Goal: Information Seeking & Learning: Learn about a topic

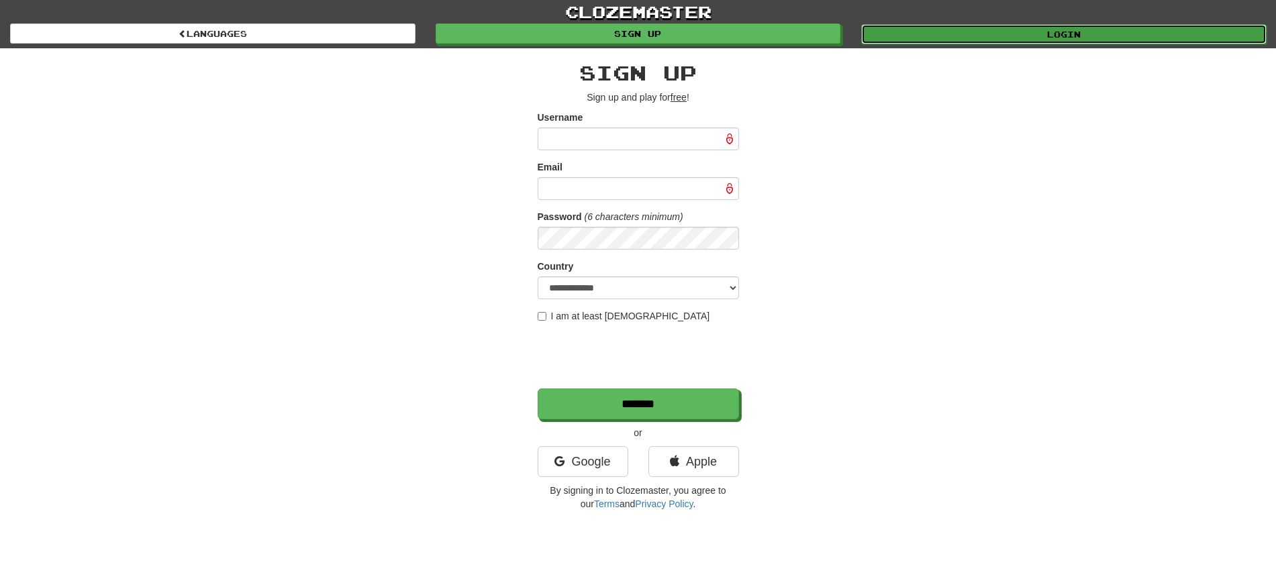
click at [970, 40] on link "Login" at bounding box center [1063, 34] width 405 height 20
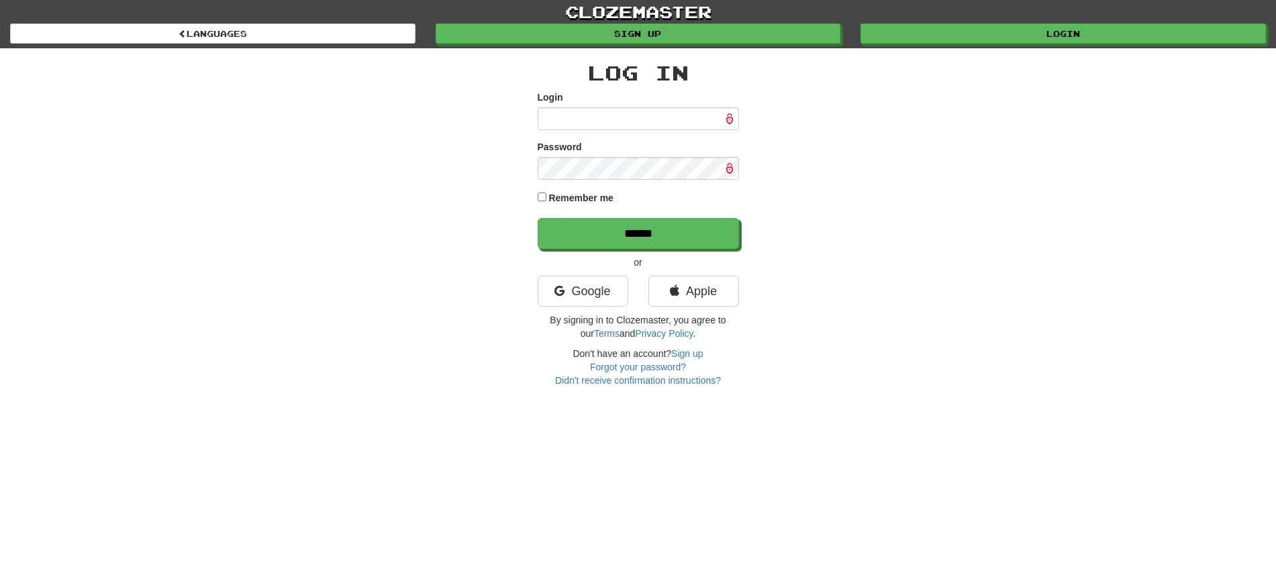
type input "********"
click at [536, 195] on div "Log In Login ******** Password Remember me ****** or Google Apple By signing in…" at bounding box center [638, 217] width 785 height 339
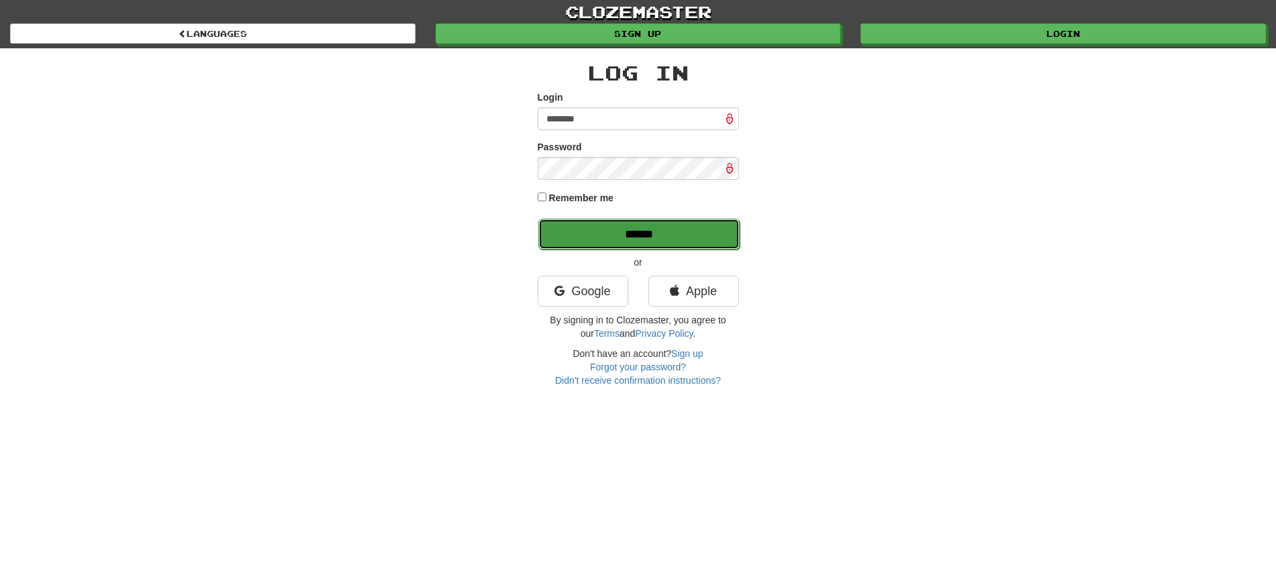
click at [639, 234] on input "******" at bounding box center [638, 234] width 201 height 31
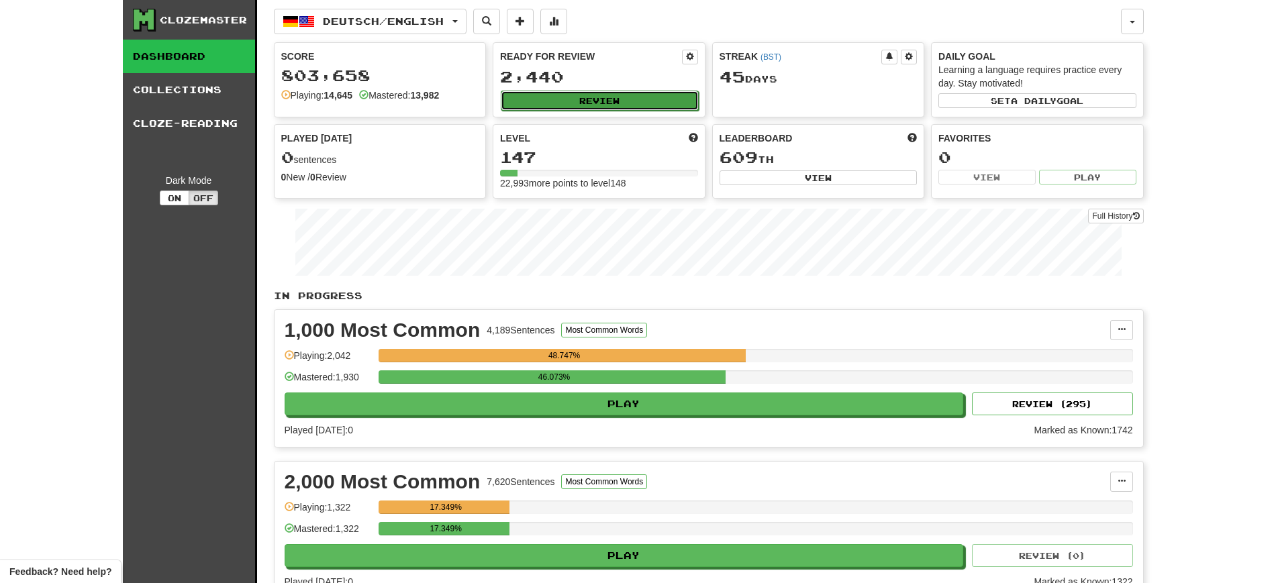
click at [585, 103] on button "Review" at bounding box center [600, 101] width 198 height 20
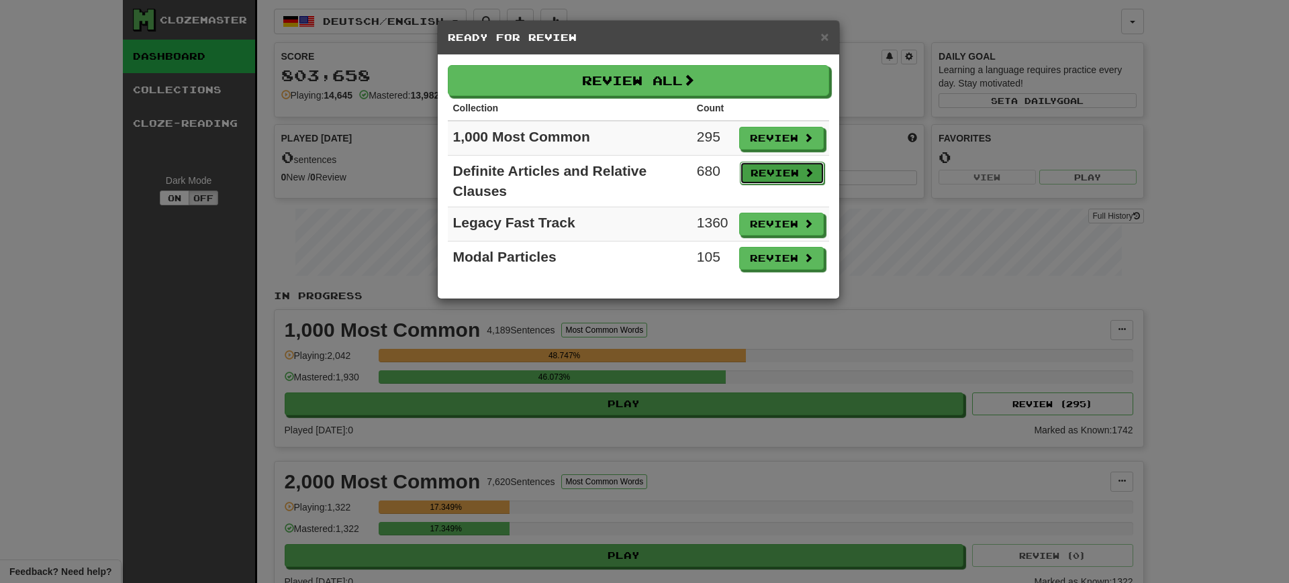
click at [759, 170] on button "Review" at bounding box center [782, 173] width 85 height 23
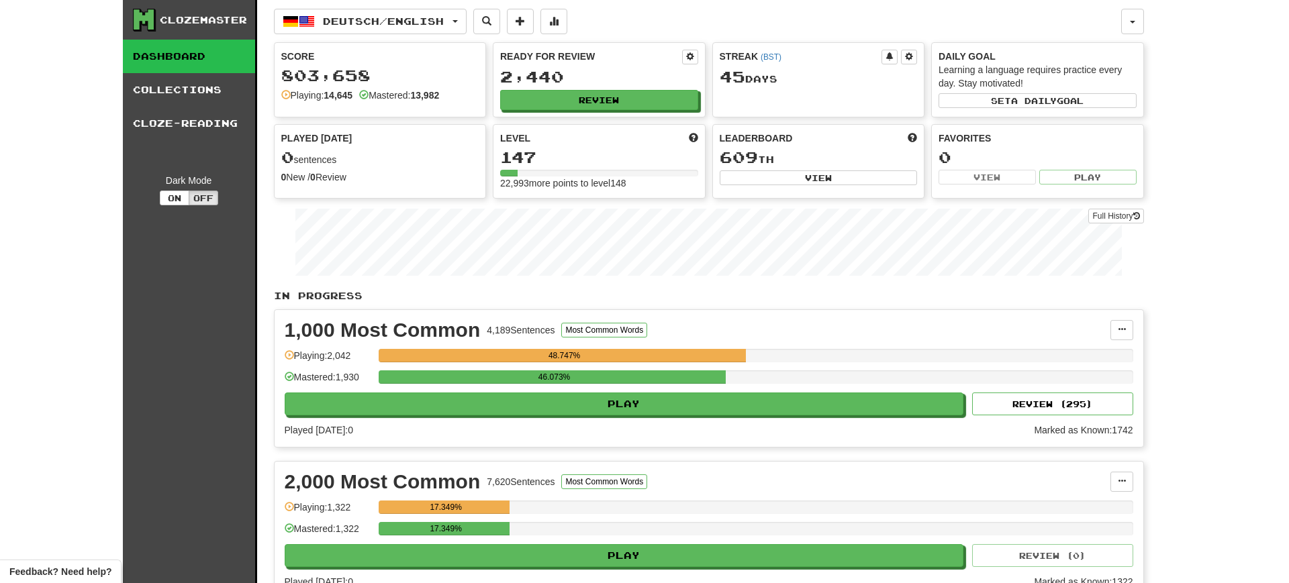
select select "**"
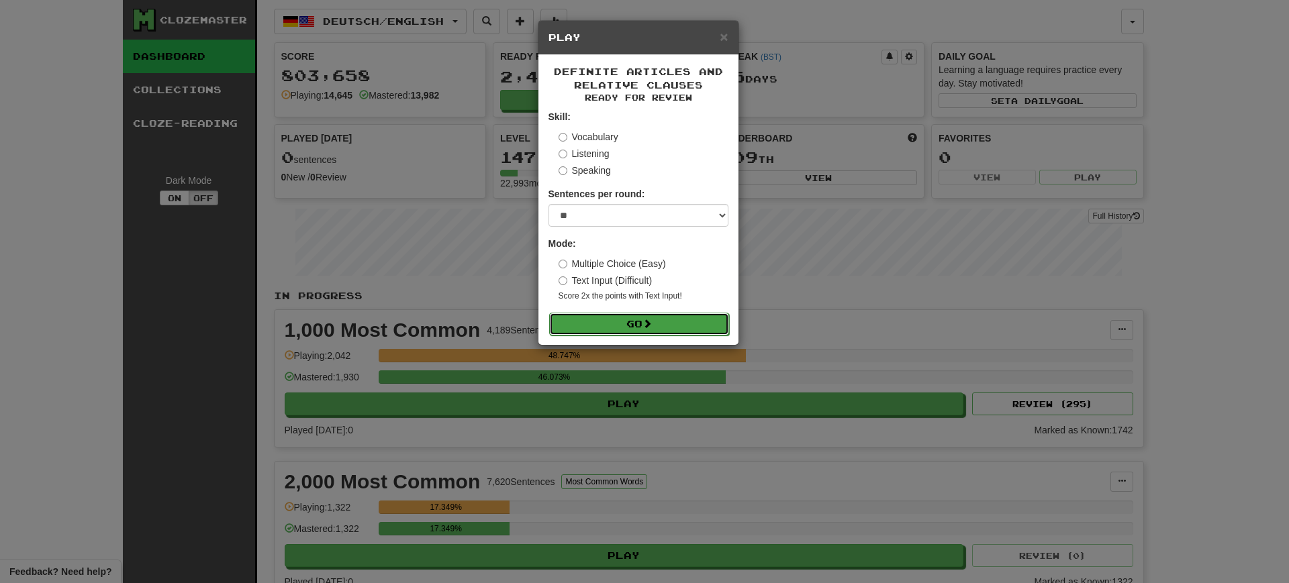
click at [591, 323] on button "Go" at bounding box center [639, 324] width 180 height 23
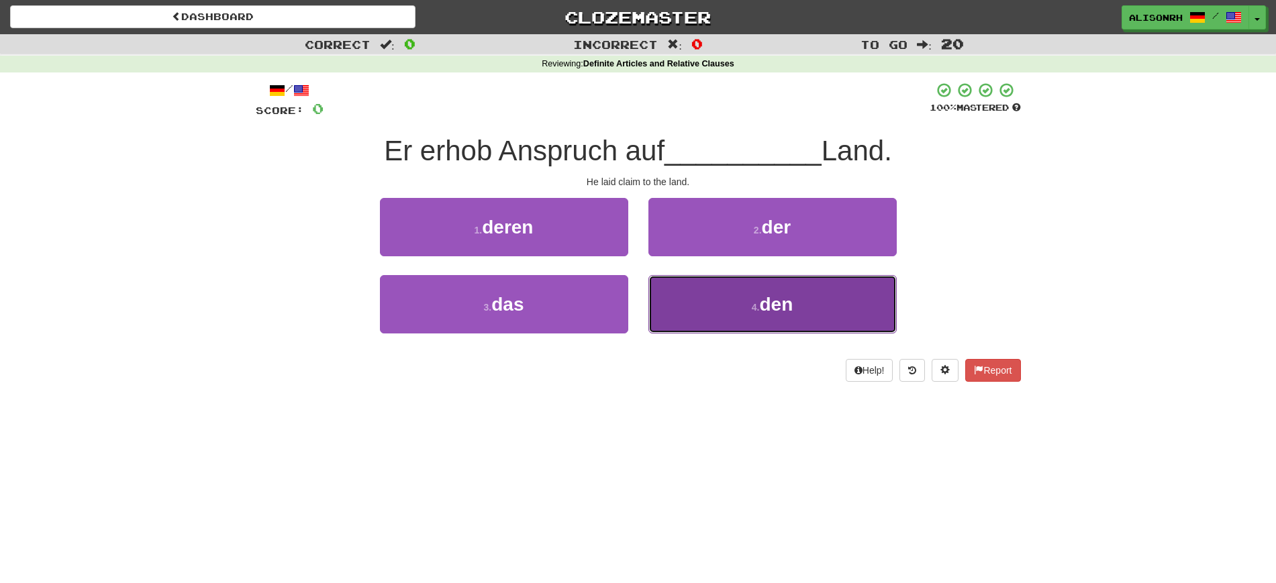
click at [793, 309] on span "den" at bounding box center [776, 304] width 34 height 21
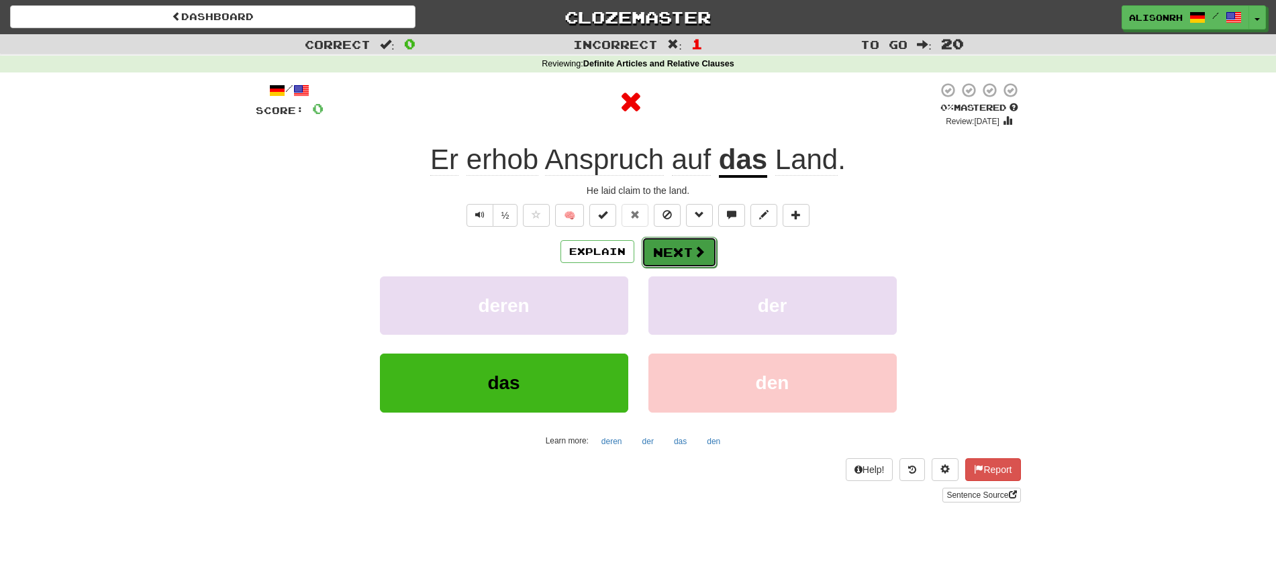
click at [667, 244] on button "Next" at bounding box center [679, 252] width 75 height 31
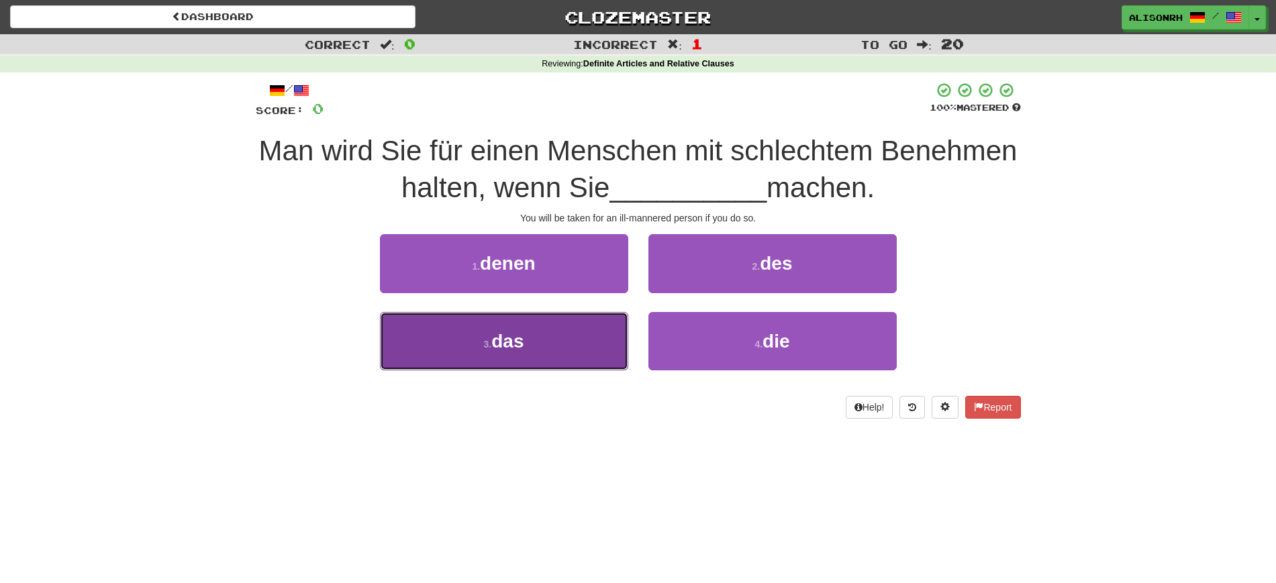
click at [532, 338] on button "3 . das" at bounding box center [504, 341] width 248 height 58
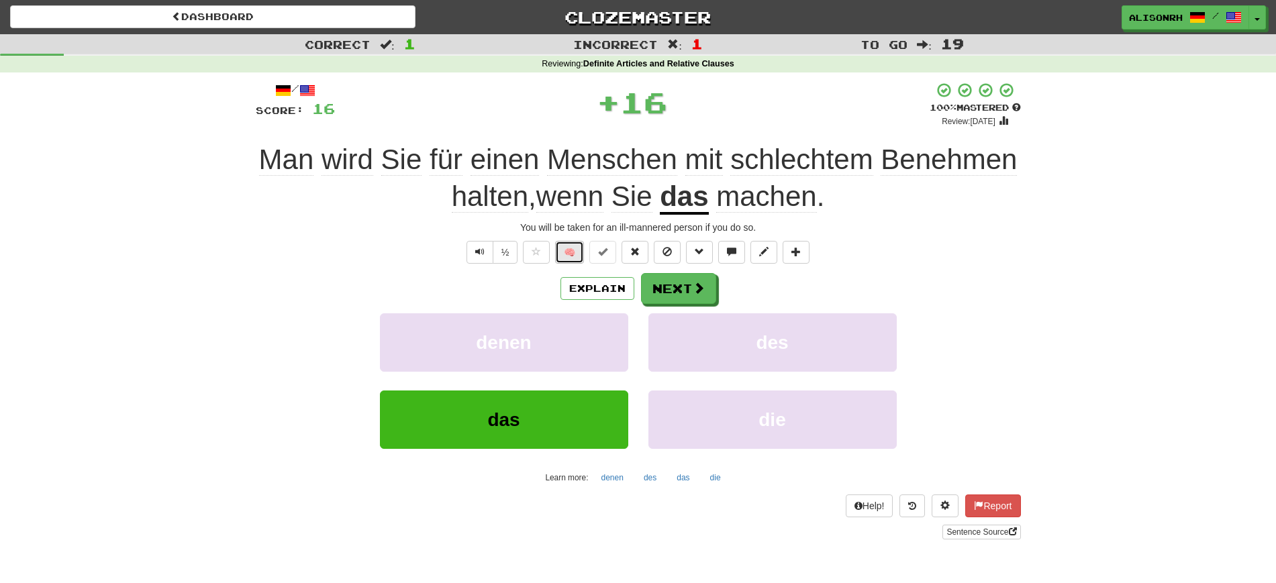
click at [571, 246] on button "🧠" at bounding box center [569, 252] width 29 height 23
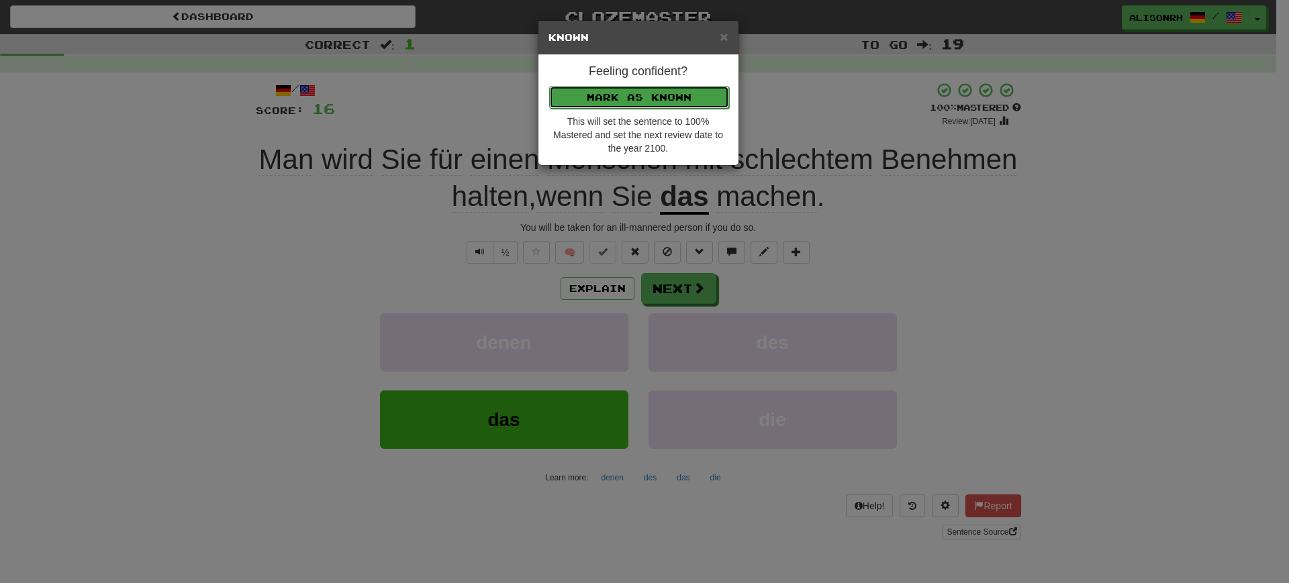
click at [635, 92] on button "Mark as Known" at bounding box center [639, 97] width 180 height 23
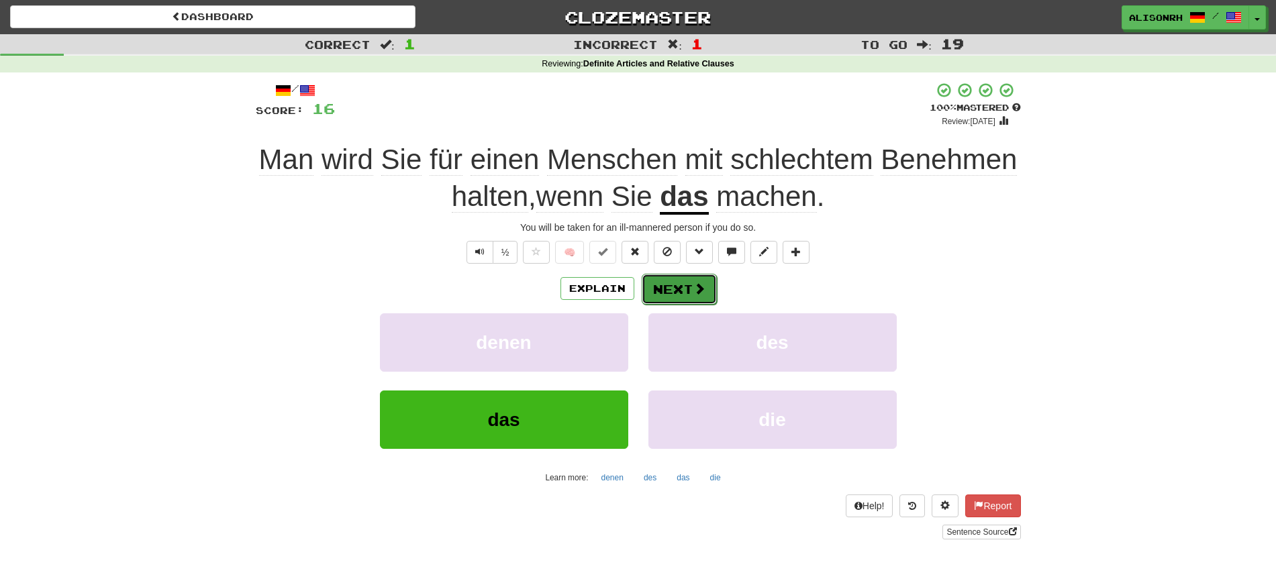
click at [661, 279] on button "Next" at bounding box center [679, 289] width 75 height 31
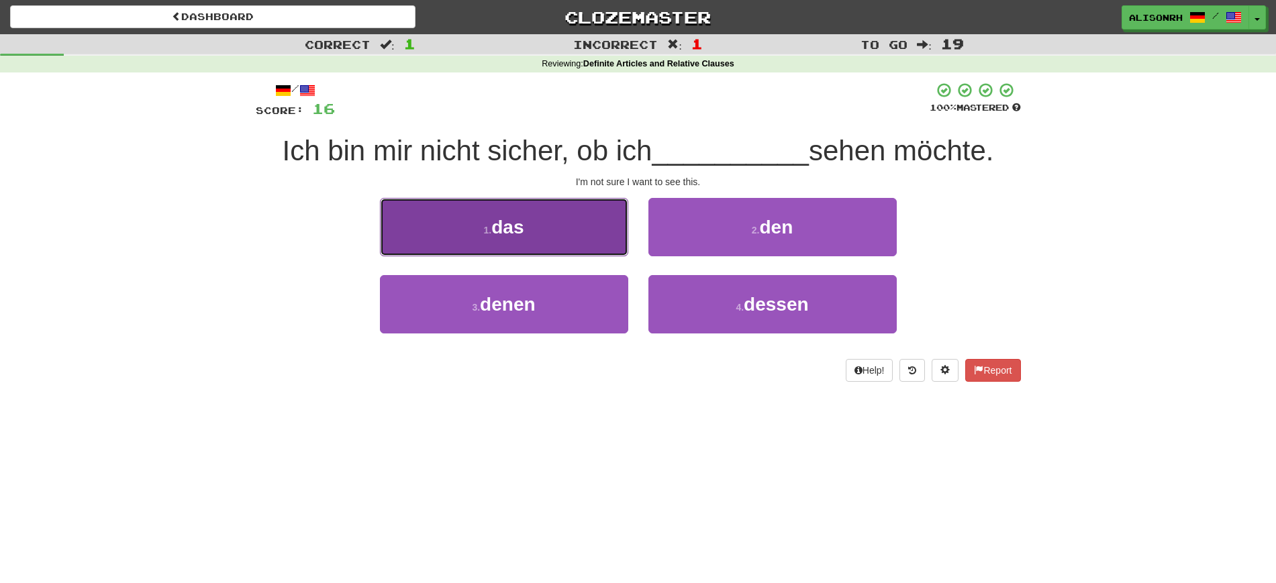
click at [544, 215] on button "1 . das" at bounding box center [504, 227] width 248 height 58
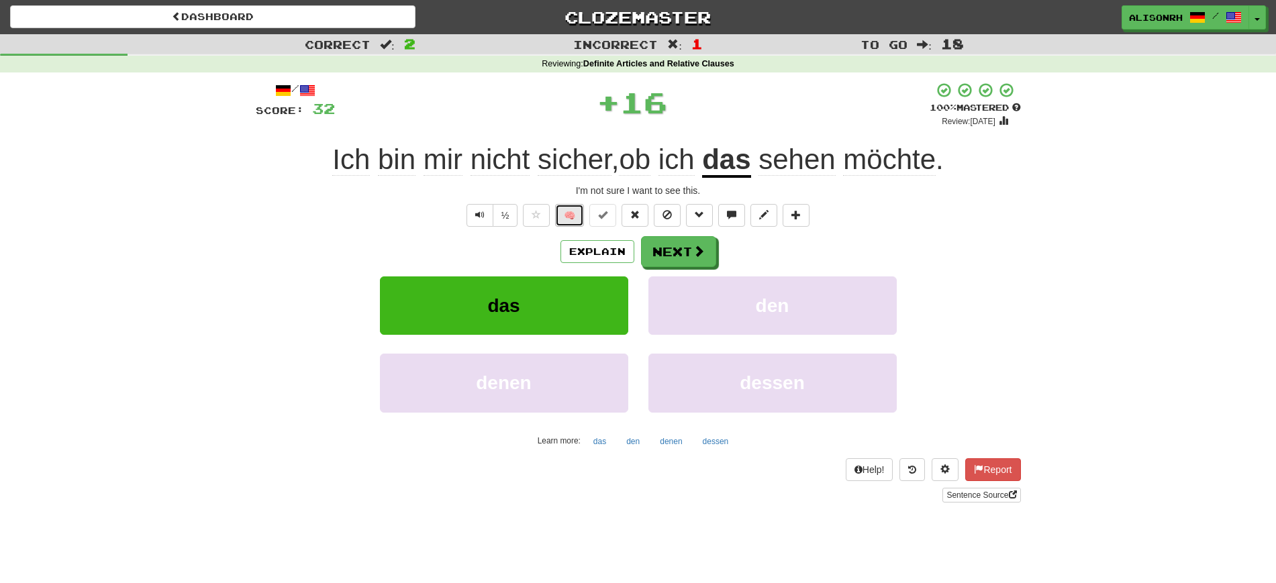
click at [569, 210] on button "🧠" at bounding box center [569, 215] width 29 height 23
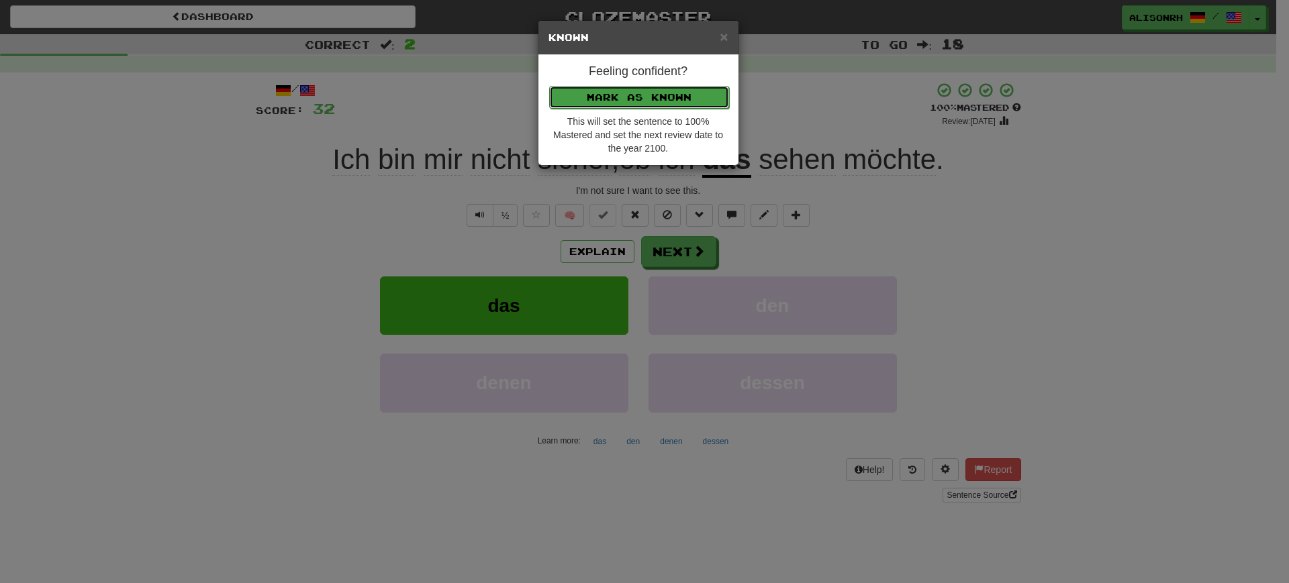
click at [614, 93] on button "Mark as Known" at bounding box center [639, 97] width 180 height 23
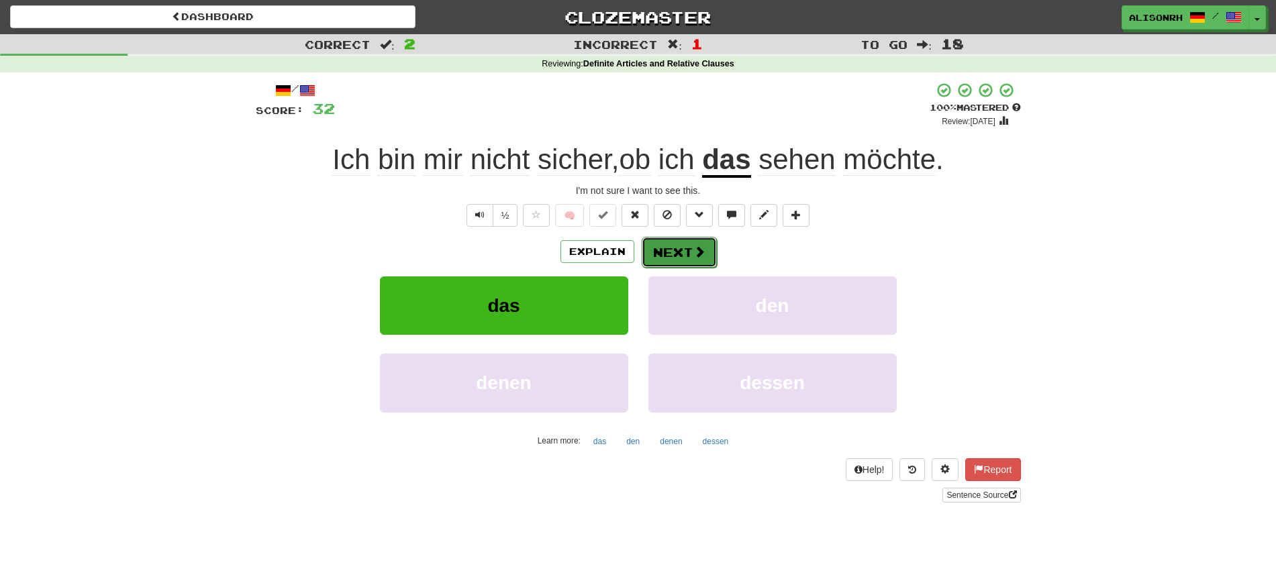
click at [667, 241] on button "Next" at bounding box center [679, 252] width 75 height 31
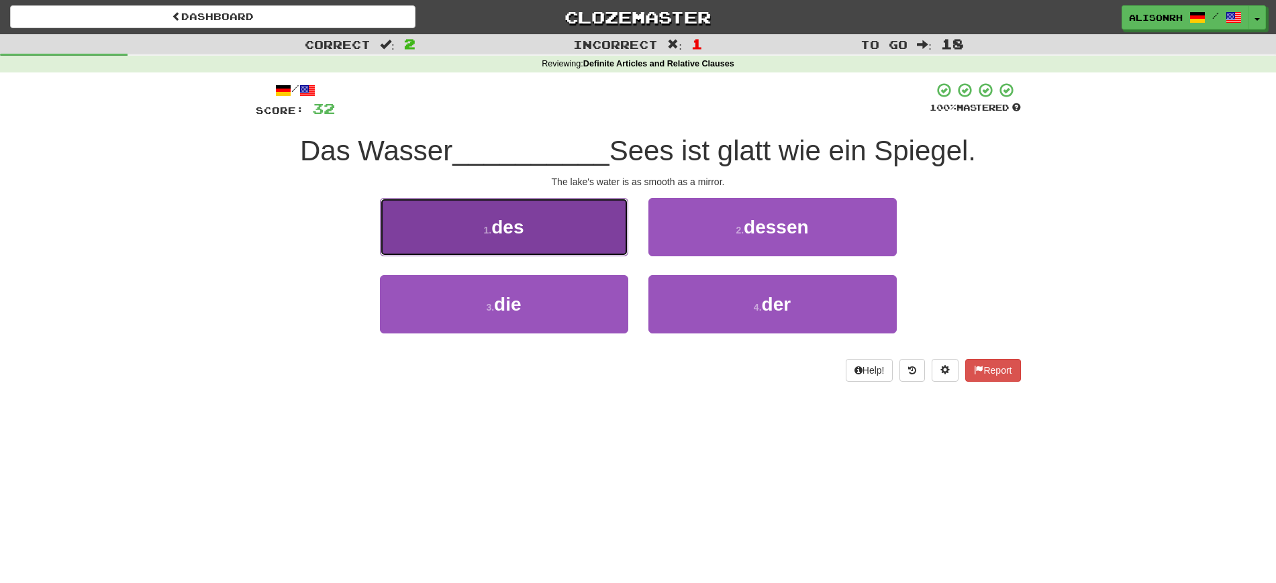
click at [577, 236] on button "1 . des" at bounding box center [504, 227] width 248 height 58
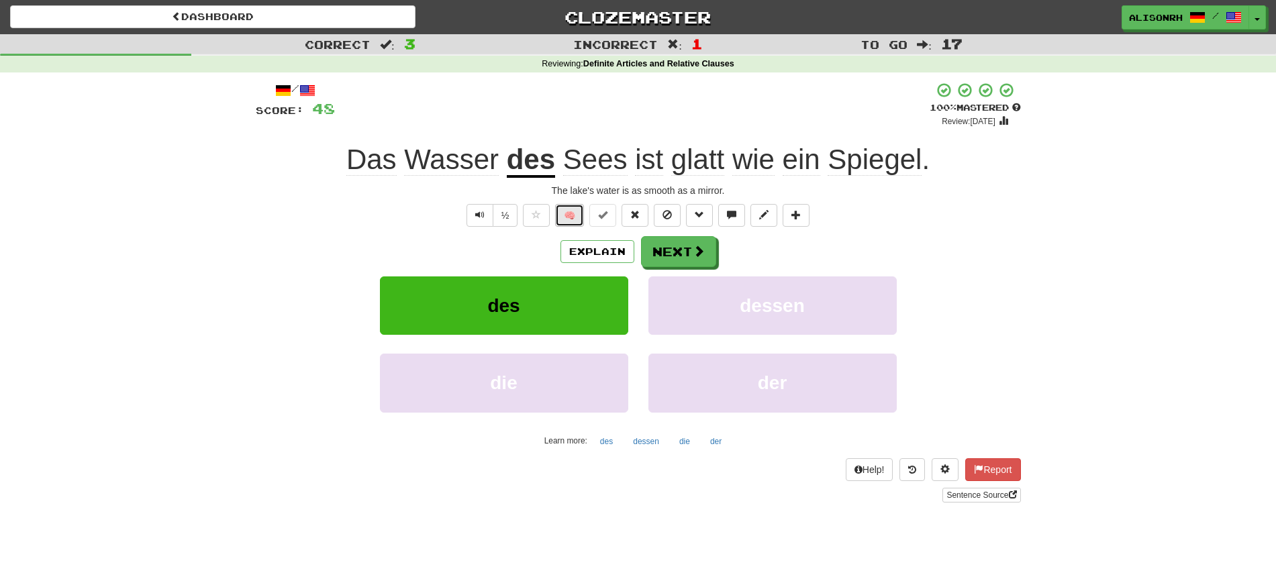
click at [568, 207] on button "🧠" at bounding box center [569, 215] width 29 height 23
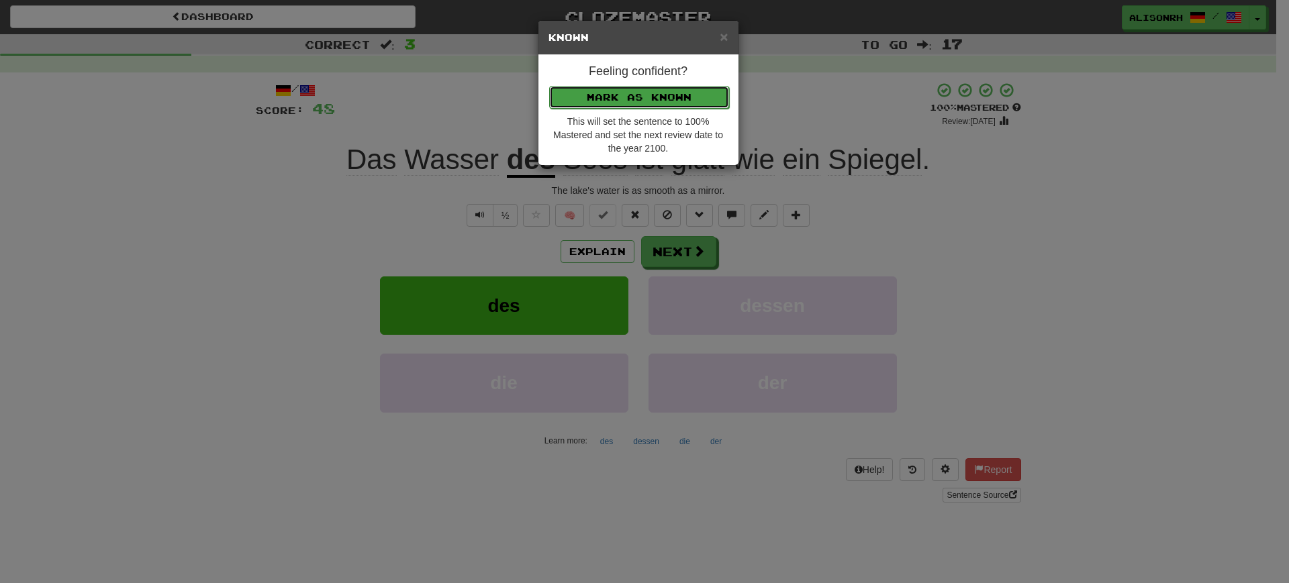
click at [620, 88] on button "Mark as Known" at bounding box center [639, 97] width 180 height 23
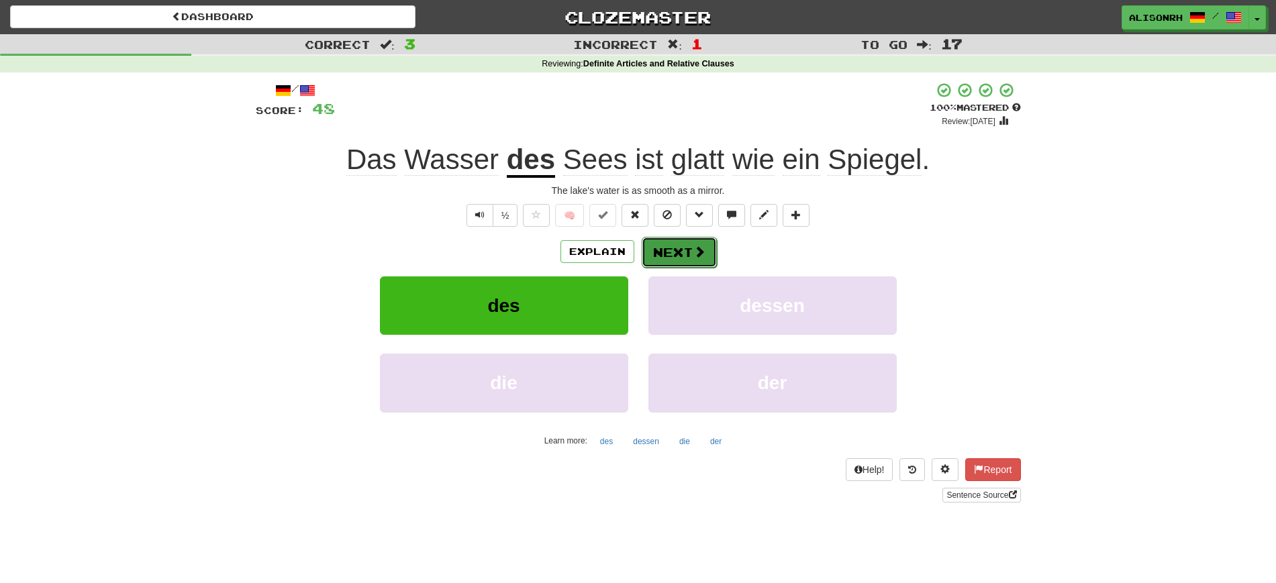
click at [679, 247] on button "Next" at bounding box center [679, 252] width 75 height 31
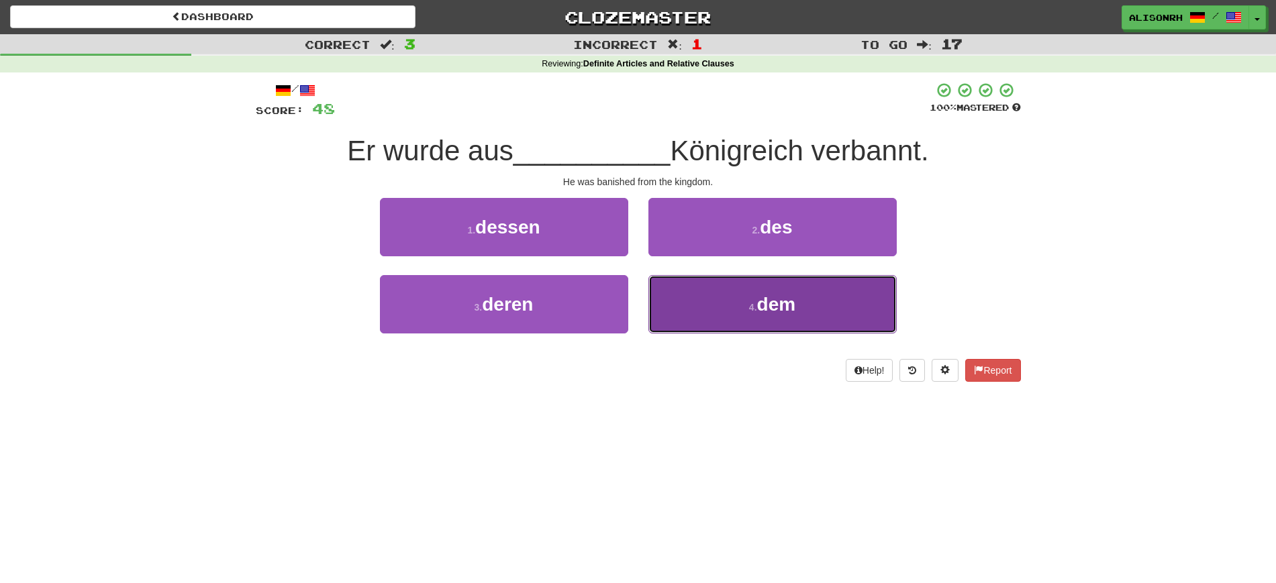
click at [751, 304] on small "4 ." at bounding box center [753, 307] width 8 height 11
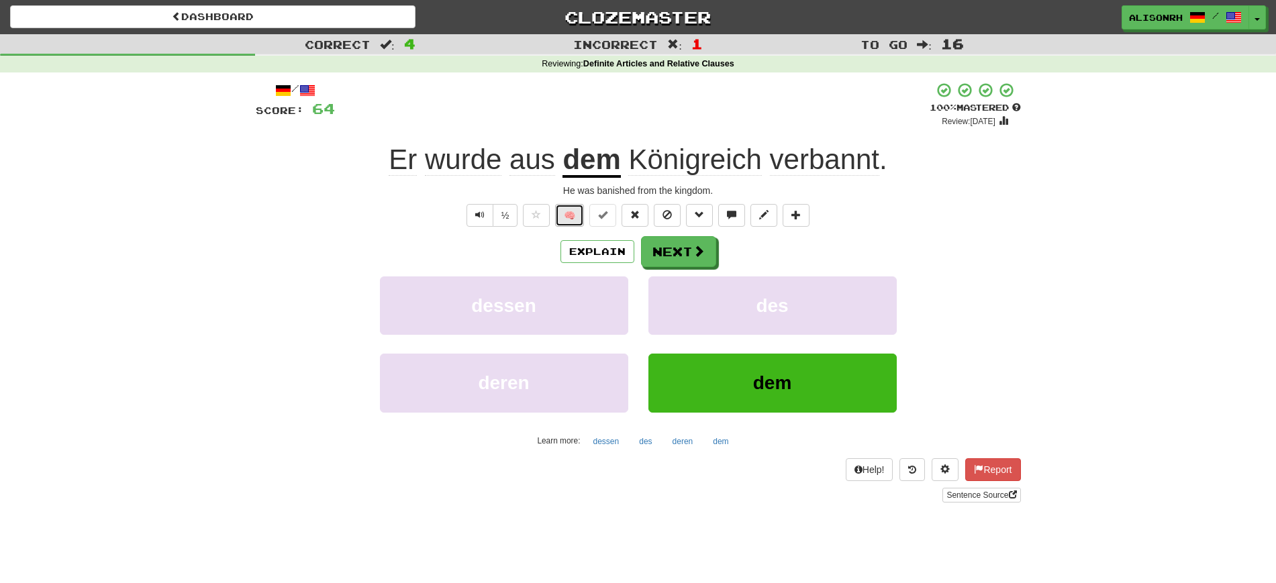
click at [570, 211] on button "🧠" at bounding box center [569, 215] width 29 height 23
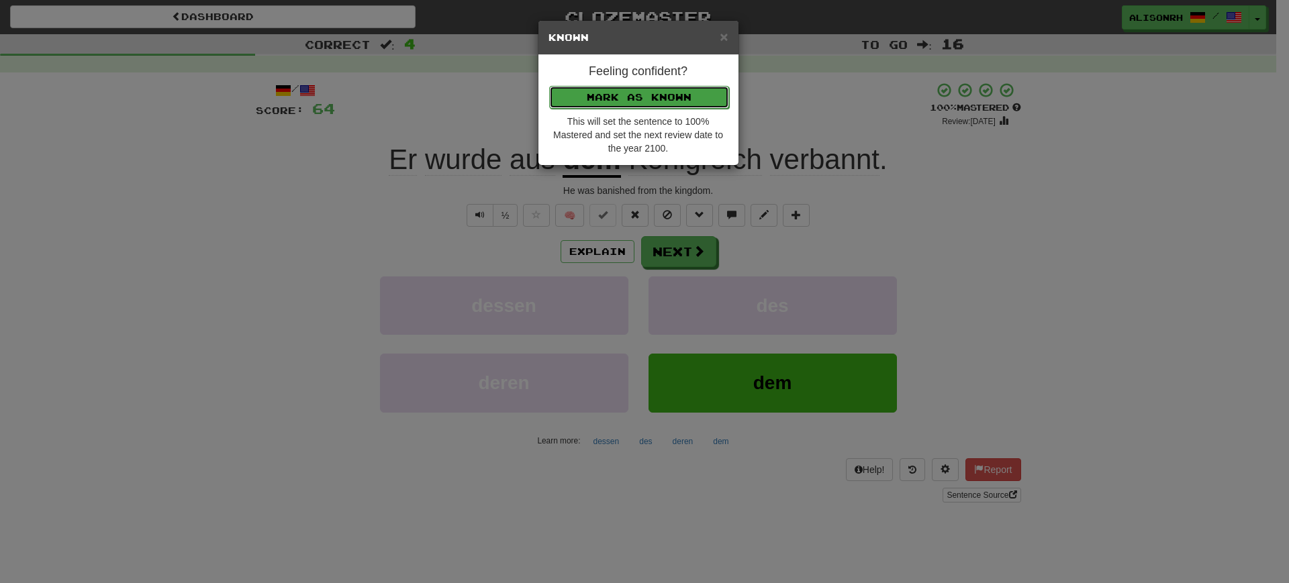
click at [630, 94] on button "Mark as Known" at bounding box center [639, 97] width 180 height 23
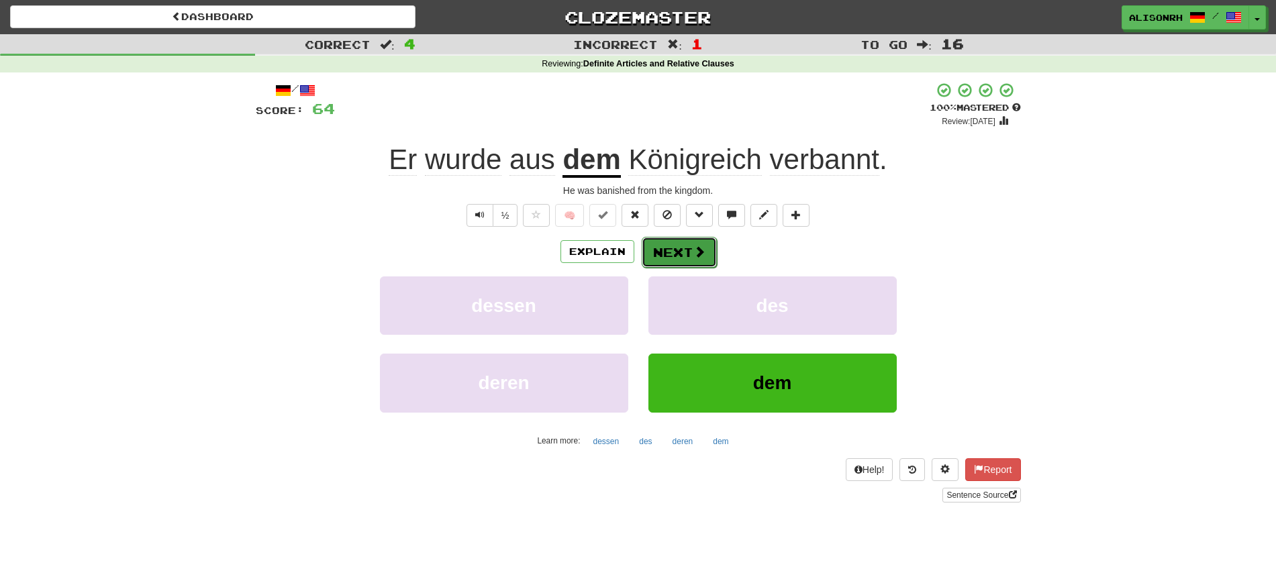
click at [684, 246] on button "Next" at bounding box center [679, 252] width 75 height 31
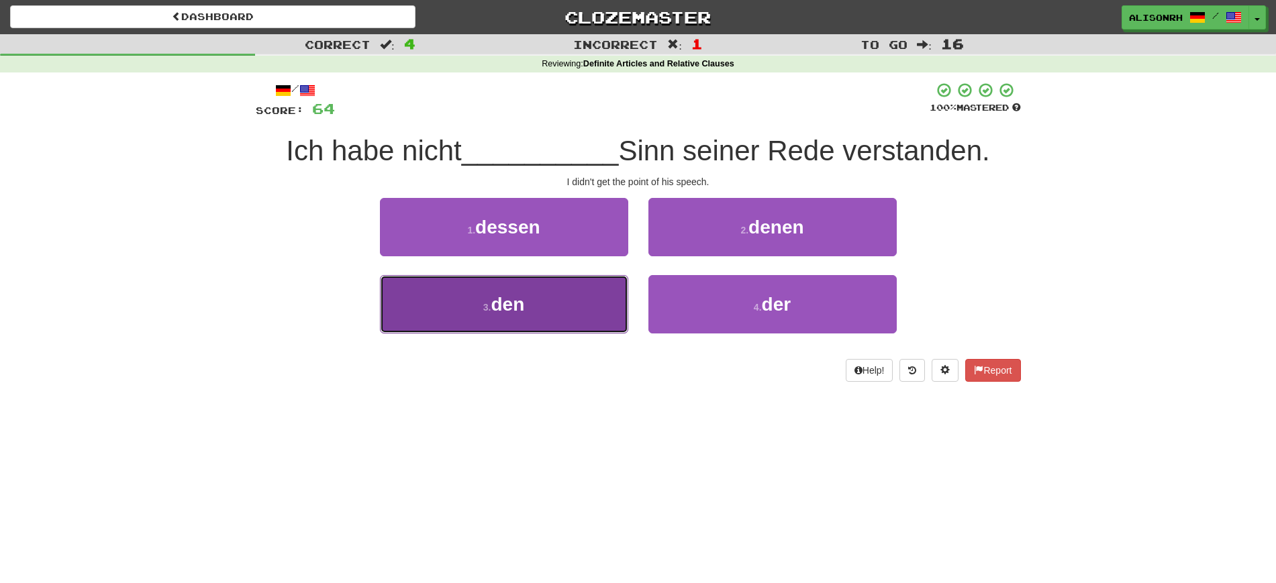
click at [577, 305] on button "3 . den" at bounding box center [504, 304] width 248 height 58
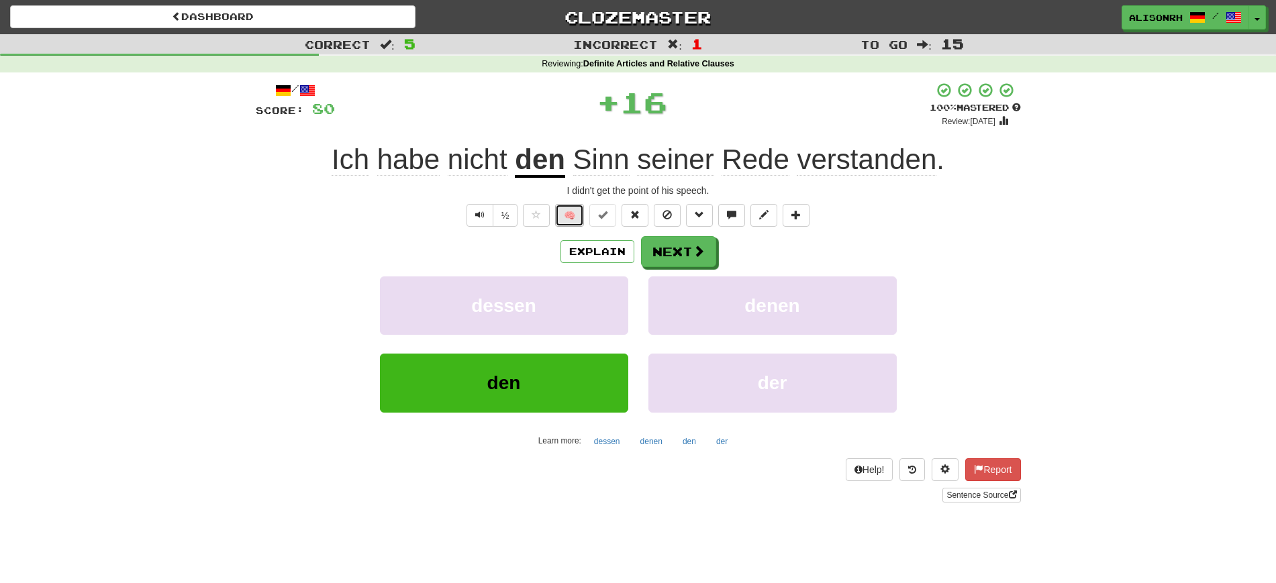
click at [571, 207] on button "🧠" at bounding box center [569, 215] width 29 height 23
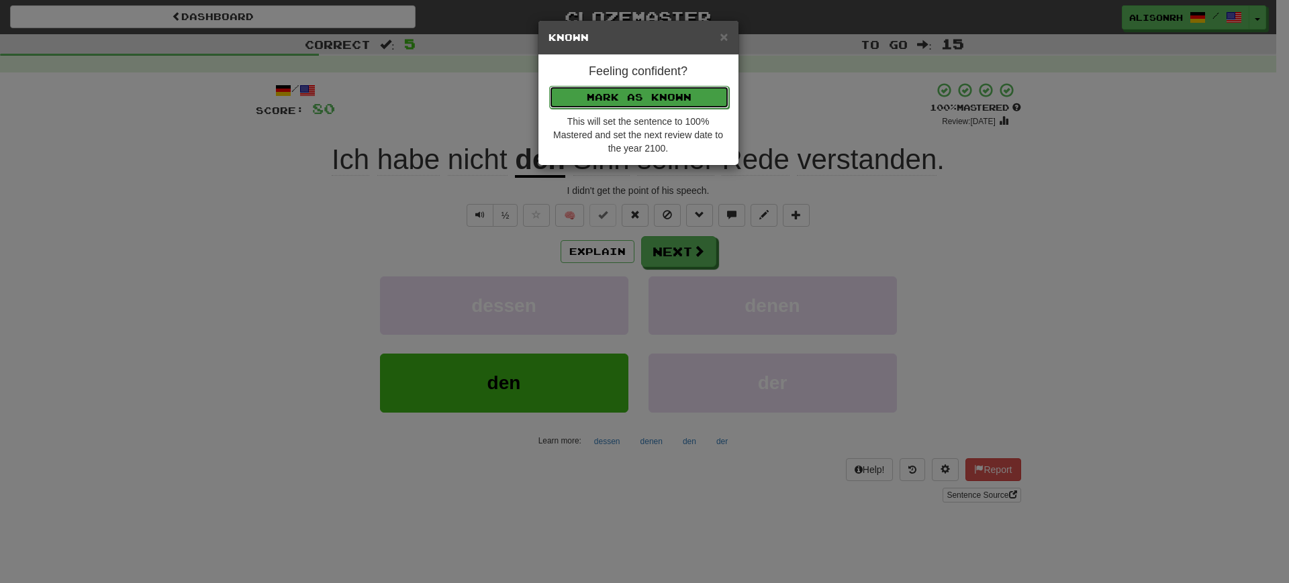
click at [623, 91] on button "Mark as Known" at bounding box center [639, 97] width 180 height 23
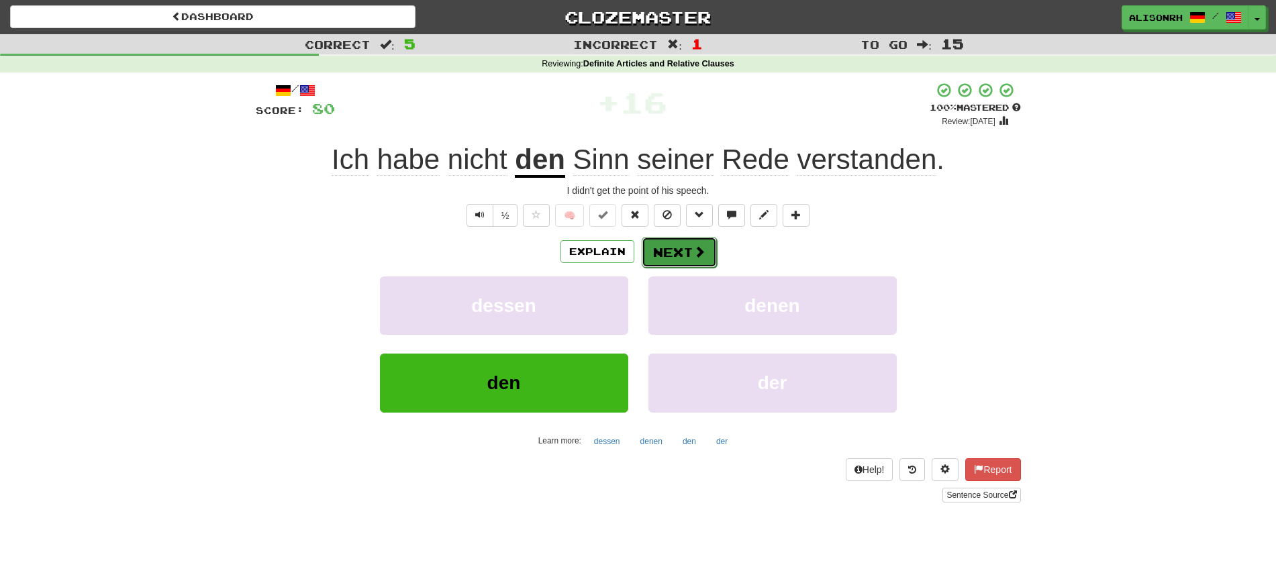
click at [673, 252] on button "Next" at bounding box center [679, 252] width 75 height 31
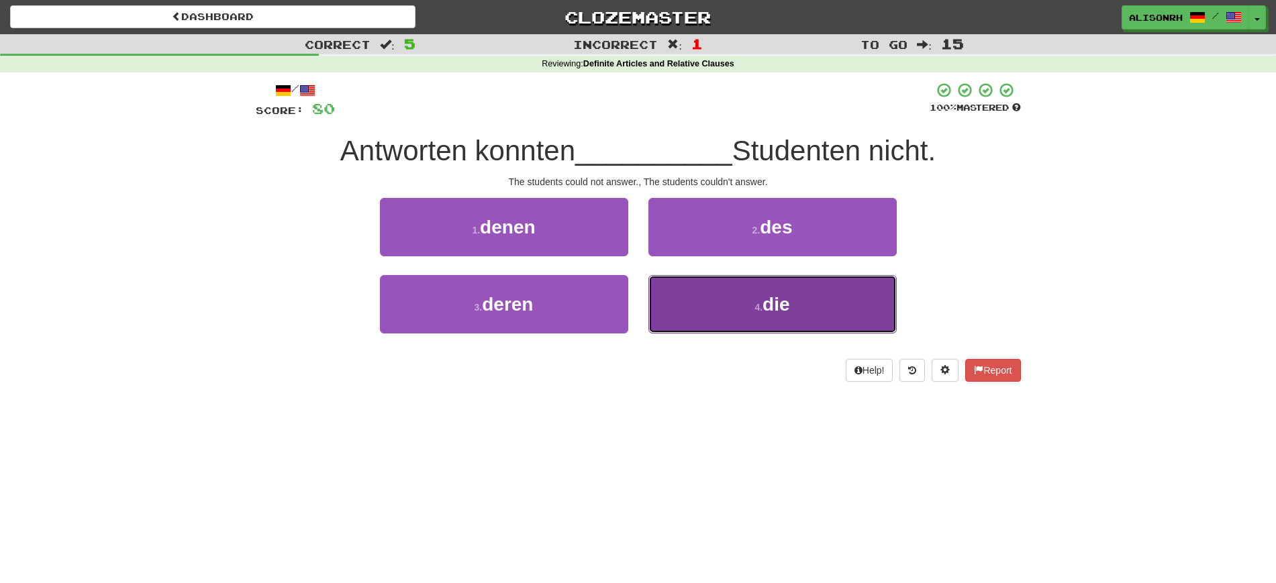
click at [708, 314] on button "4 . die" at bounding box center [772, 304] width 248 height 58
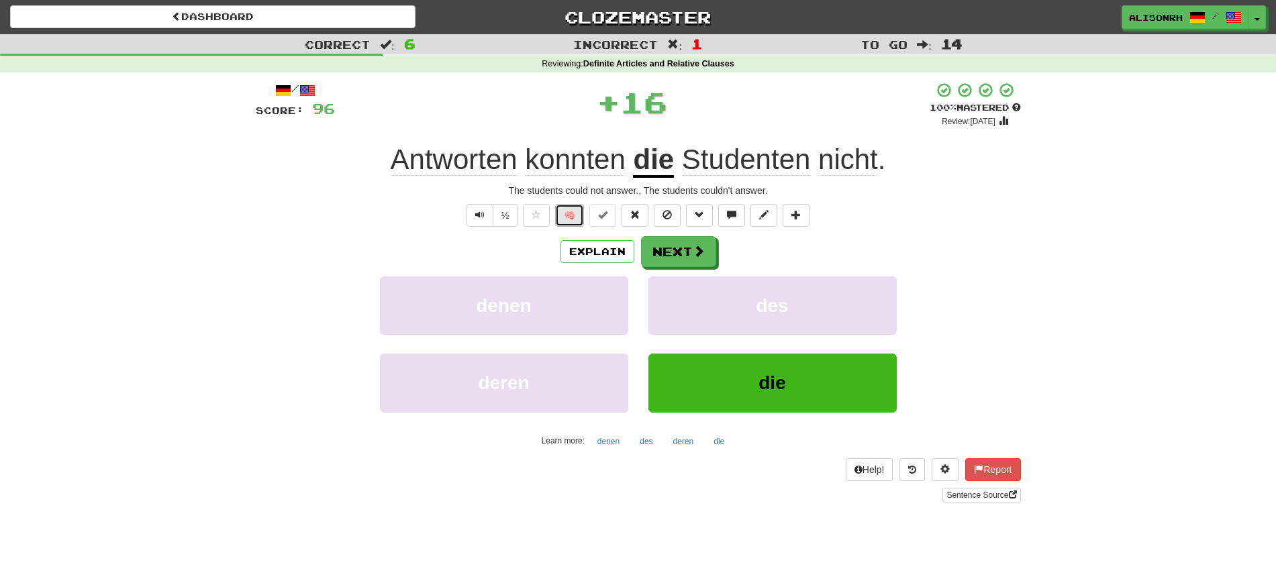
click at [575, 217] on button "🧠" at bounding box center [569, 215] width 29 height 23
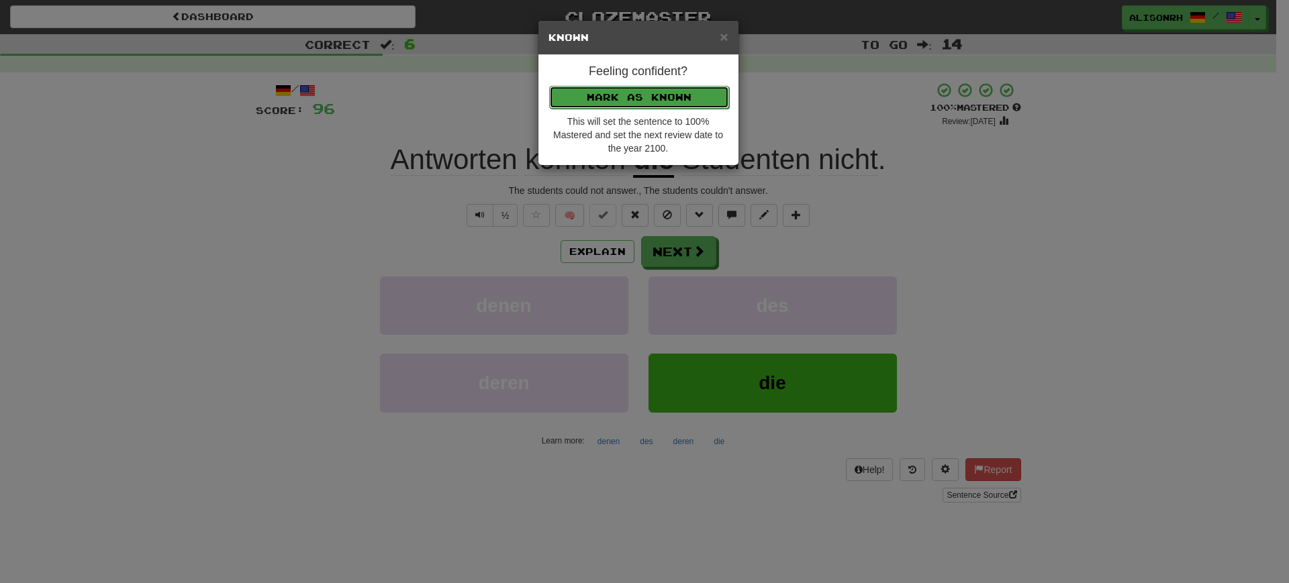
click at [614, 93] on button "Mark as Known" at bounding box center [639, 97] width 180 height 23
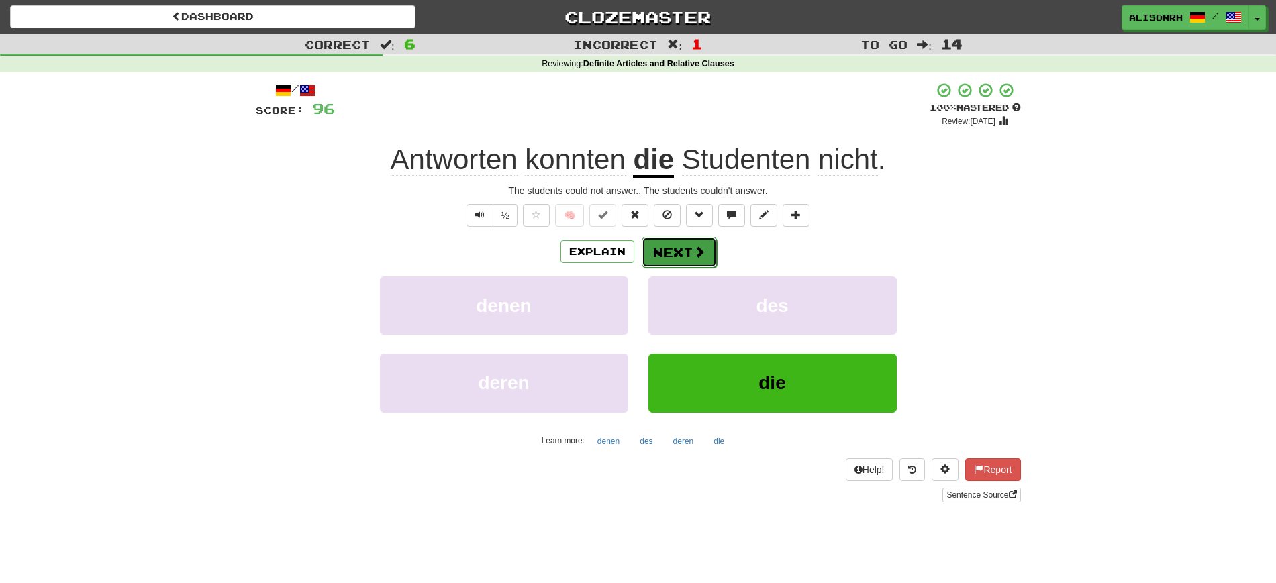
click at [669, 246] on button "Next" at bounding box center [679, 252] width 75 height 31
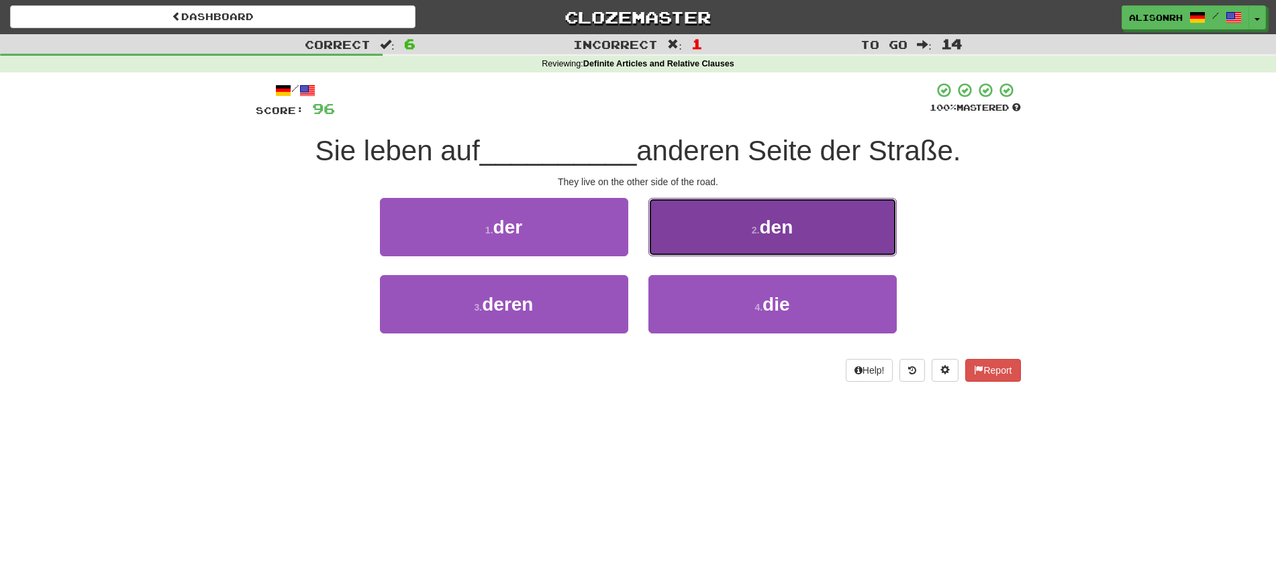
click at [749, 233] on button "2 . den" at bounding box center [772, 227] width 248 height 58
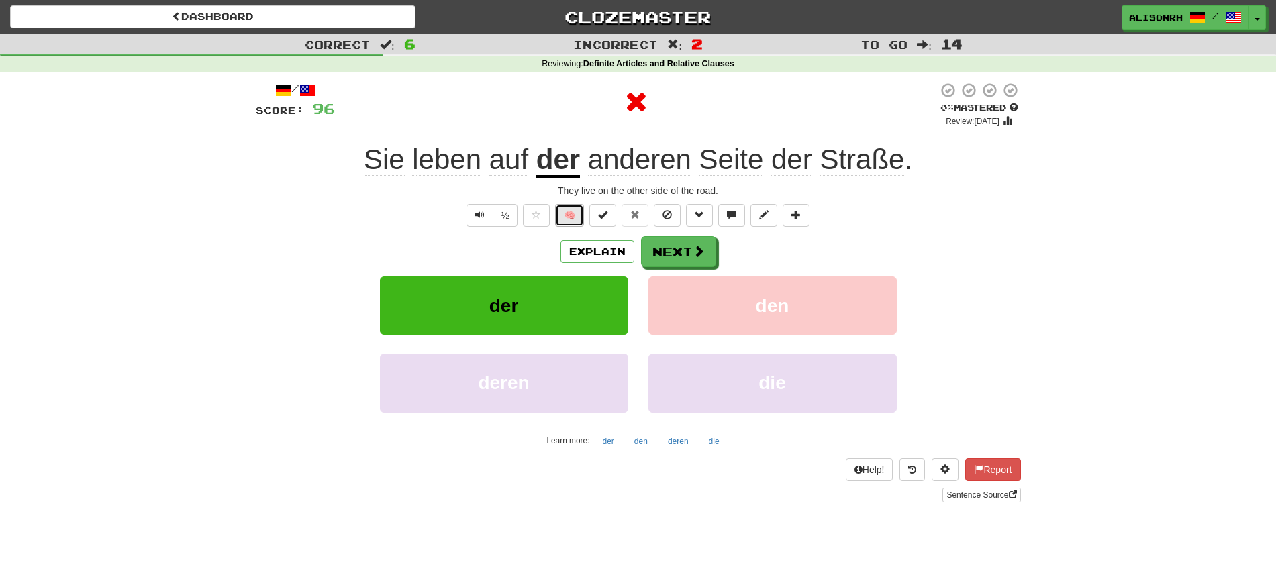
click at [569, 208] on button "🧠" at bounding box center [569, 215] width 29 height 23
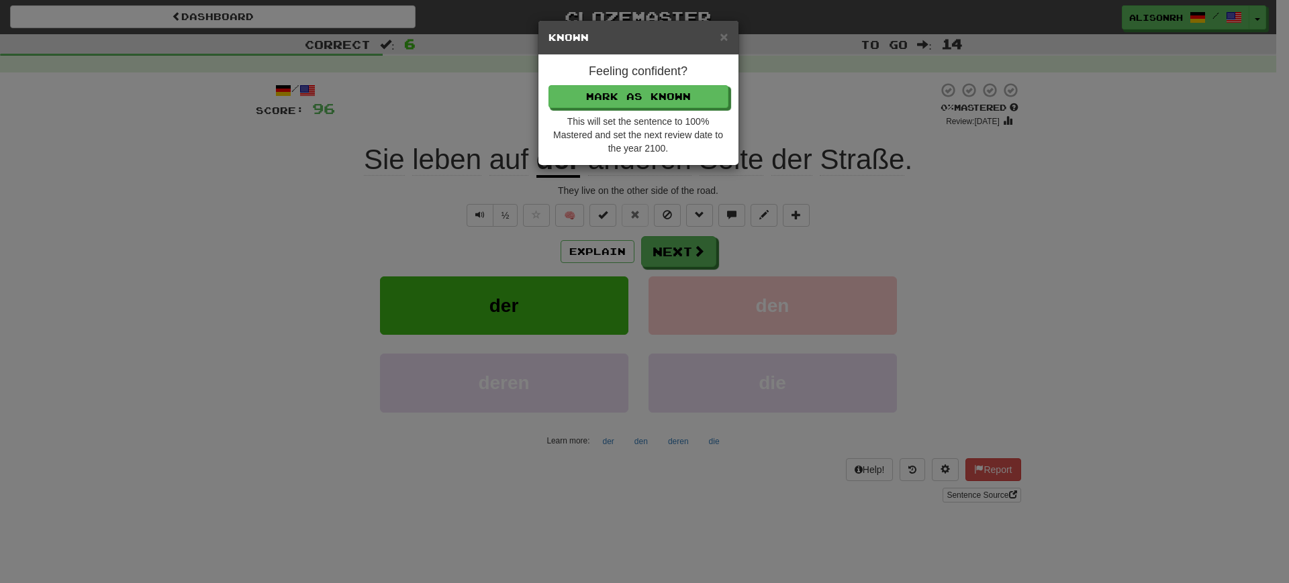
click at [890, 219] on div "× Known Feeling confident? Mark as Known This will set the sentence to 100% Mas…" at bounding box center [644, 291] width 1289 height 583
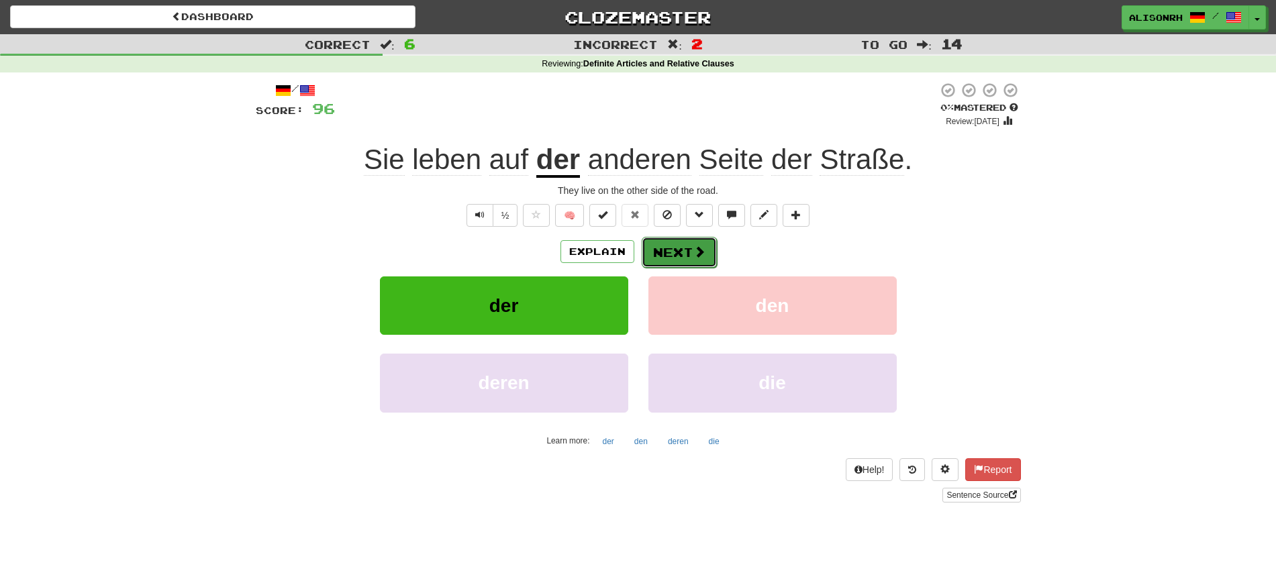
click at [684, 250] on button "Next" at bounding box center [679, 252] width 75 height 31
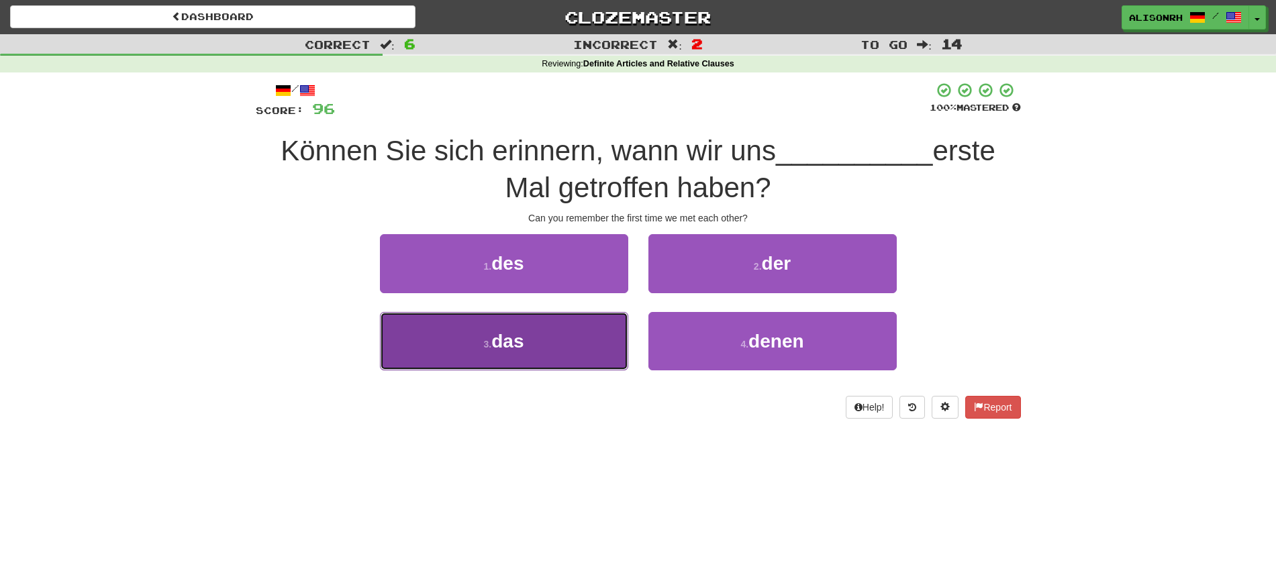
click at [538, 336] on button "3 . das" at bounding box center [504, 341] width 248 height 58
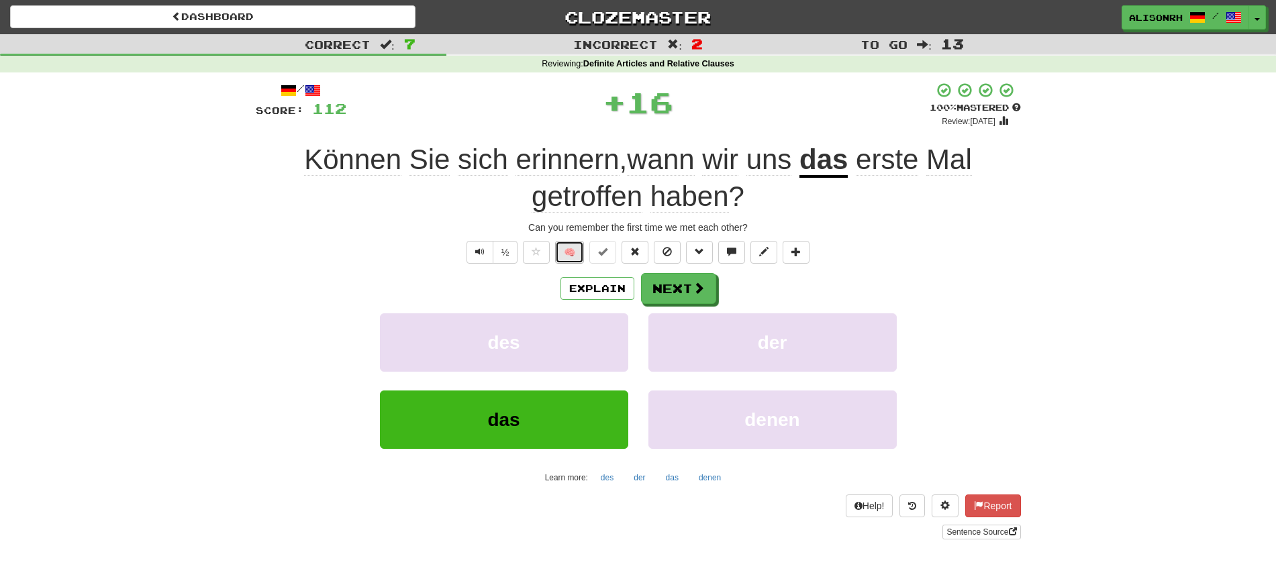
click at [575, 248] on button "🧠" at bounding box center [569, 252] width 29 height 23
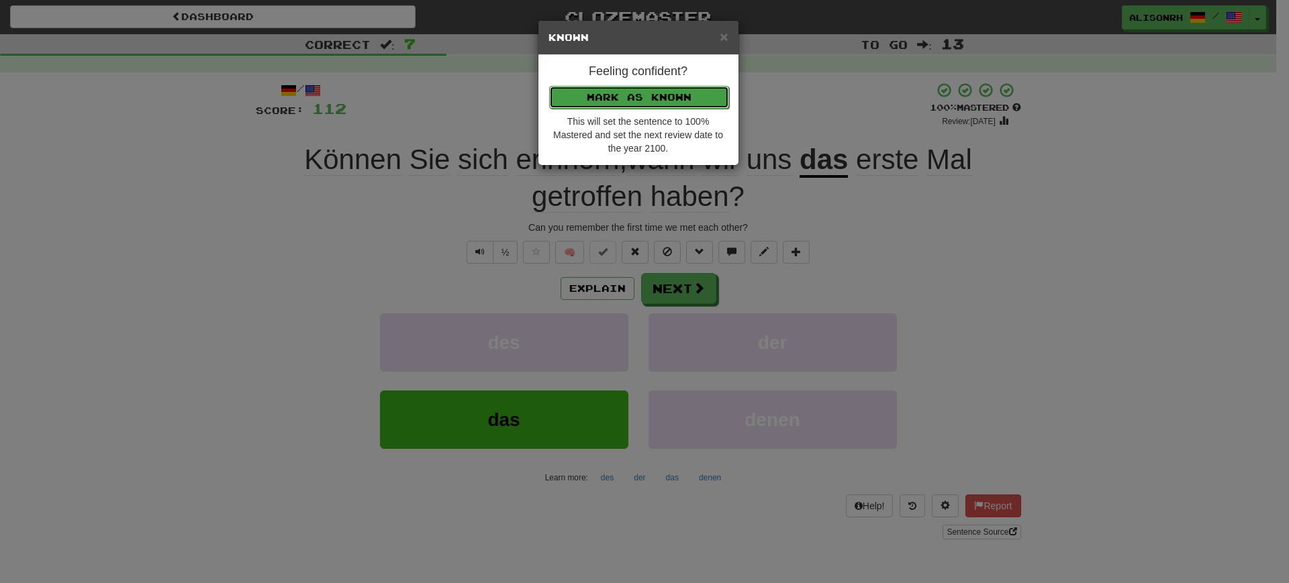
click at [654, 91] on button "Mark as Known" at bounding box center [639, 97] width 180 height 23
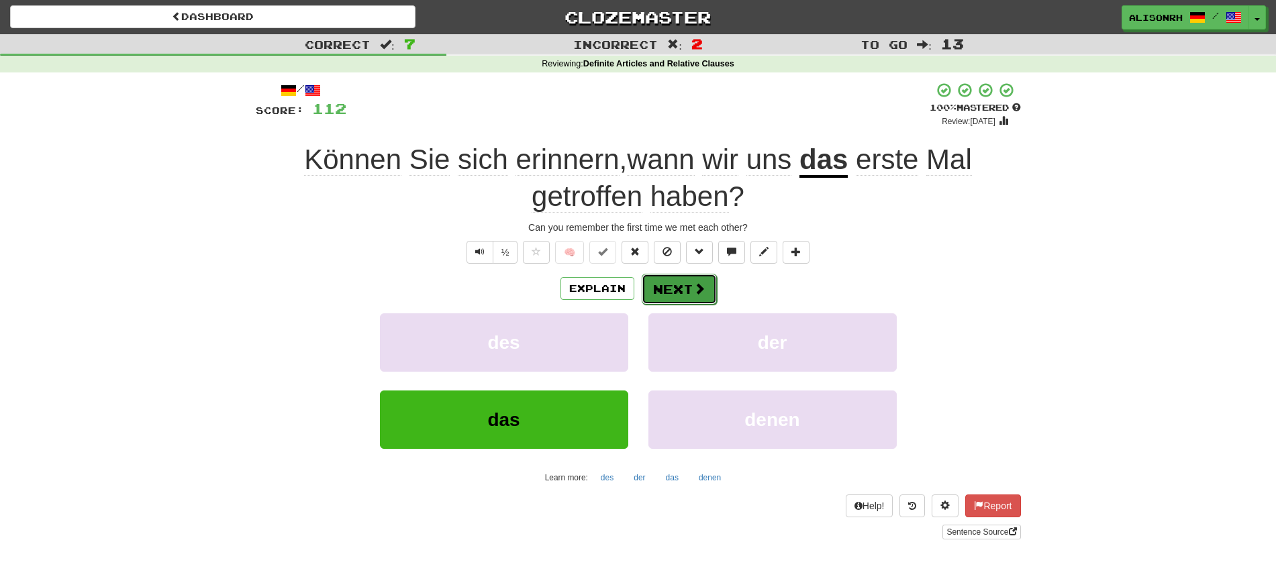
click at [663, 290] on button "Next" at bounding box center [679, 289] width 75 height 31
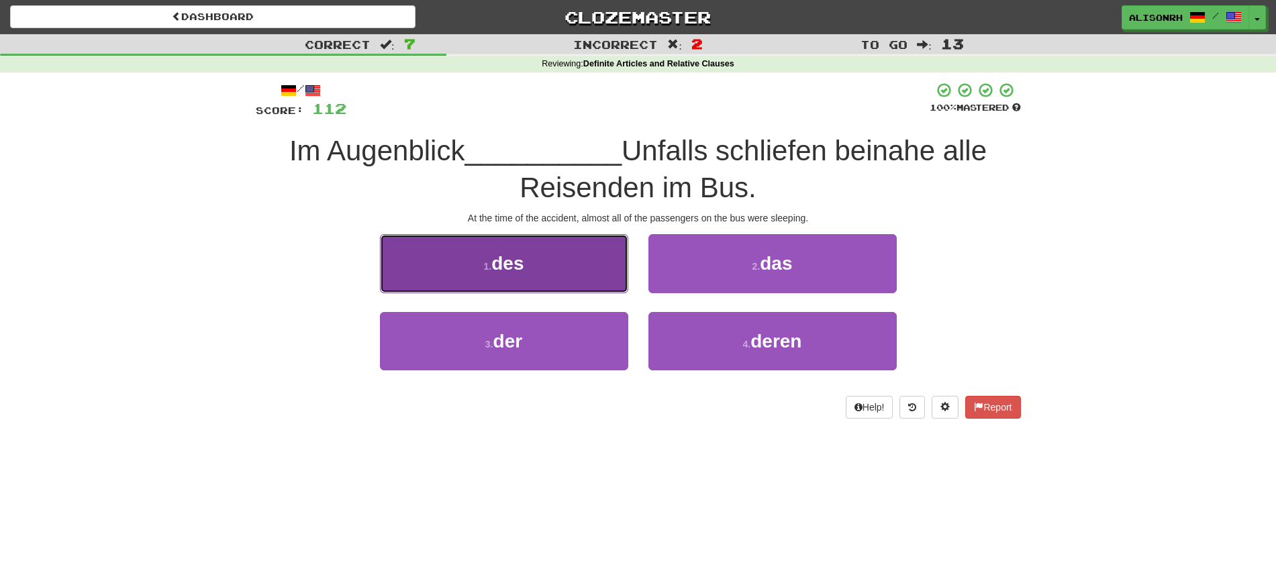
click at [529, 267] on button "1 . des" at bounding box center [504, 263] width 248 height 58
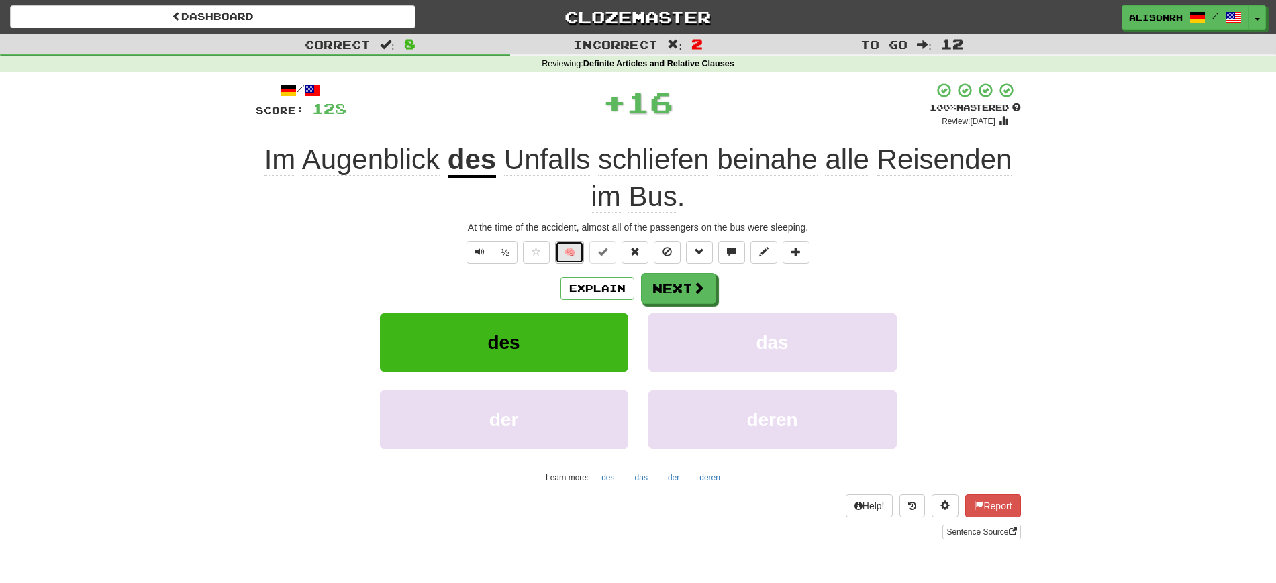
click at [567, 243] on button "🧠" at bounding box center [569, 252] width 29 height 23
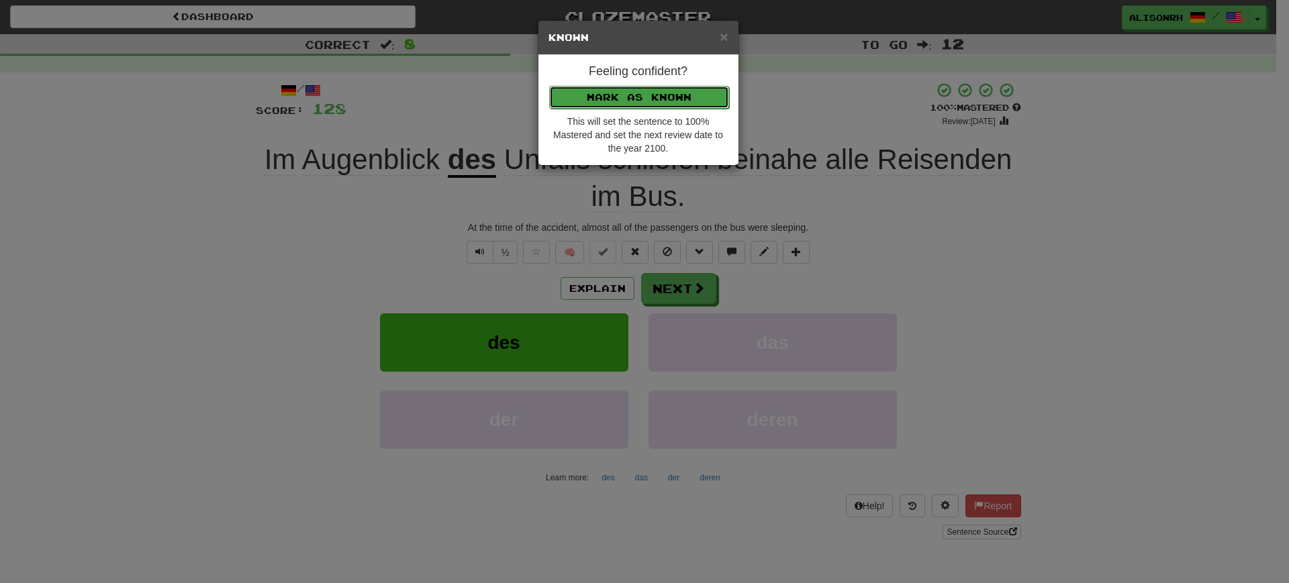
click at [646, 95] on button "Mark as Known" at bounding box center [639, 97] width 180 height 23
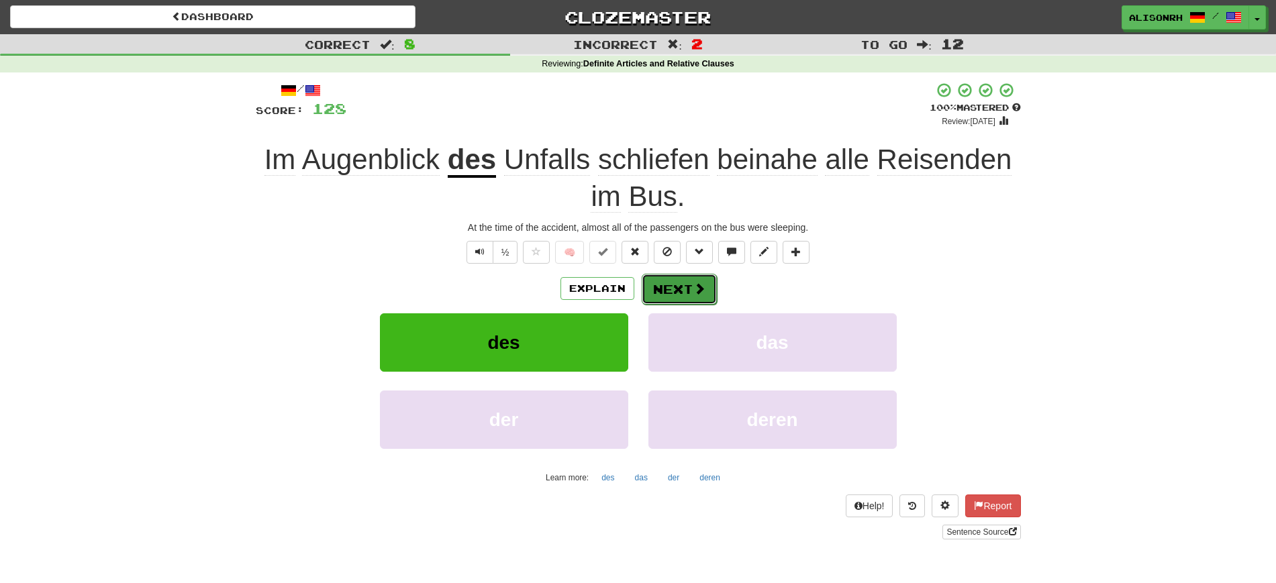
click at [656, 287] on button "Next" at bounding box center [679, 289] width 75 height 31
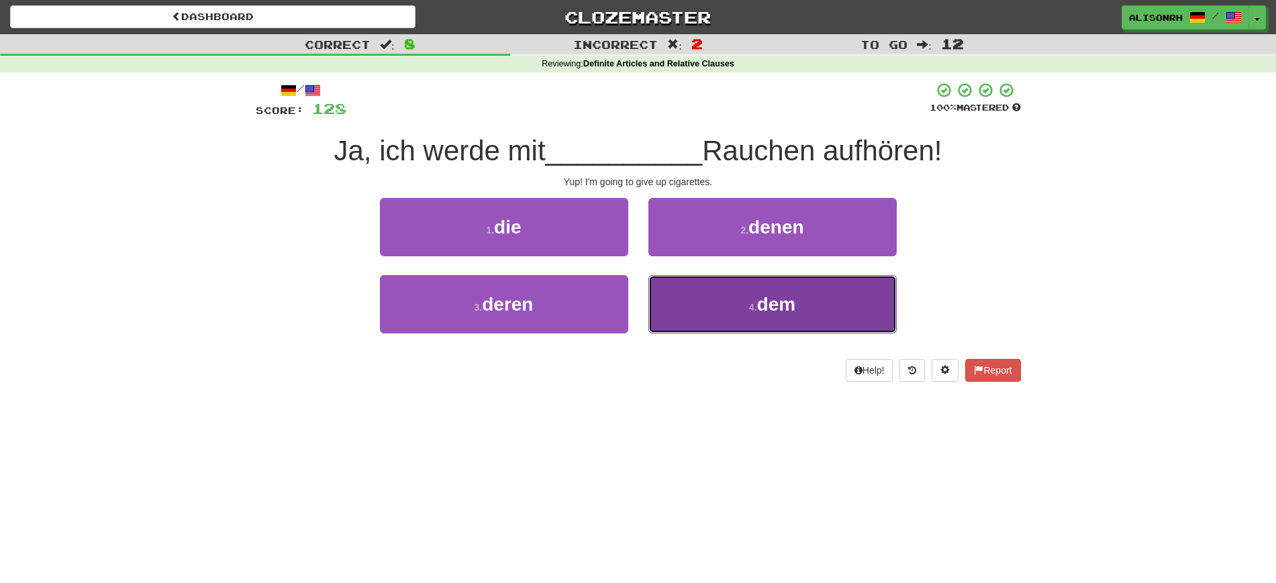
click at [770, 307] on span "dem" at bounding box center [776, 304] width 39 height 21
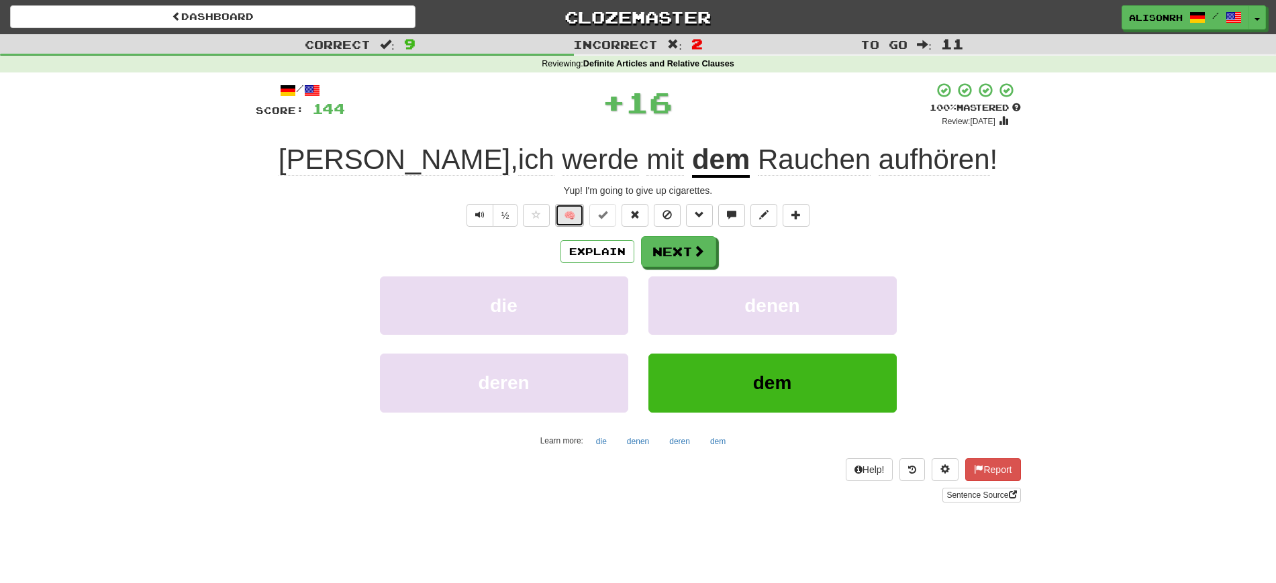
click at [573, 213] on button "🧠" at bounding box center [569, 215] width 29 height 23
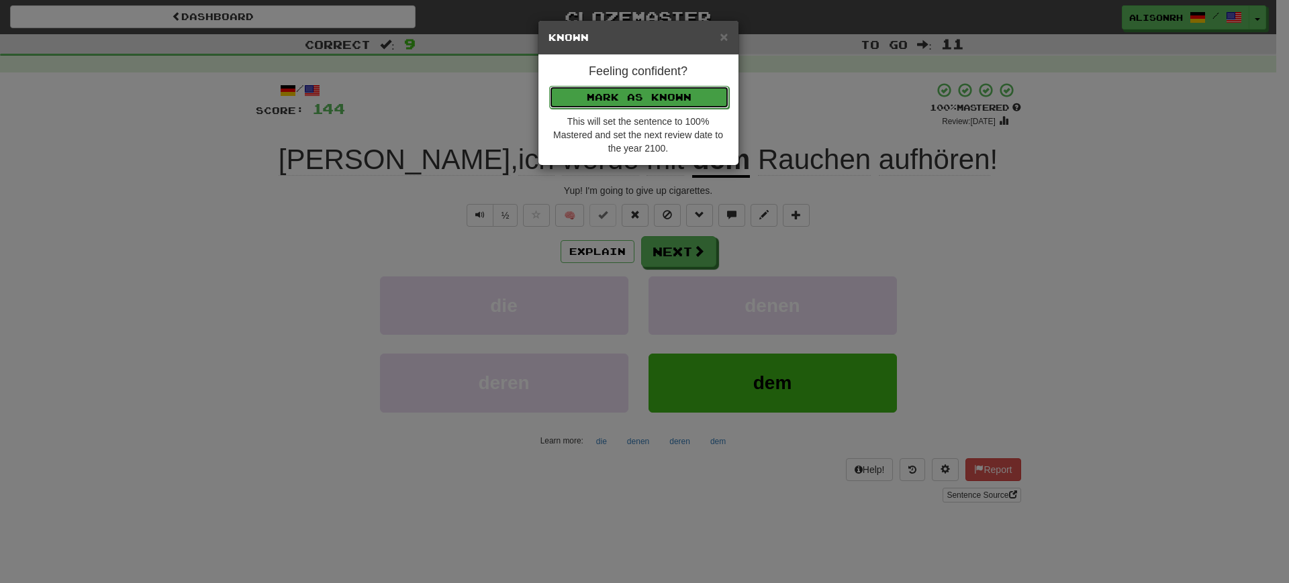
click at [643, 94] on button "Mark as Known" at bounding box center [639, 97] width 180 height 23
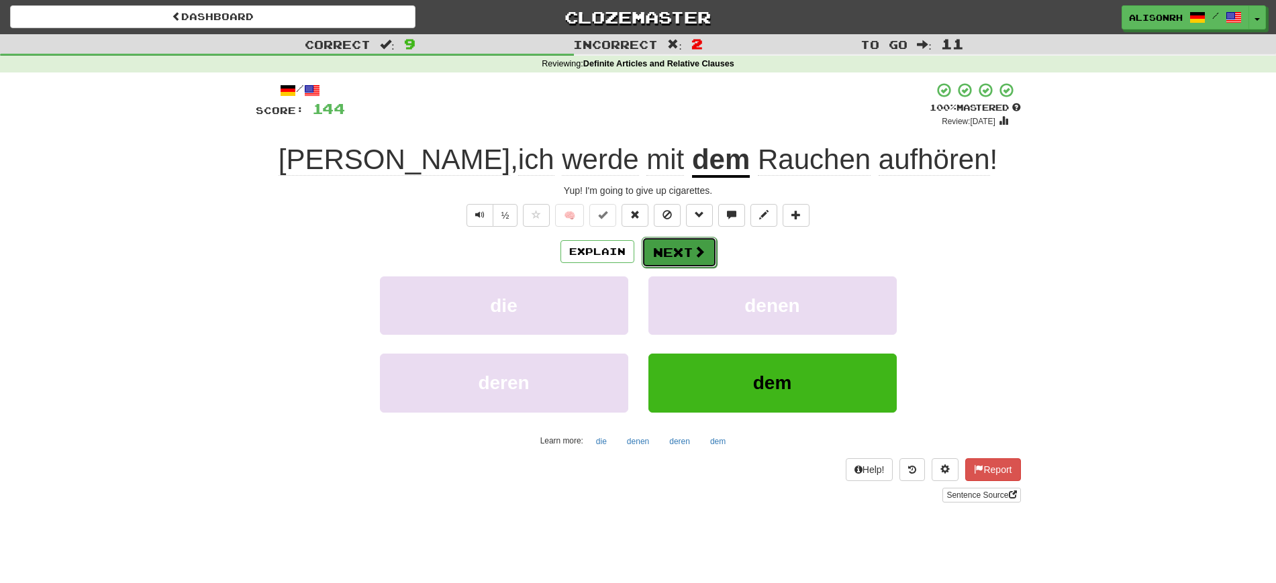
click at [673, 248] on button "Next" at bounding box center [679, 252] width 75 height 31
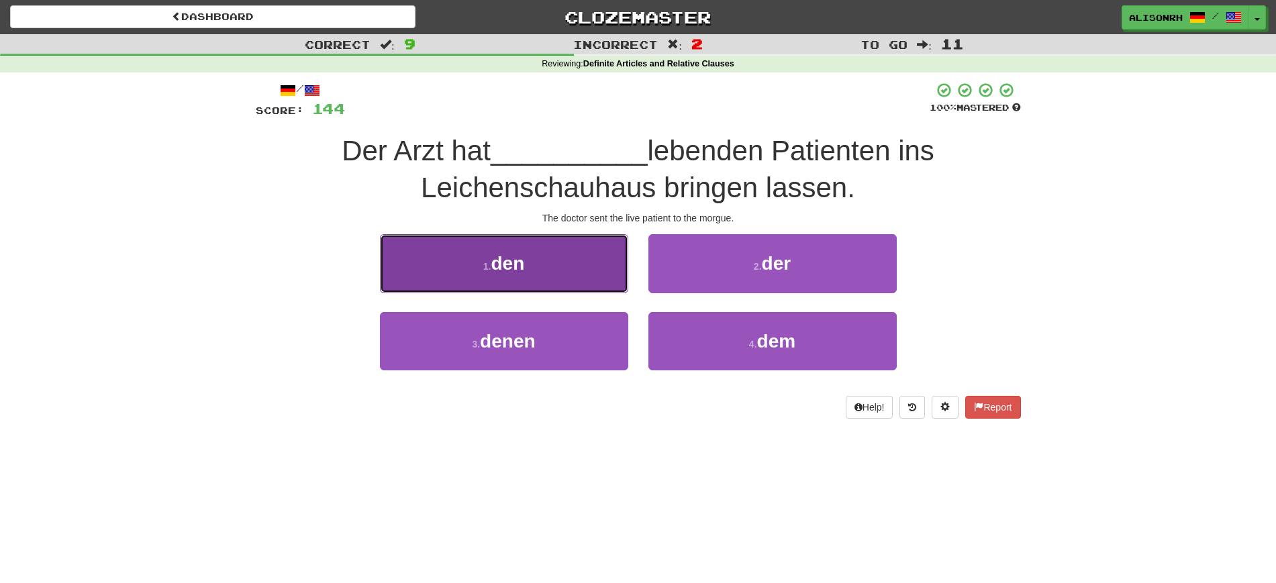
click at [546, 257] on button "1 . den" at bounding box center [504, 263] width 248 height 58
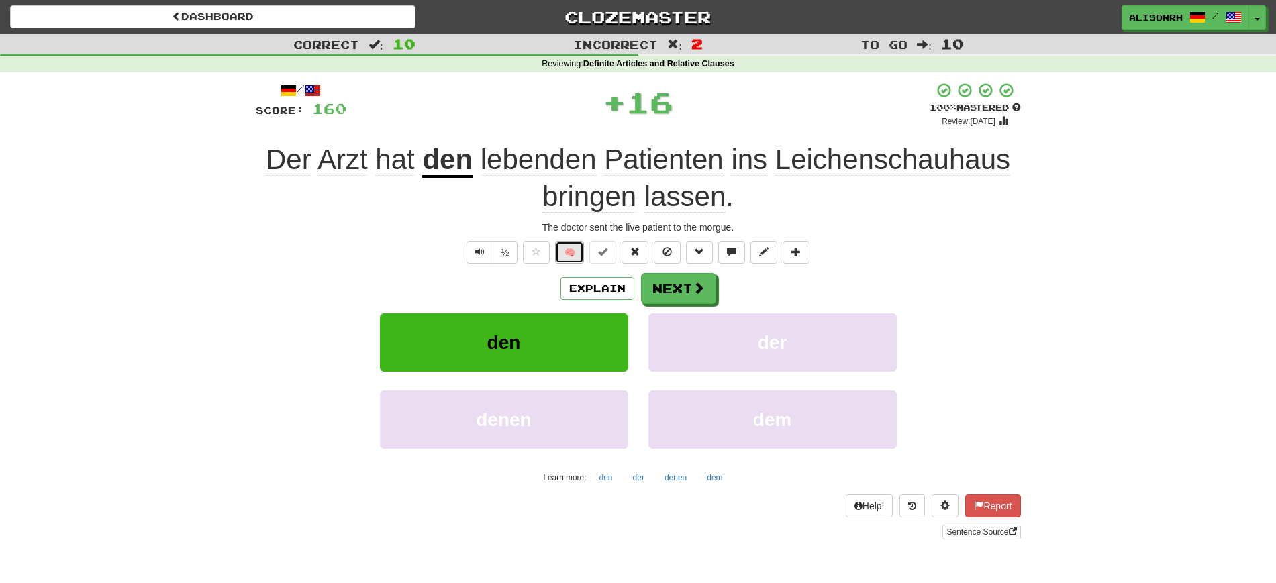
click at [577, 246] on button "🧠" at bounding box center [569, 252] width 29 height 23
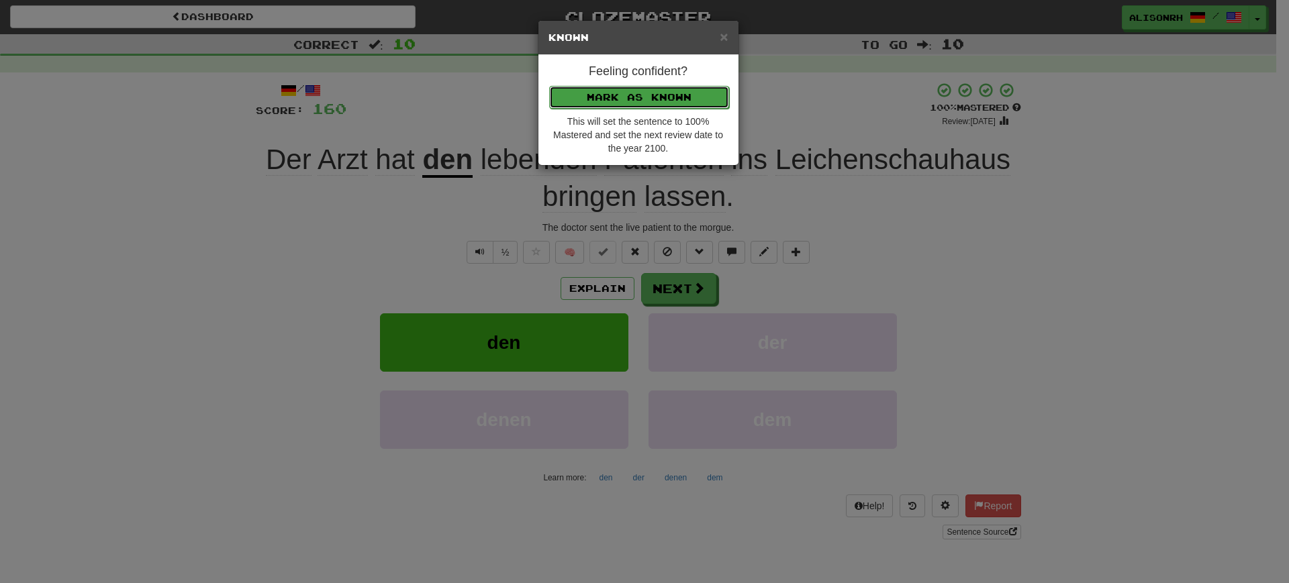
click at [631, 91] on button "Mark as Known" at bounding box center [639, 97] width 180 height 23
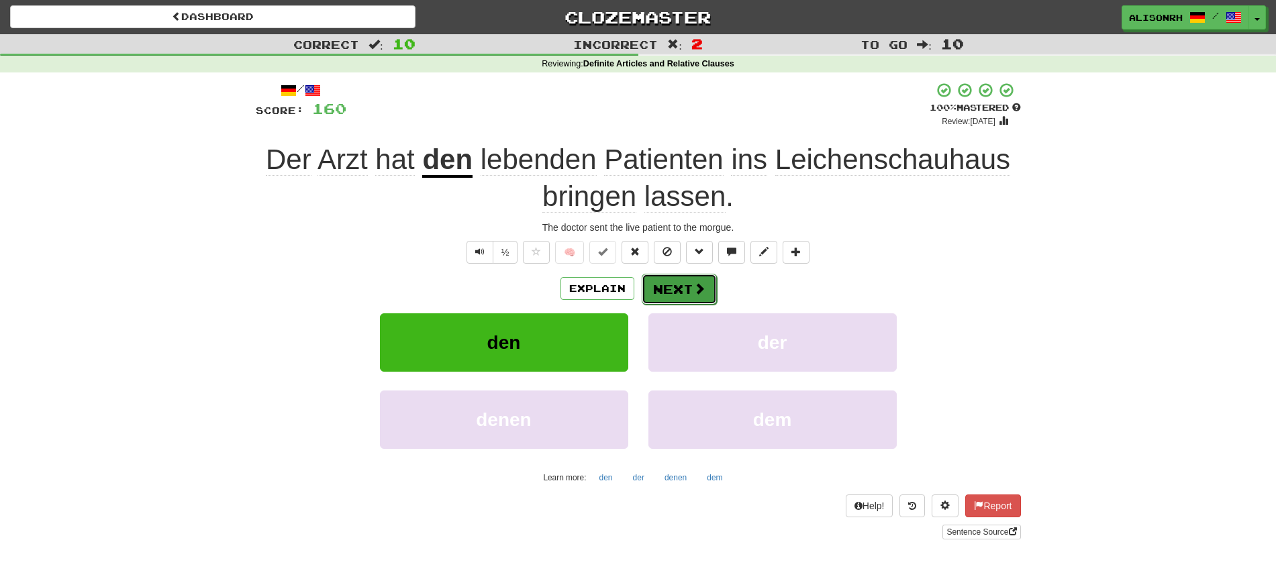
click at [665, 282] on button "Next" at bounding box center [679, 289] width 75 height 31
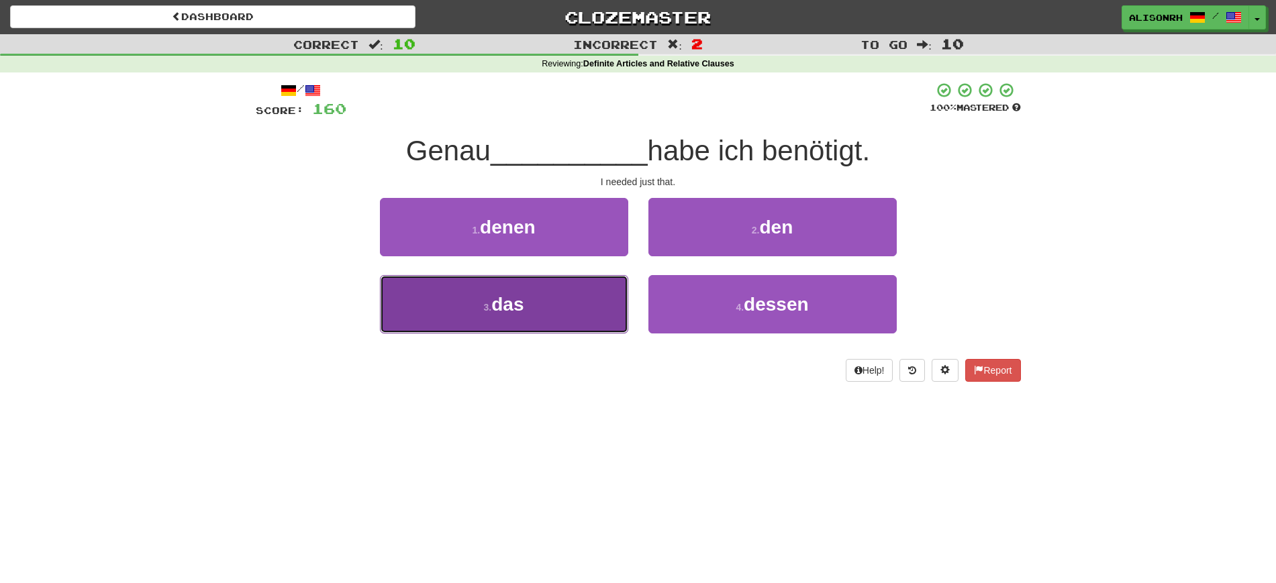
click at [563, 302] on button "3 . das" at bounding box center [504, 304] width 248 height 58
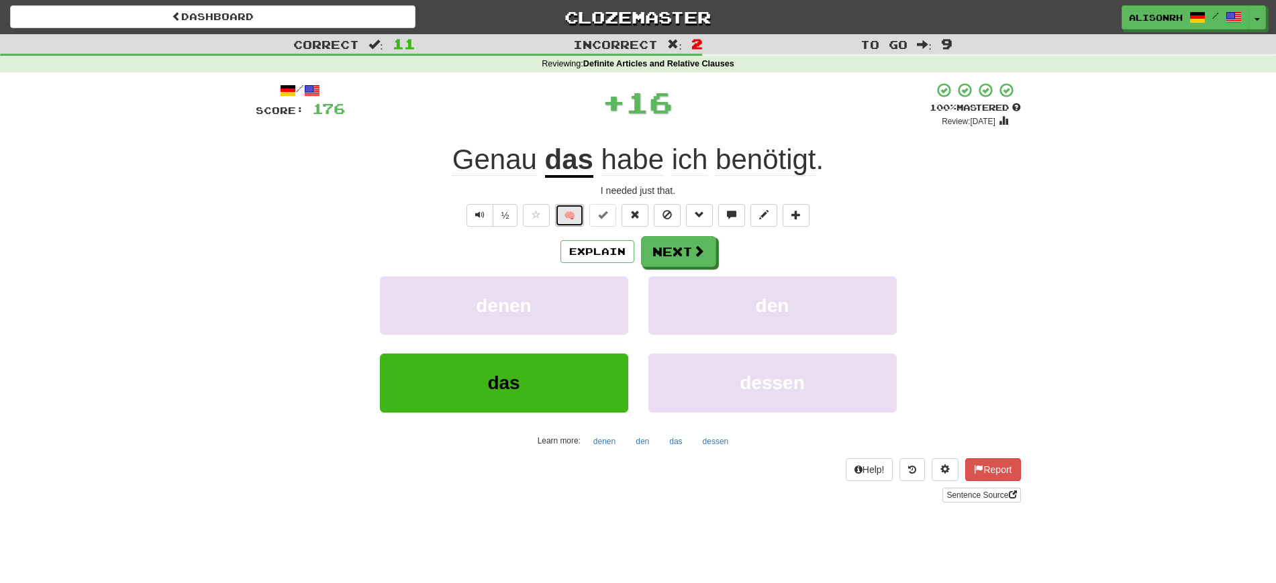
click at [567, 212] on button "🧠" at bounding box center [569, 215] width 29 height 23
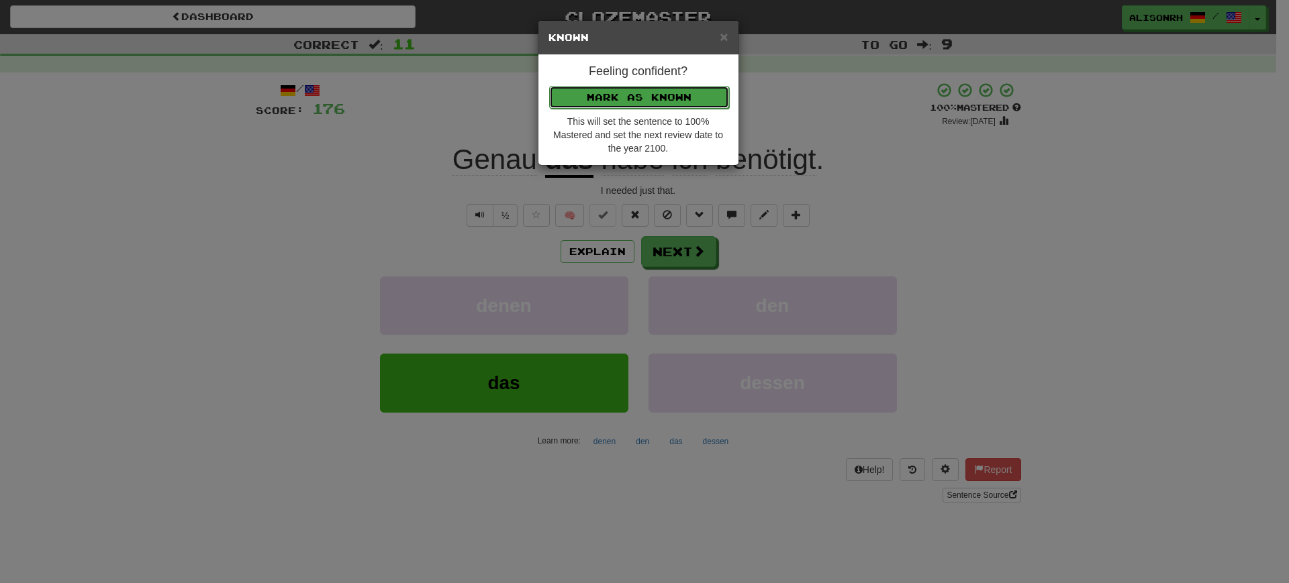
click at [607, 99] on button "Mark as Known" at bounding box center [639, 97] width 180 height 23
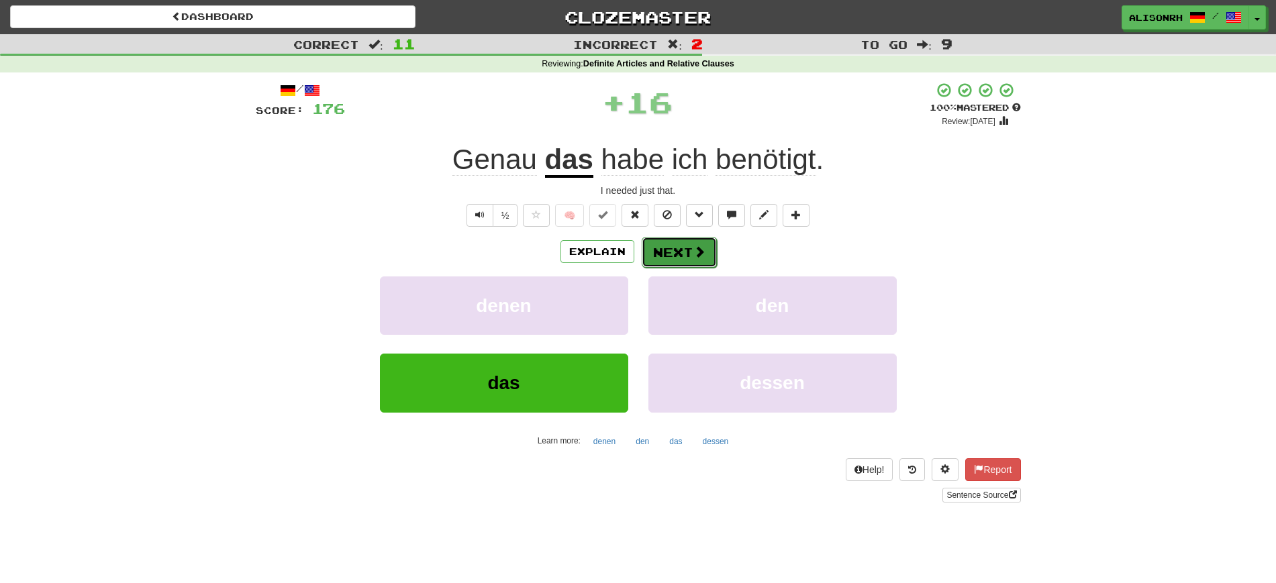
click at [683, 256] on button "Next" at bounding box center [679, 252] width 75 height 31
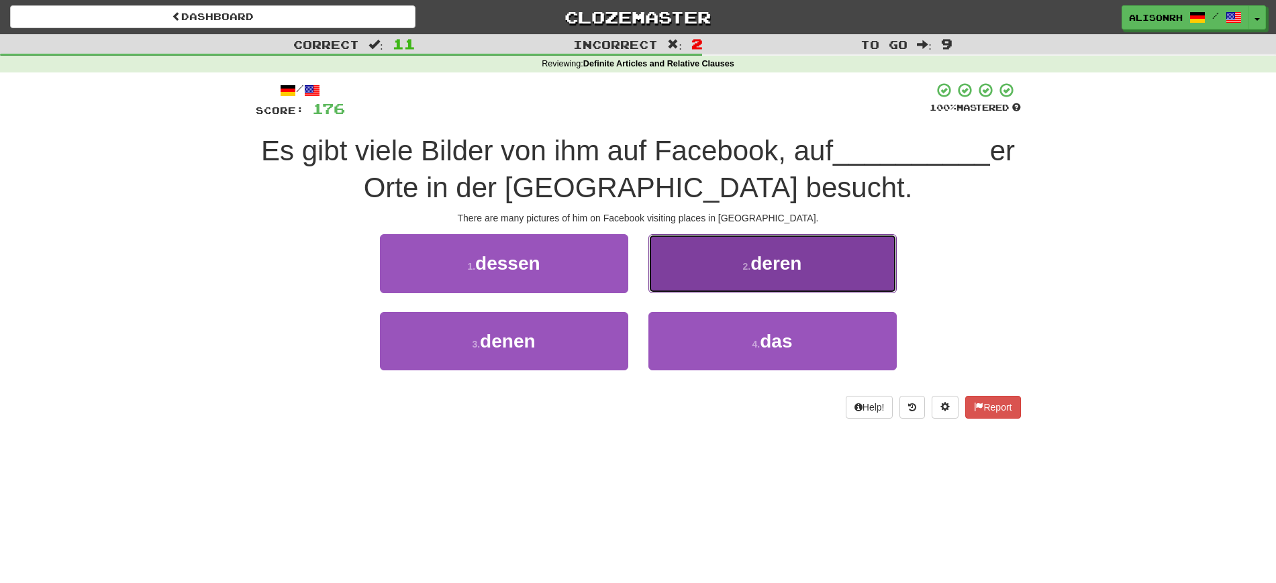
click at [770, 250] on button "2 . deren" at bounding box center [772, 263] width 248 height 58
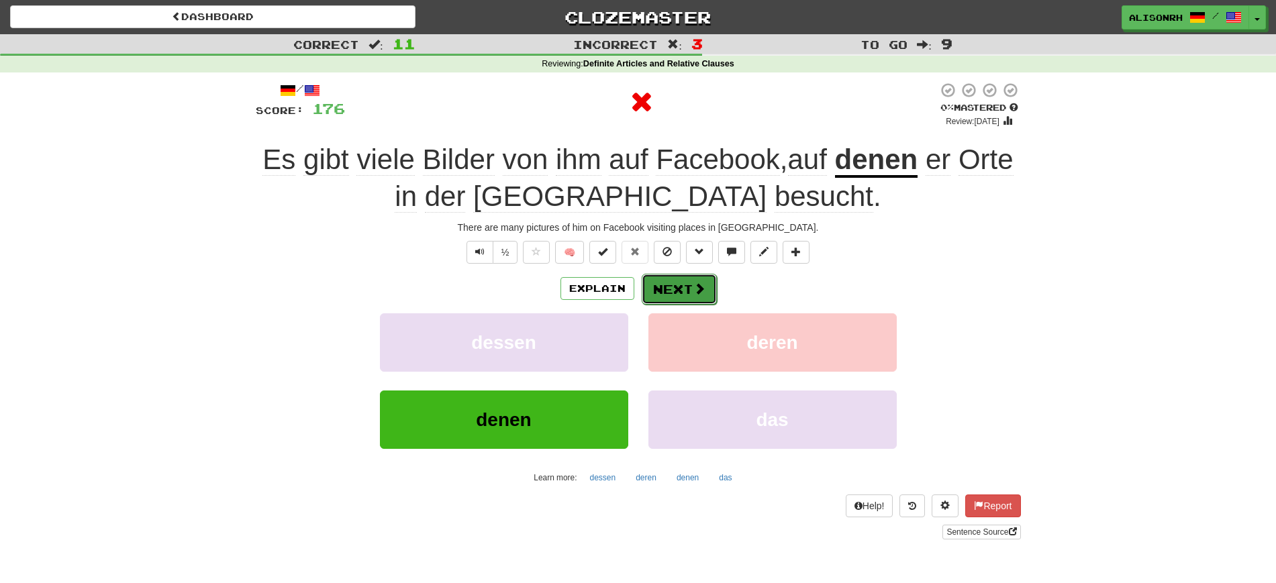
click at [676, 287] on button "Next" at bounding box center [679, 289] width 75 height 31
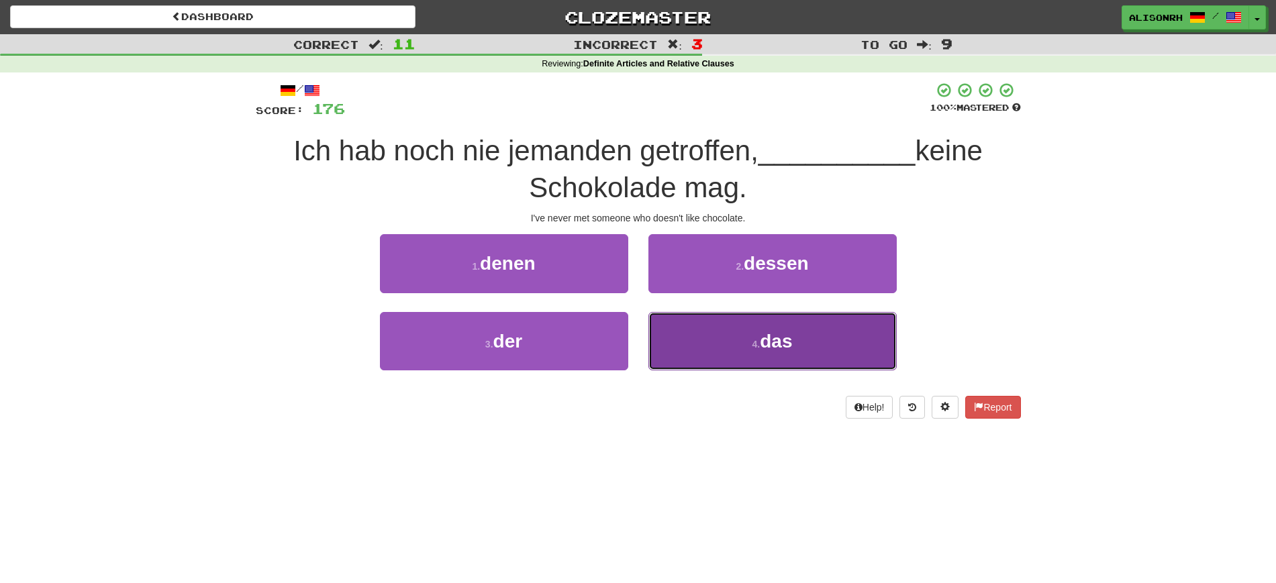
click at [742, 329] on button "4 . das" at bounding box center [772, 341] width 248 height 58
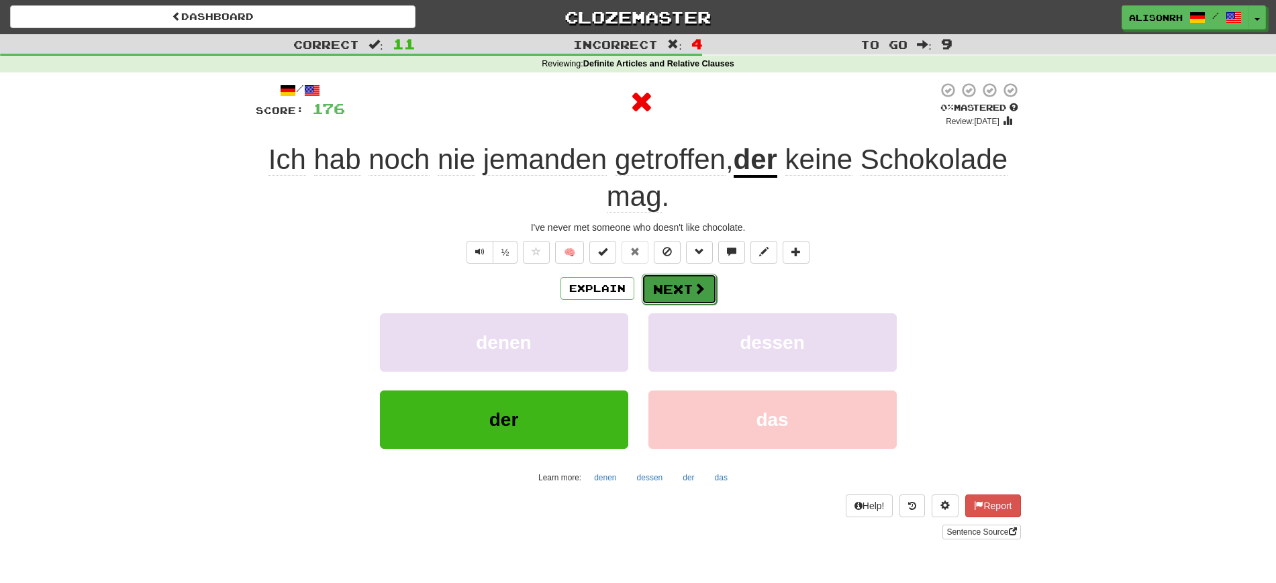
click at [690, 282] on button "Next" at bounding box center [679, 289] width 75 height 31
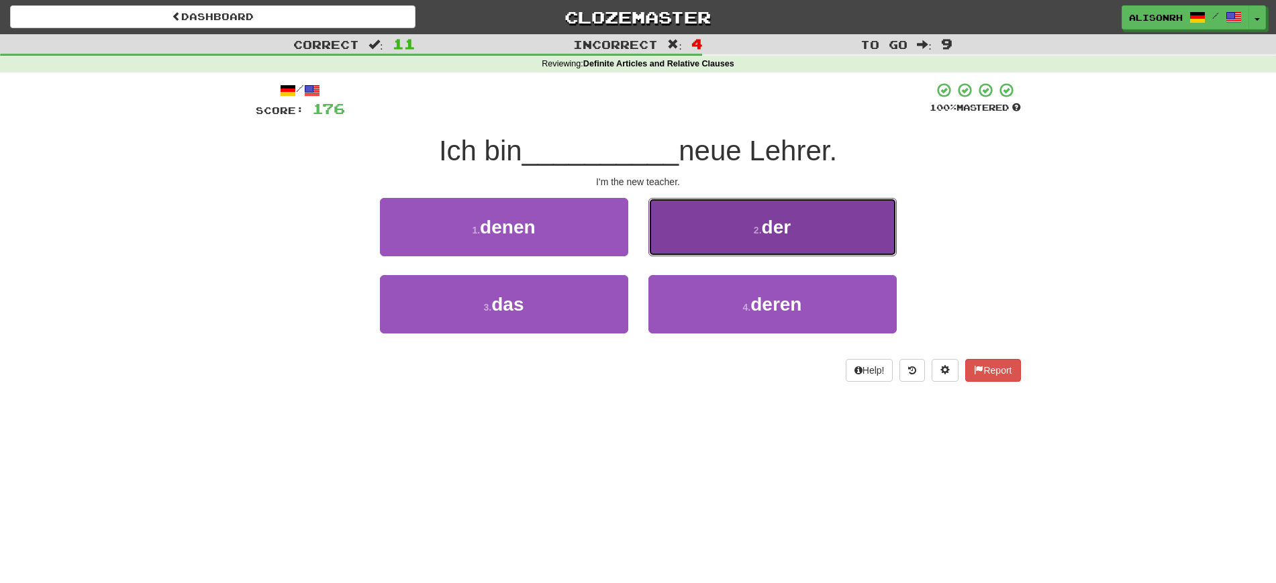
click at [774, 233] on span "der" at bounding box center [777, 227] width 30 height 21
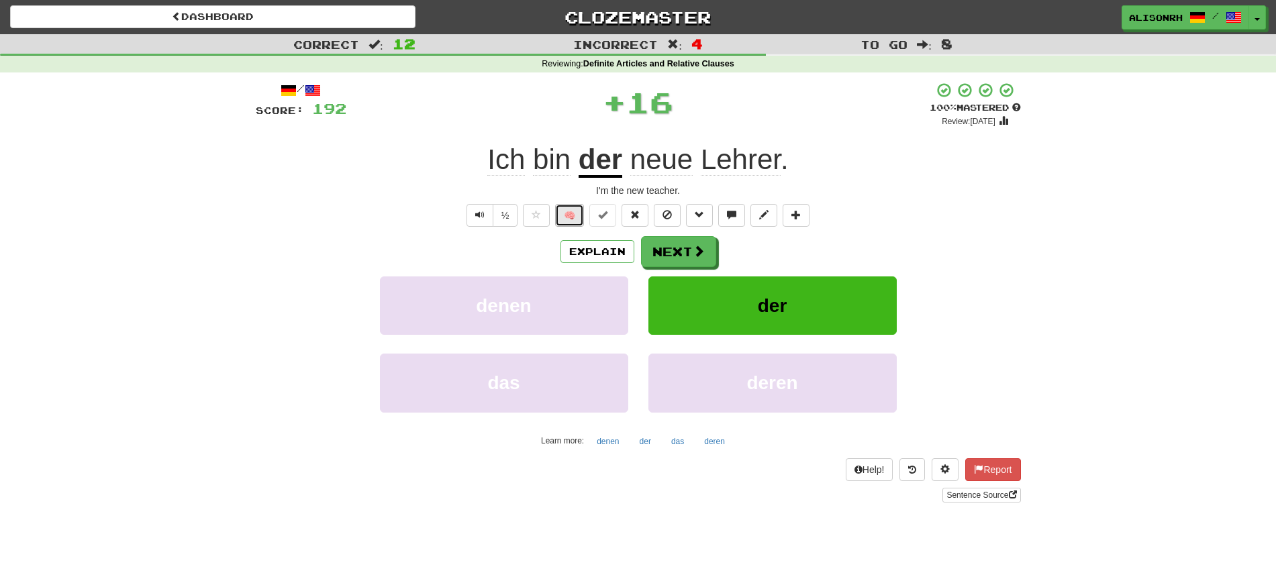
click at [575, 208] on button "🧠" at bounding box center [569, 215] width 29 height 23
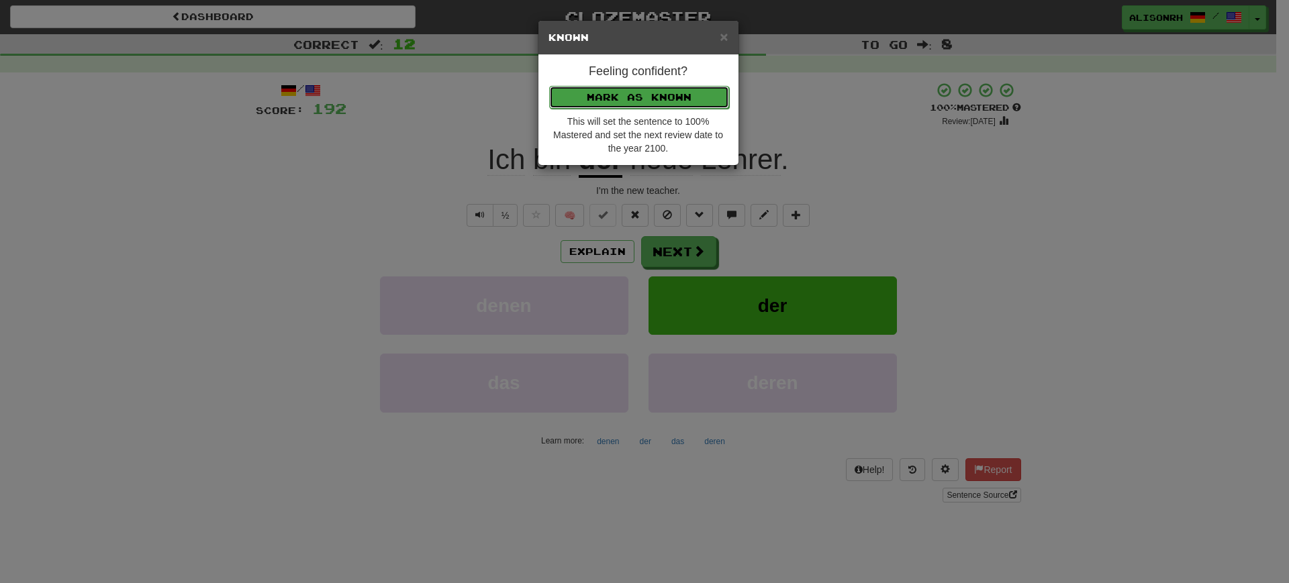
click at [664, 93] on button "Mark as Known" at bounding box center [639, 97] width 180 height 23
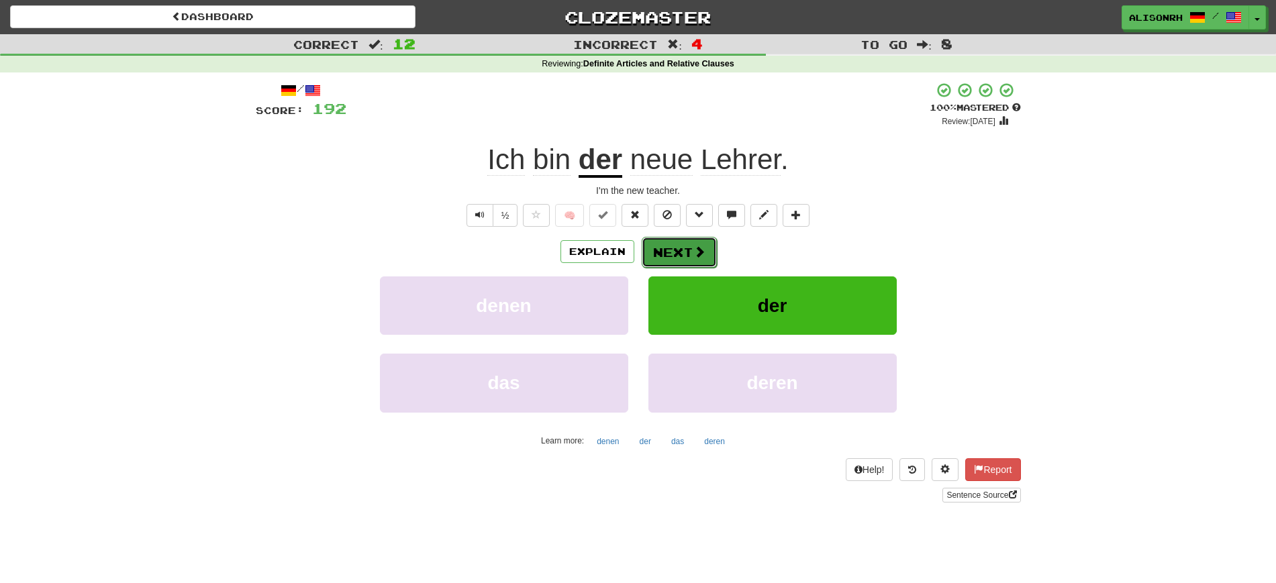
click at [683, 248] on button "Next" at bounding box center [679, 252] width 75 height 31
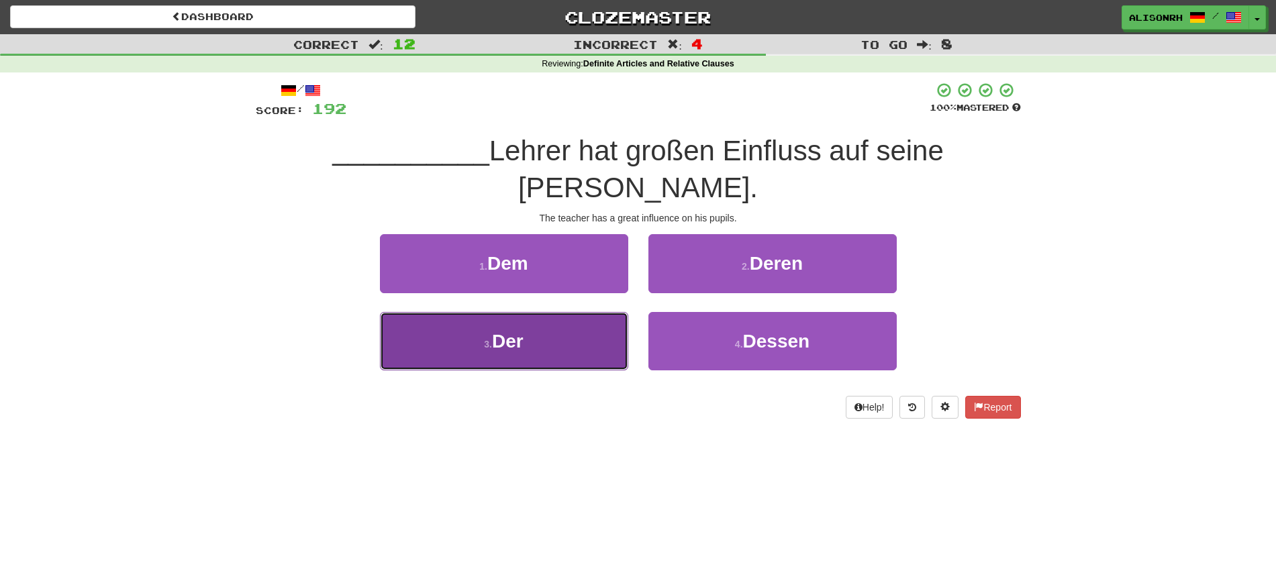
click at [589, 312] on button "3 . Der" at bounding box center [504, 341] width 248 height 58
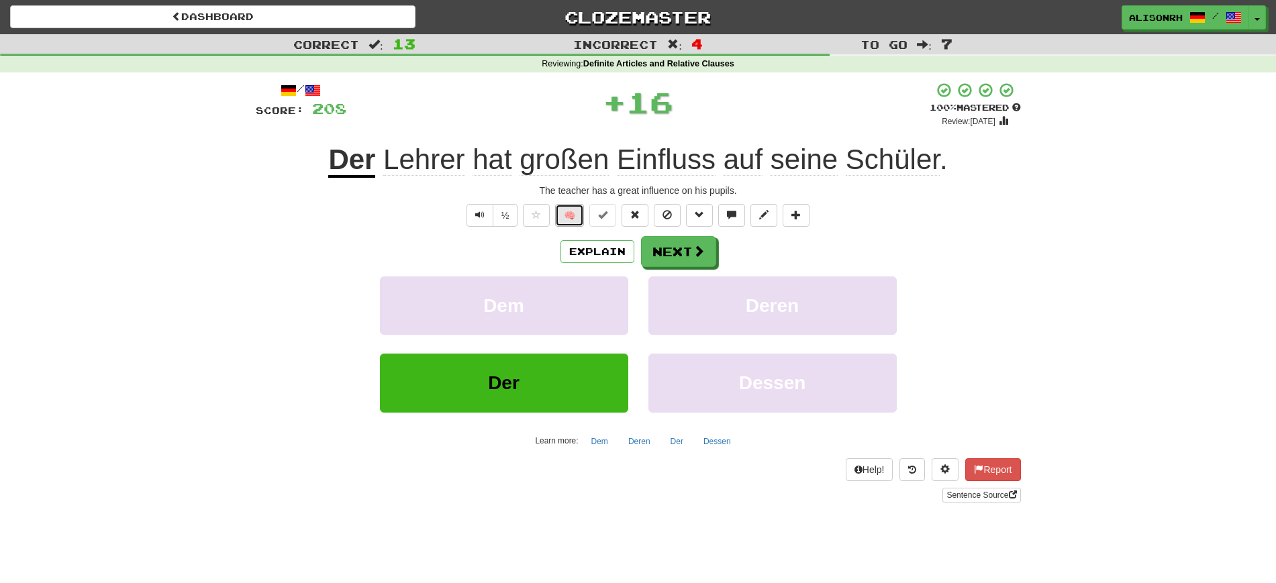
click at [575, 217] on button "🧠" at bounding box center [569, 215] width 29 height 23
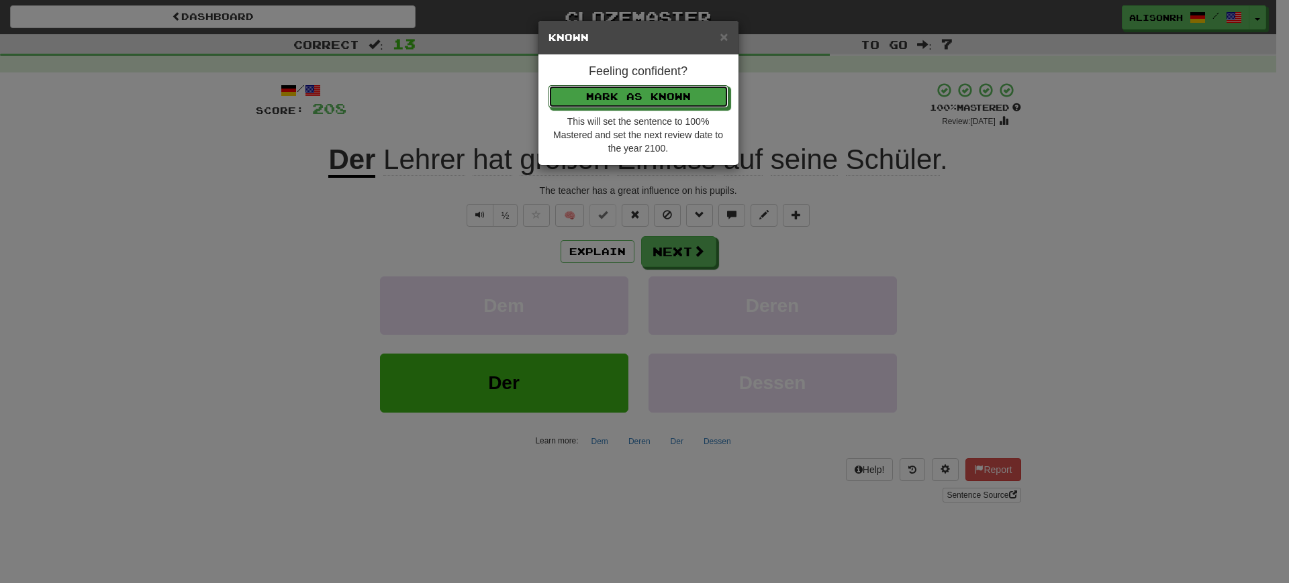
click at [623, 103] on button "Mark as Known" at bounding box center [638, 96] width 180 height 23
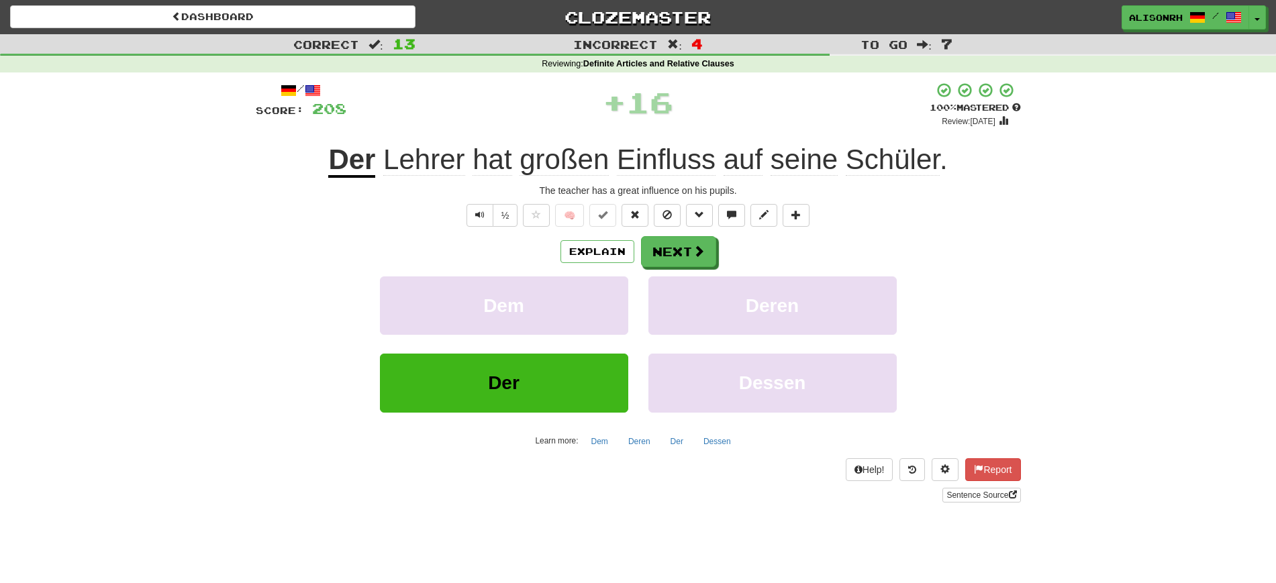
click at [717, 253] on div "Explain Next" at bounding box center [638, 251] width 765 height 31
click at [706, 254] on button "Next" at bounding box center [679, 252] width 75 height 31
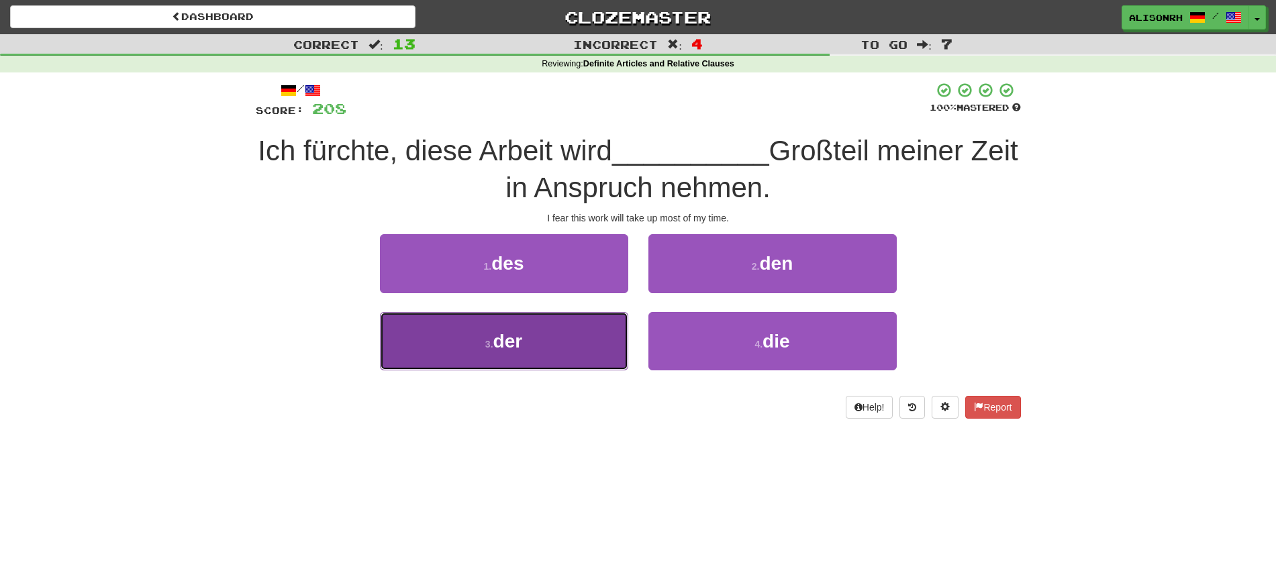
click at [594, 344] on button "3 . der" at bounding box center [504, 341] width 248 height 58
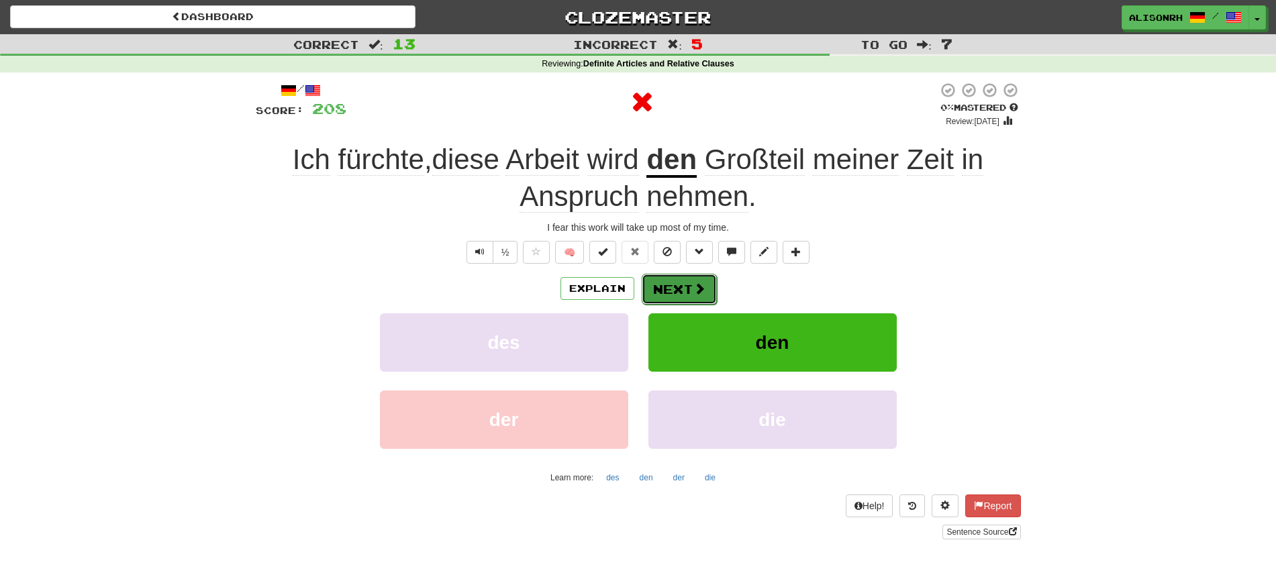
click at [671, 283] on button "Next" at bounding box center [679, 289] width 75 height 31
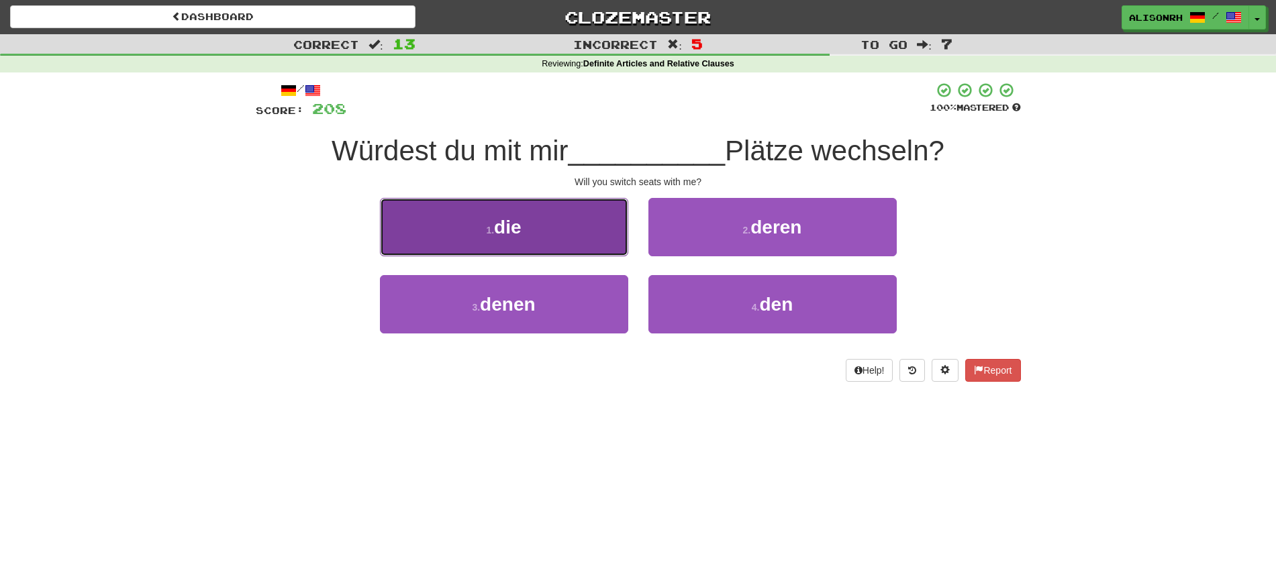
click at [541, 238] on button "1 . die" at bounding box center [504, 227] width 248 height 58
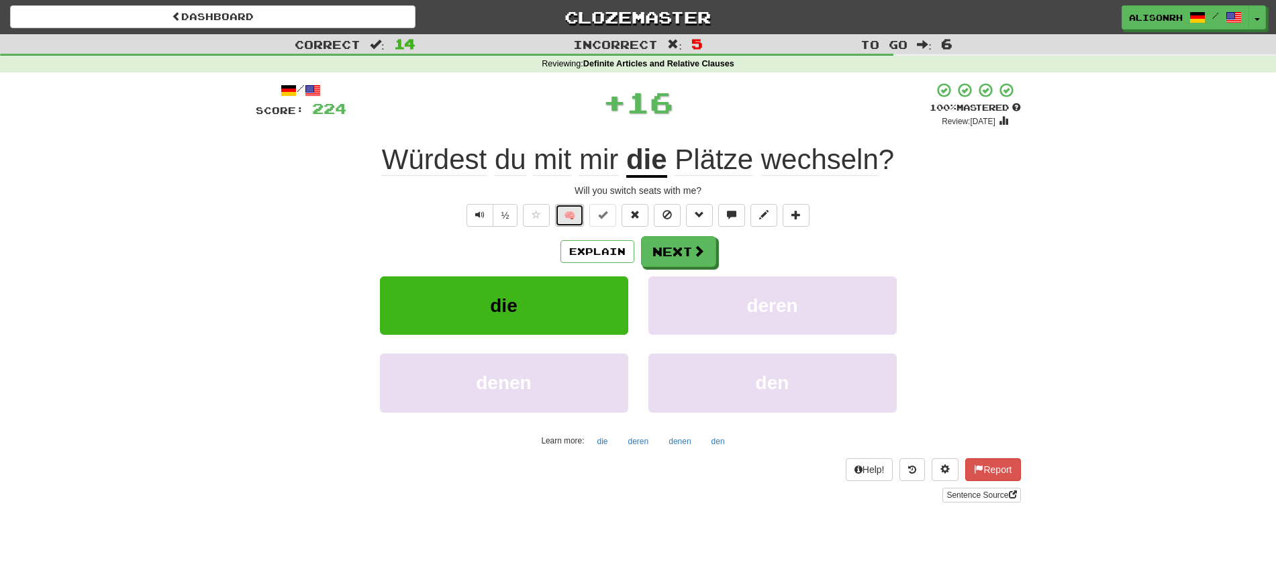
click at [576, 206] on button "🧠" at bounding box center [569, 215] width 29 height 23
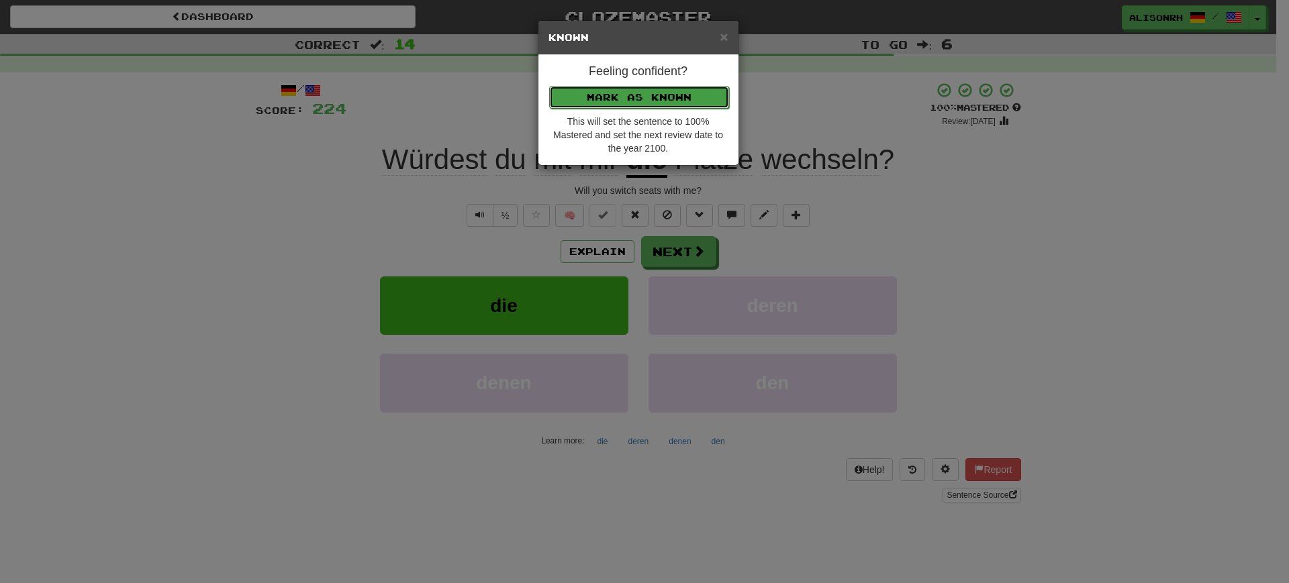
click at [647, 100] on button "Mark as Known" at bounding box center [639, 97] width 180 height 23
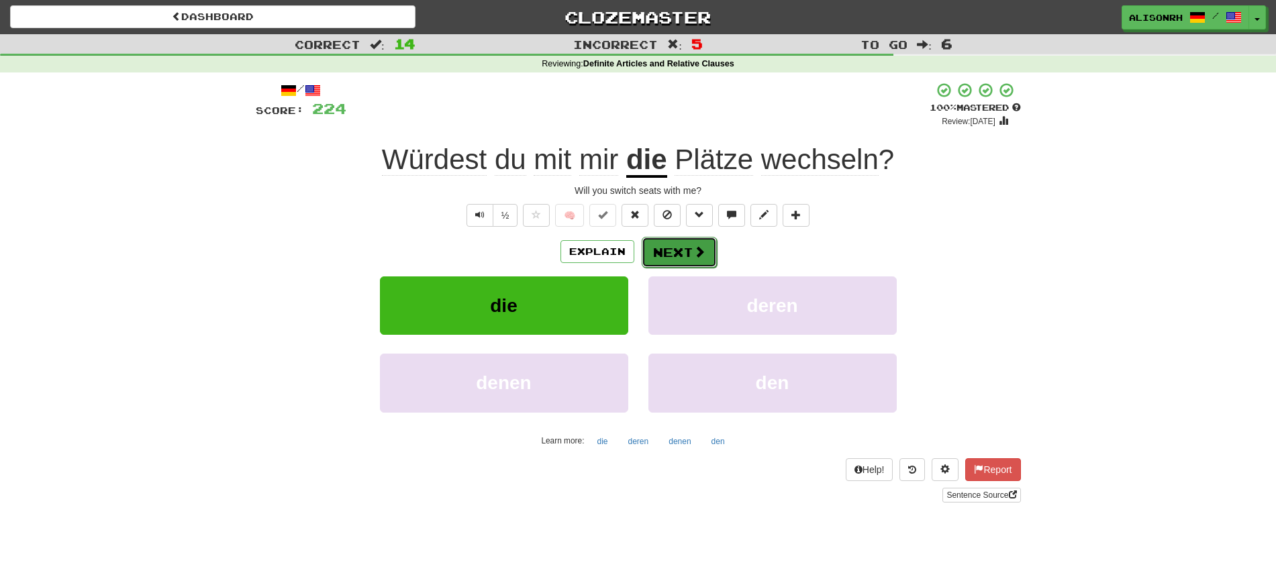
click at [669, 243] on button "Next" at bounding box center [679, 252] width 75 height 31
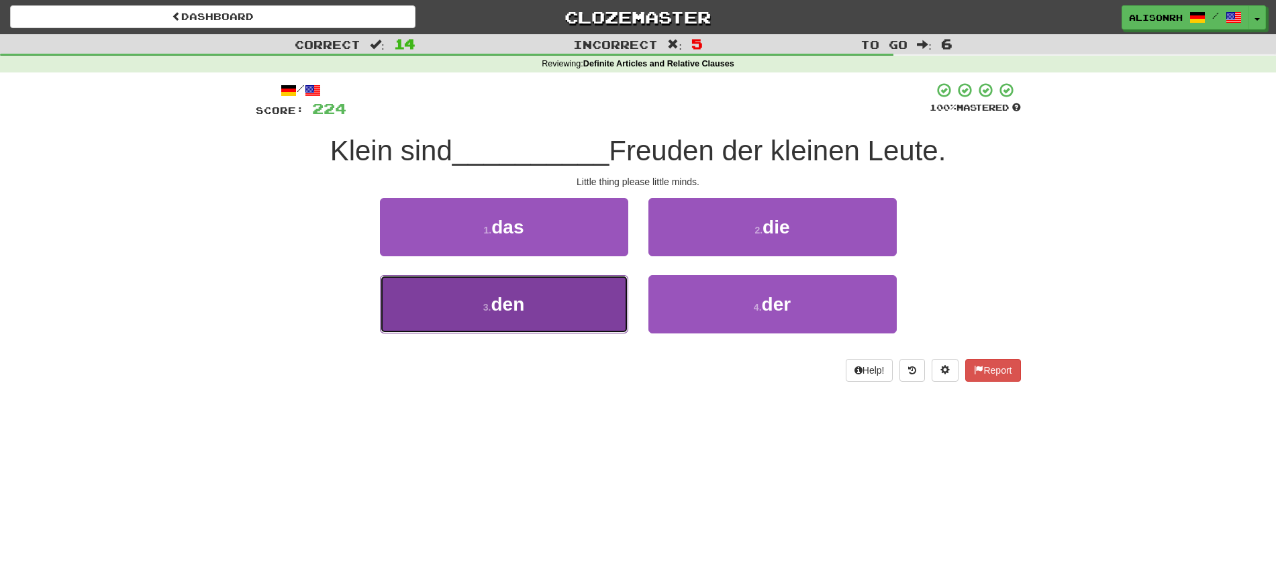
click at [579, 303] on button "3 . den" at bounding box center [504, 304] width 248 height 58
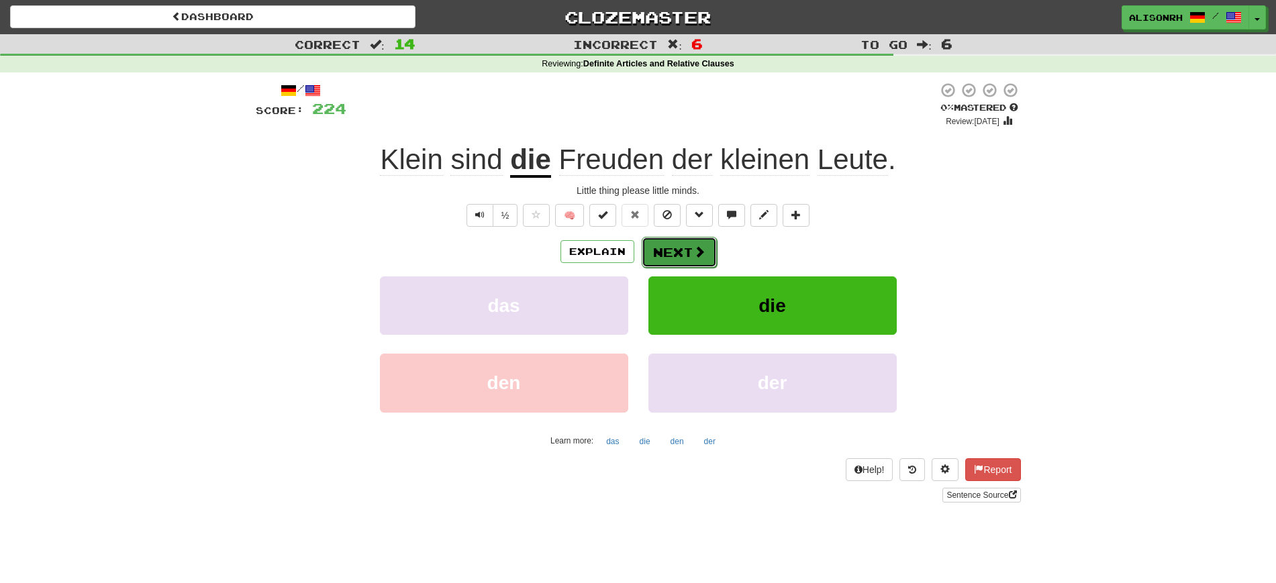
click at [663, 252] on button "Next" at bounding box center [679, 252] width 75 height 31
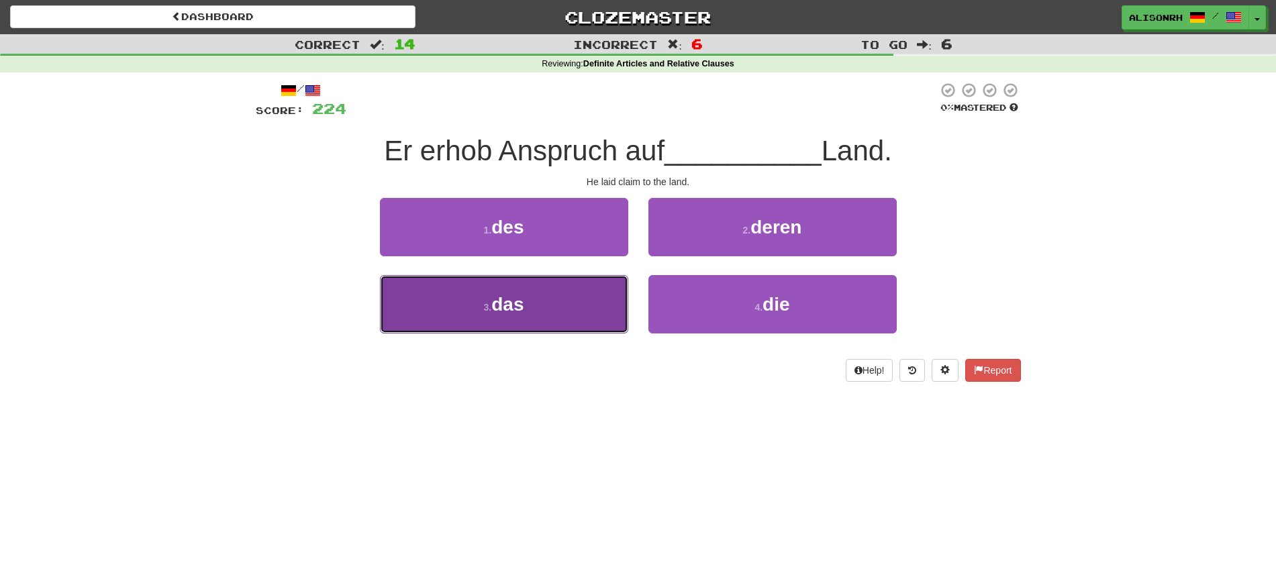
click at [565, 295] on button "3 . das" at bounding box center [504, 304] width 248 height 58
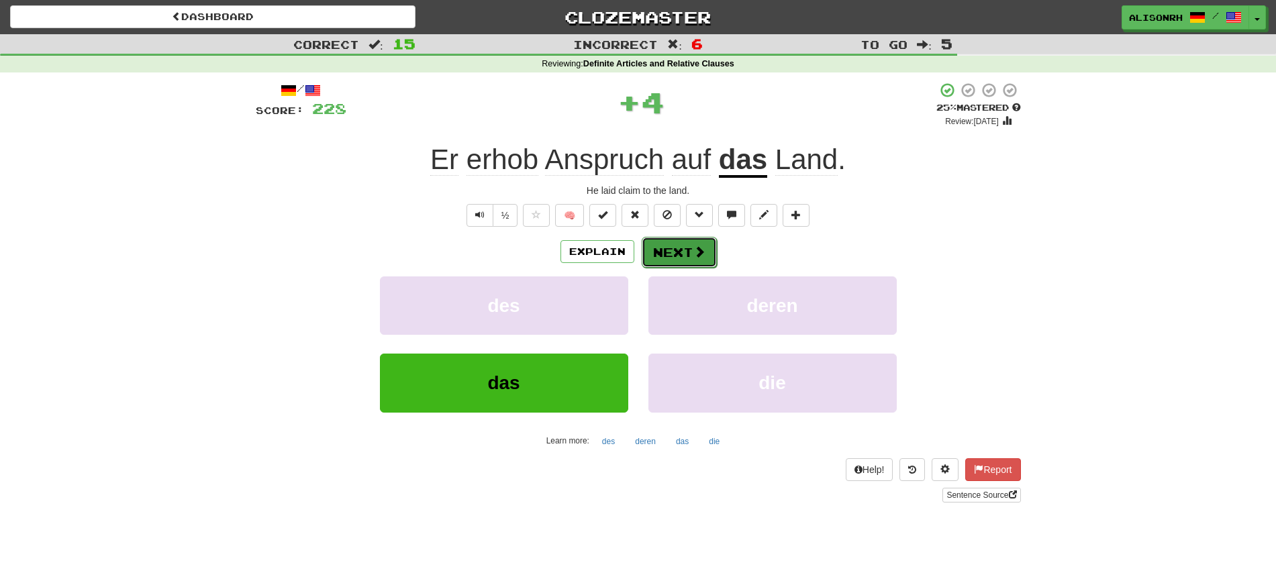
click at [664, 248] on button "Next" at bounding box center [679, 252] width 75 height 31
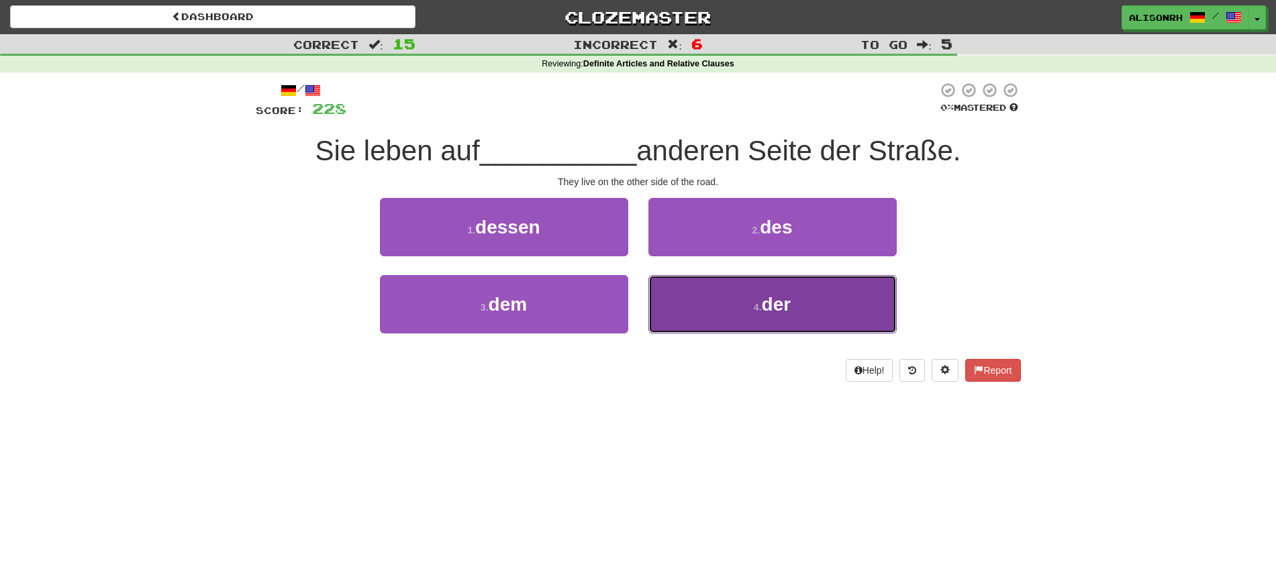
click at [754, 303] on small "4 ." at bounding box center [758, 307] width 8 height 11
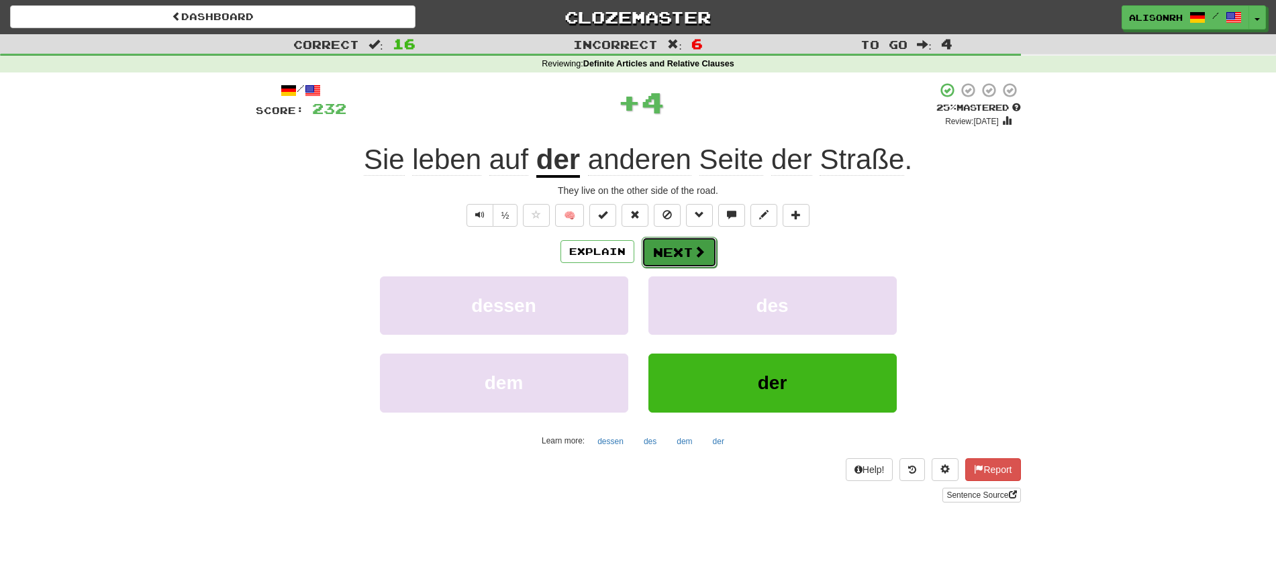
click at [677, 248] on button "Next" at bounding box center [679, 252] width 75 height 31
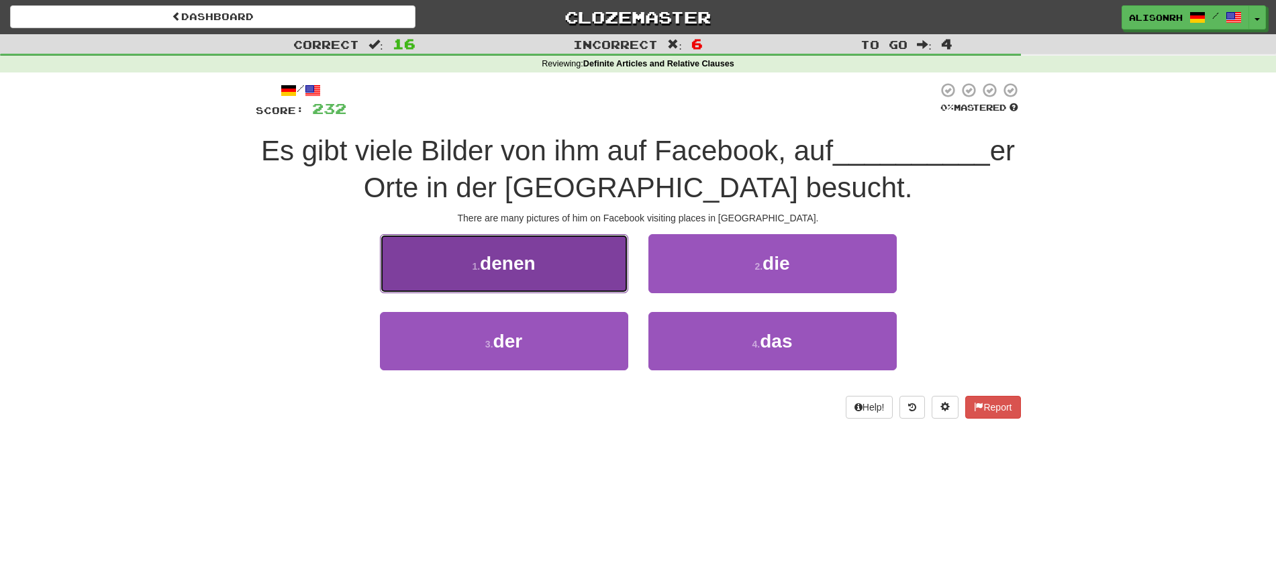
click at [554, 256] on button "1 . denen" at bounding box center [504, 263] width 248 height 58
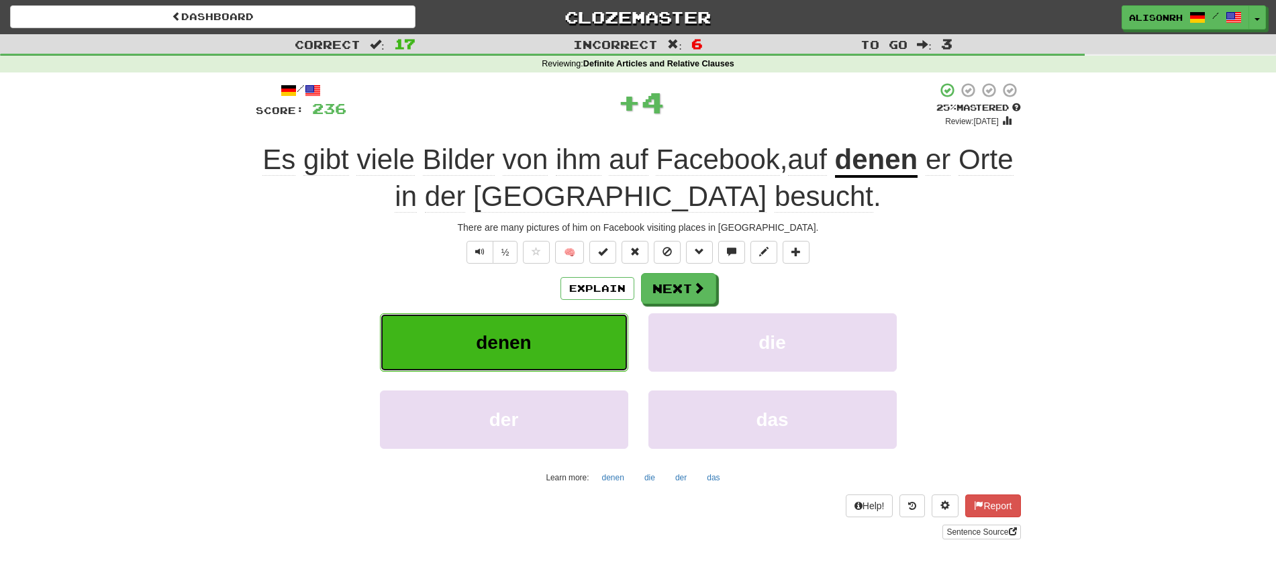
click at [554, 340] on button "denen" at bounding box center [504, 342] width 248 height 58
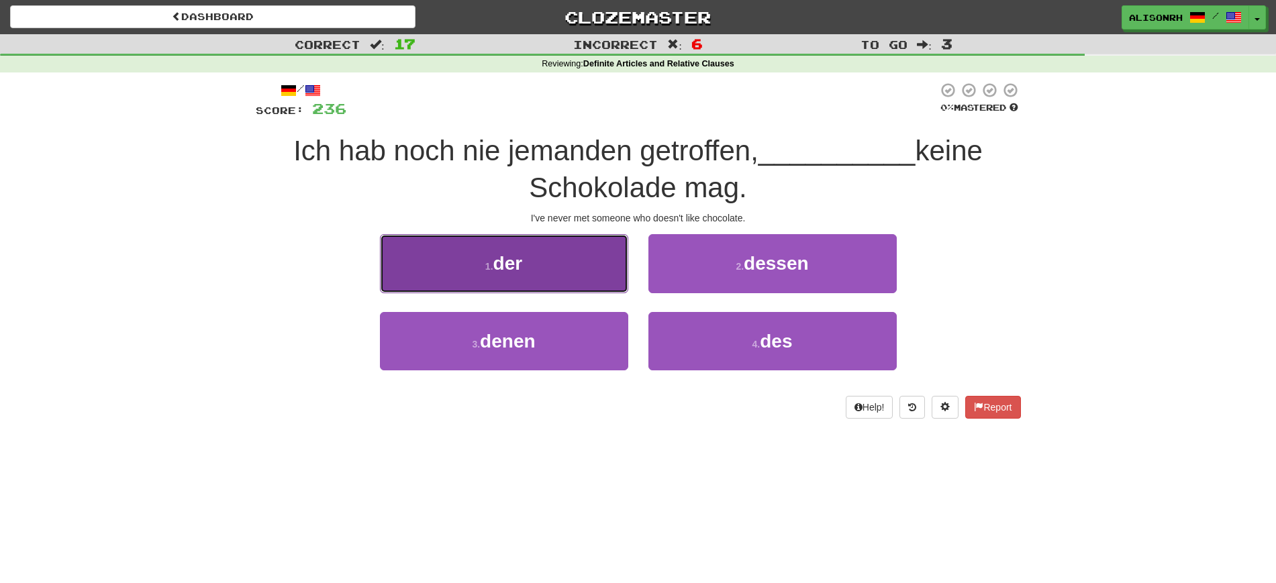
click at [557, 285] on button "1 . der" at bounding box center [504, 263] width 248 height 58
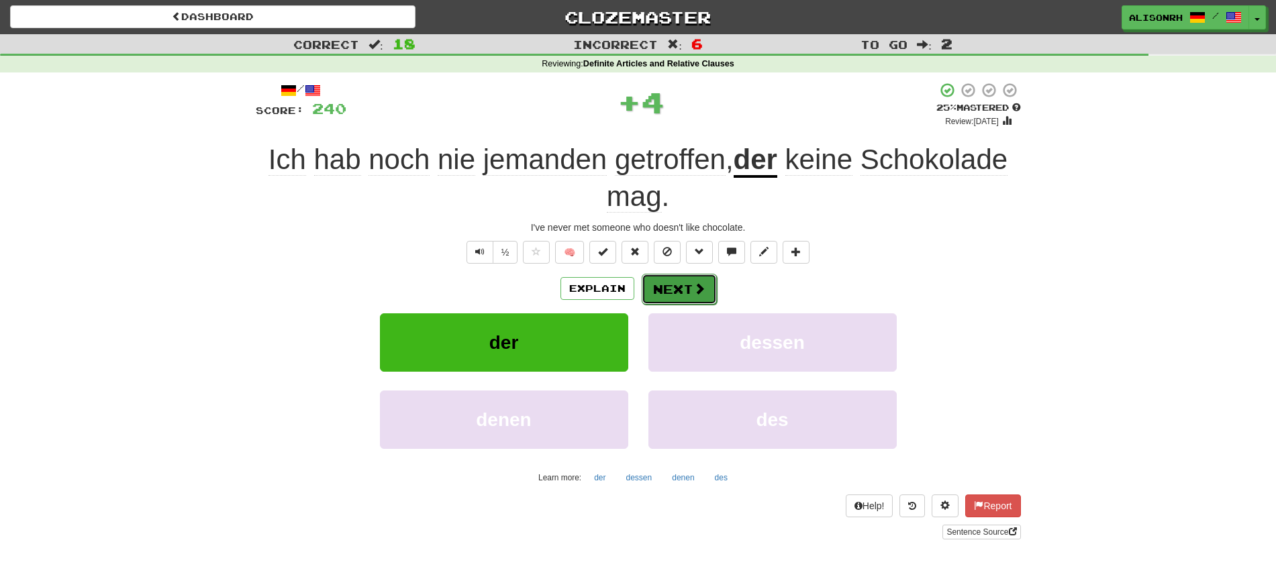
click at [667, 285] on button "Next" at bounding box center [679, 289] width 75 height 31
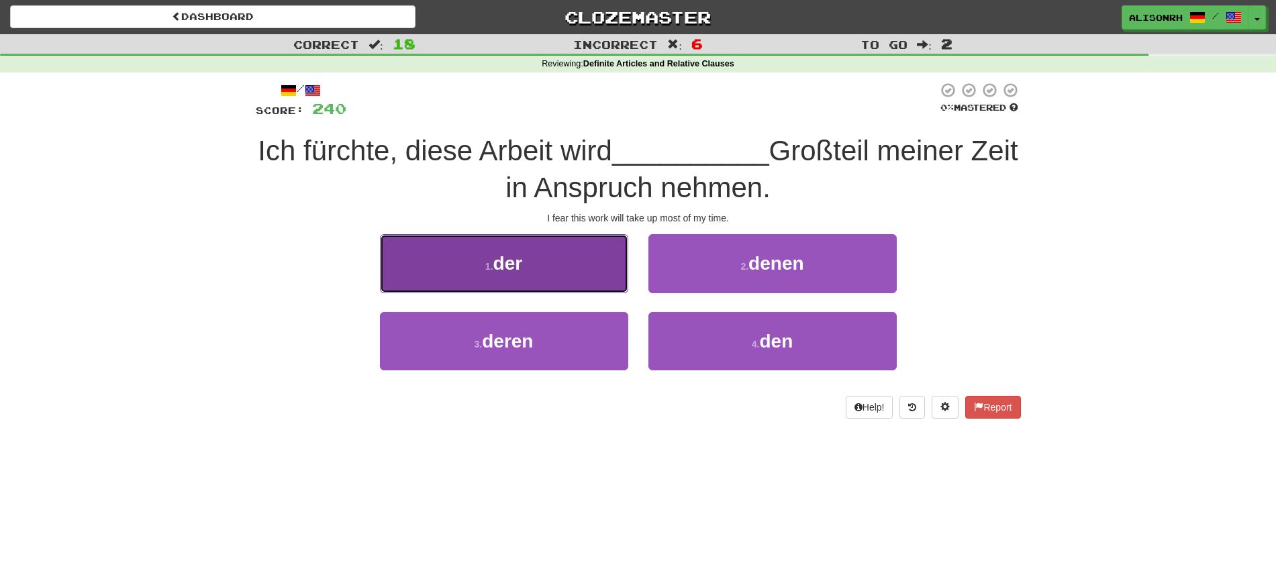
click at [566, 271] on button "1 . der" at bounding box center [504, 263] width 248 height 58
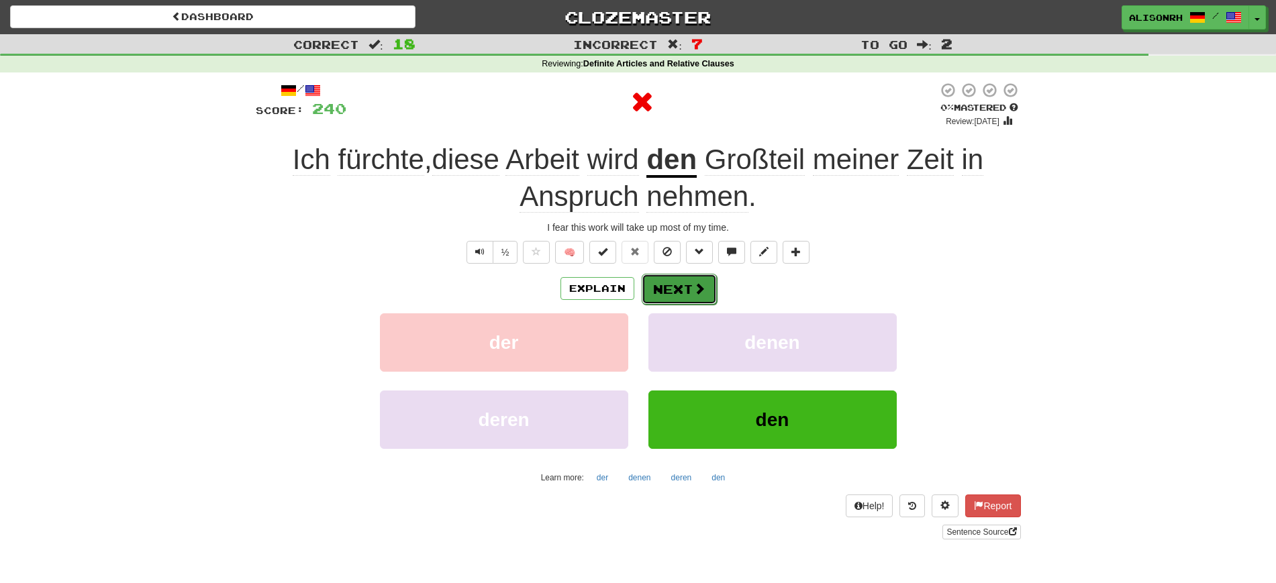
click at [704, 287] on button "Next" at bounding box center [679, 289] width 75 height 31
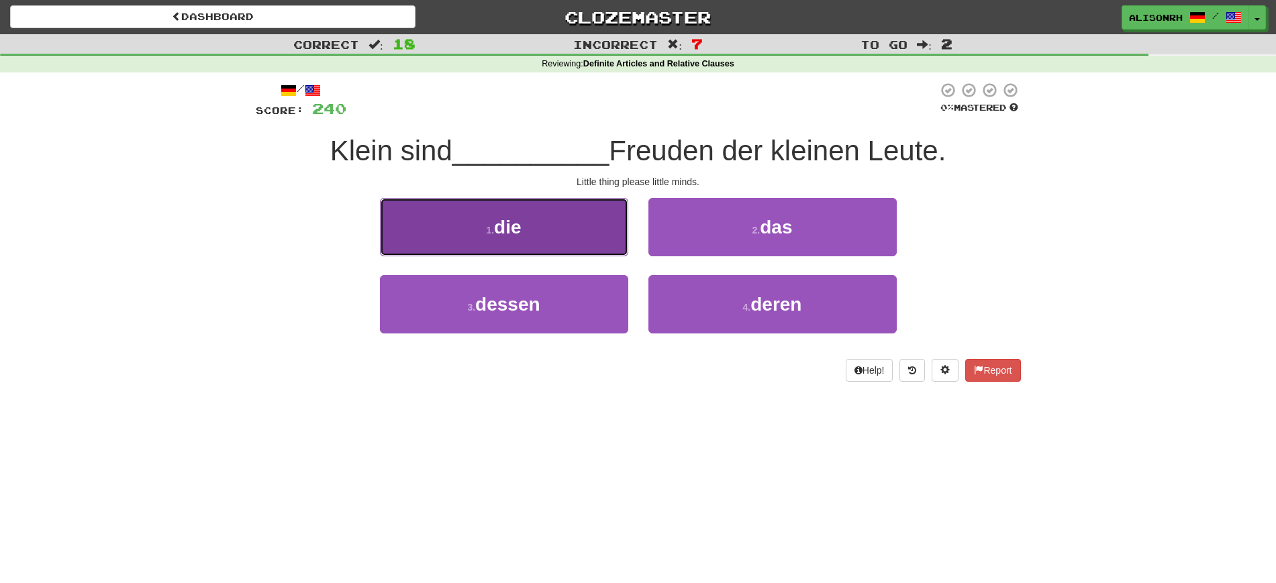
click at [574, 238] on button "1 . die" at bounding box center [504, 227] width 248 height 58
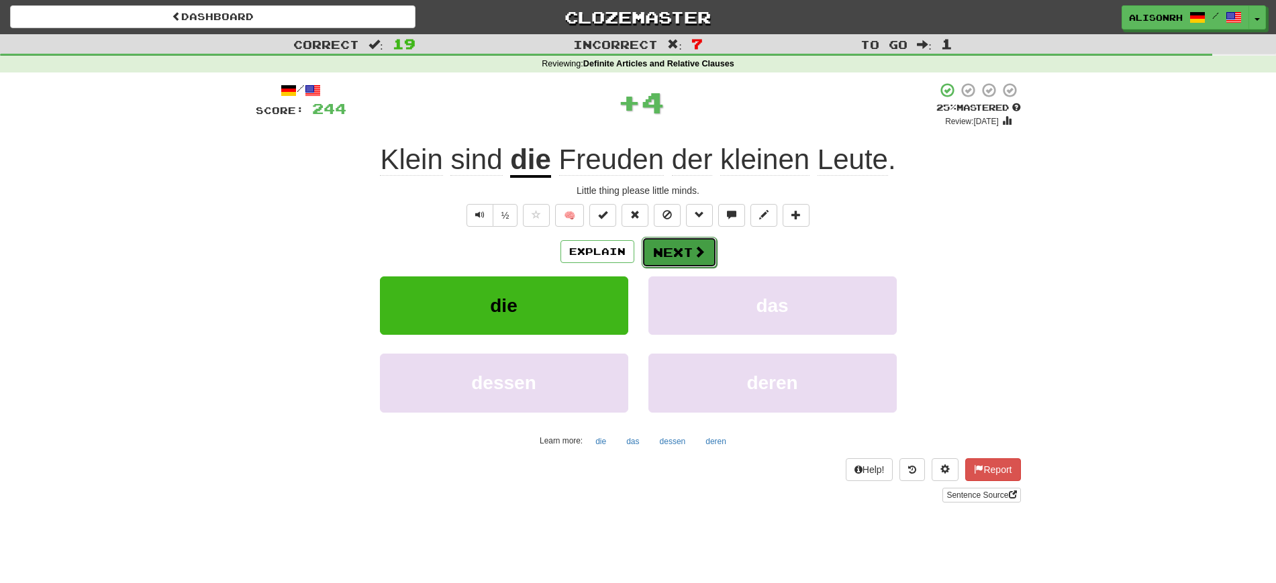
click at [699, 255] on span at bounding box center [699, 252] width 12 height 12
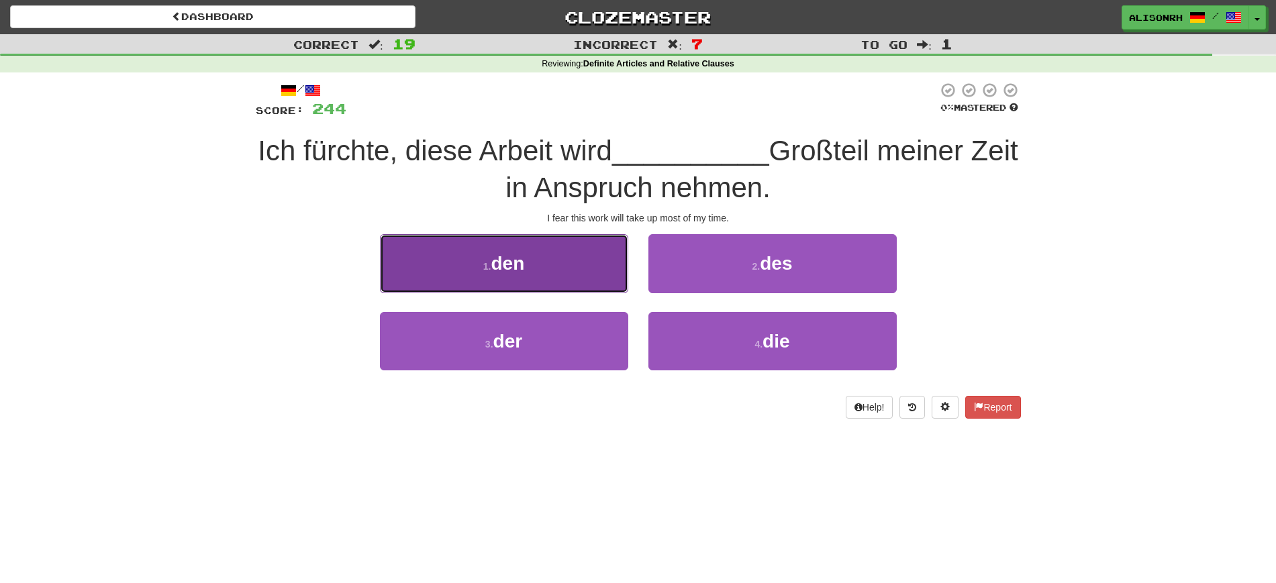
click at [539, 271] on button "1 . den" at bounding box center [504, 263] width 248 height 58
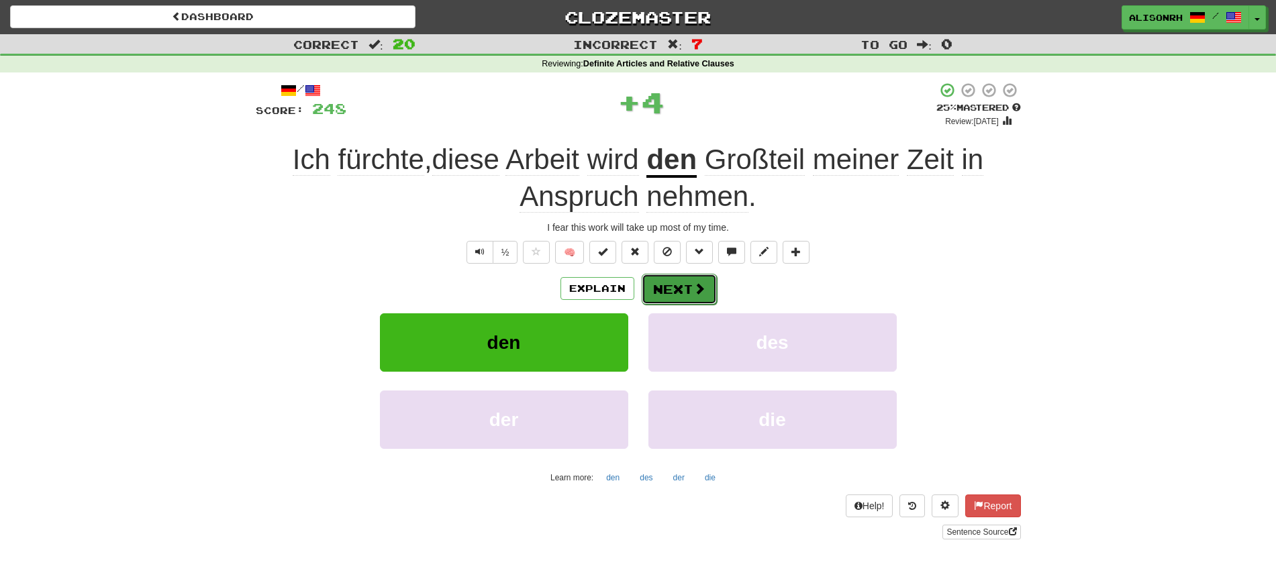
click at [680, 285] on button "Next" at bounding box center [679, 289] width 75 height 31
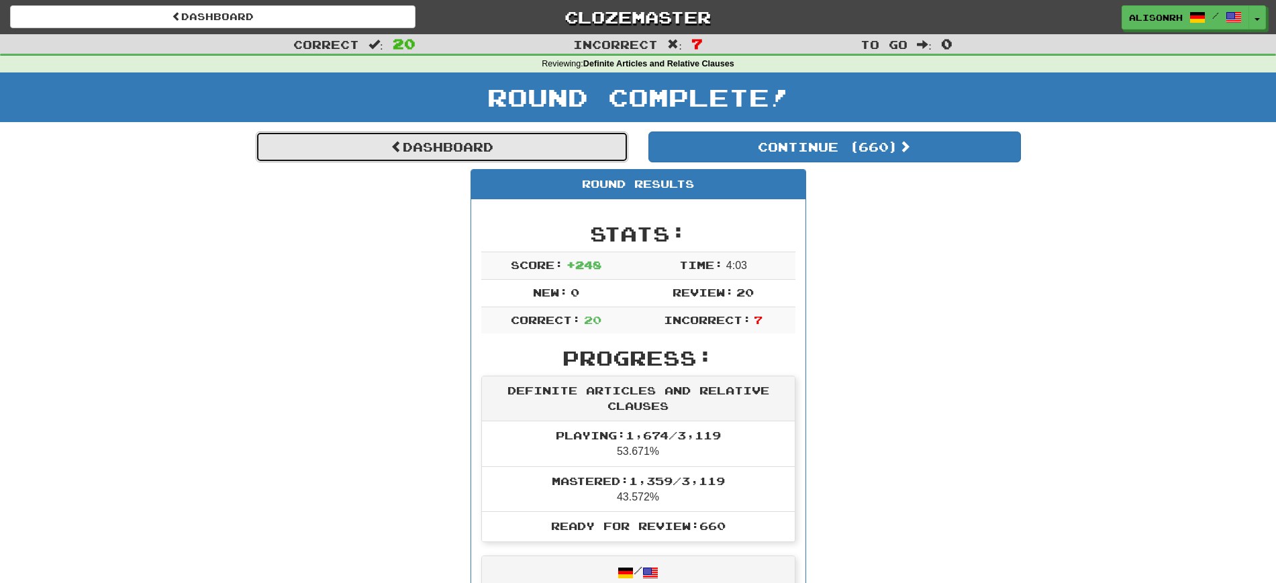
click at [427, 155] on link "Dashboard" at bounding box center [442, 147] width 373 height 31
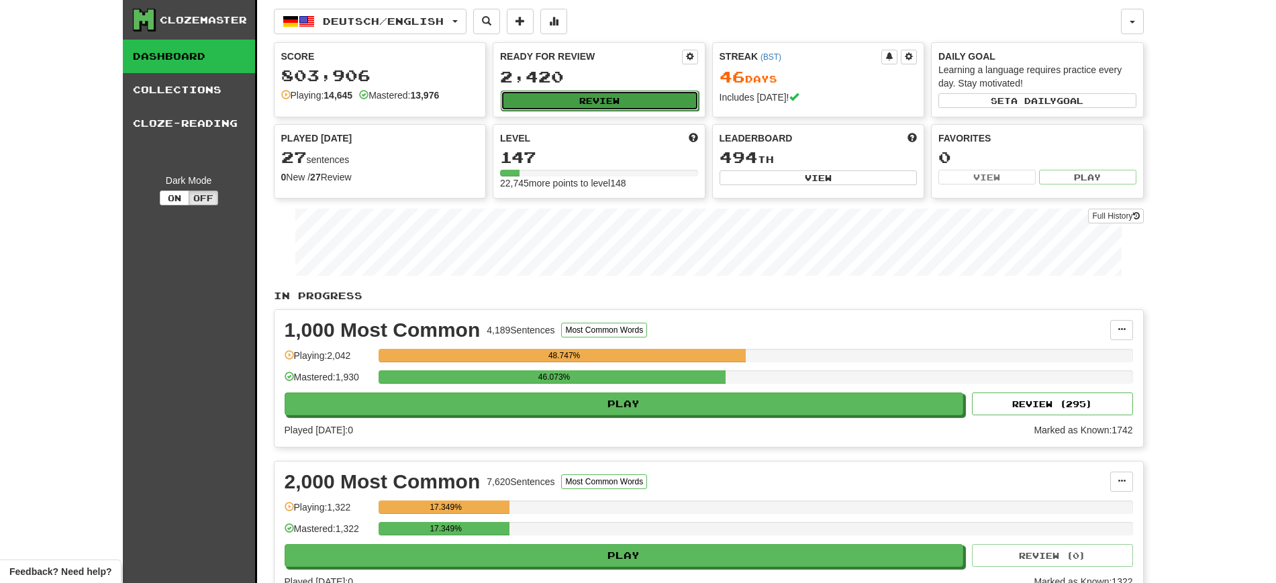
click at [597, 107] on button "Review" at bounding box center [600, 101] width 198 height 20
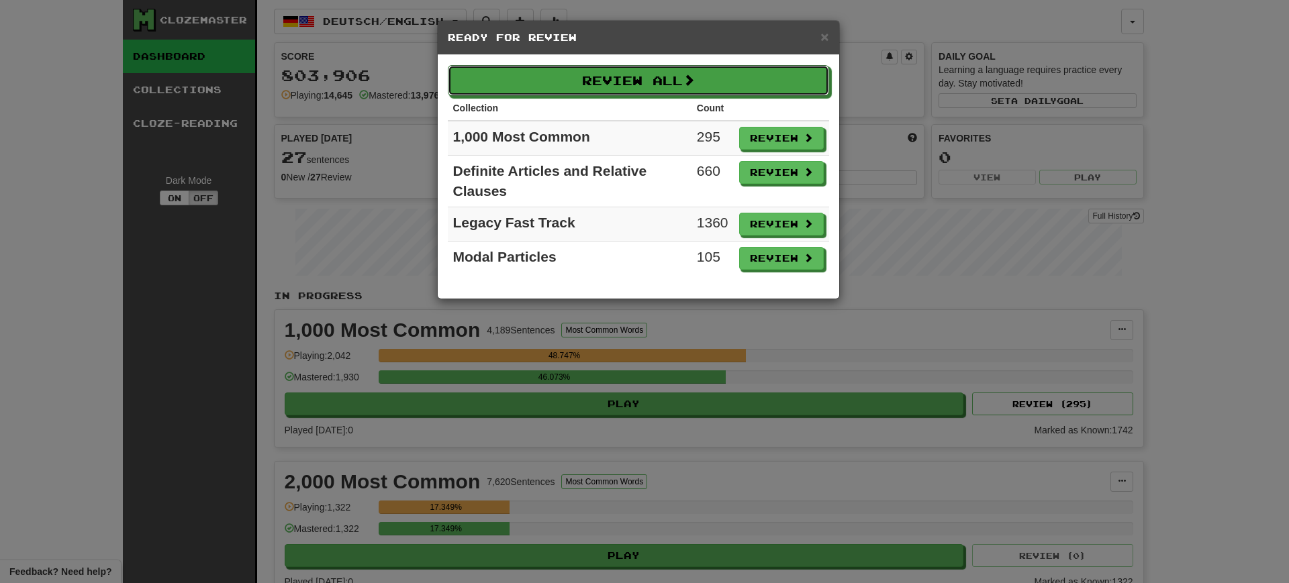
drag, startPoint x: 626, startPoint y: 85, endPoint x: 855, endPoint y: 34, distance: 234.7
click at [893, 60] on div "× Ready for Review Review All Collection Count 1,000 Most Common 295 Review Def…" at bounding box center [644, 291] width 1289 height 583
